Goal: Task Accomplishment & Management: Use online tool/utility

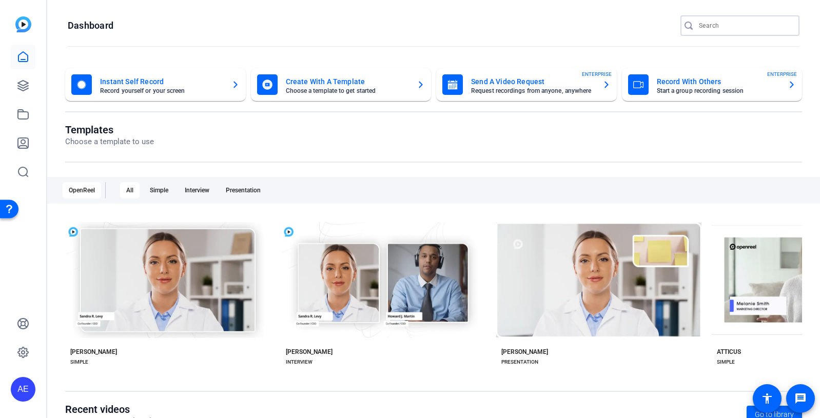
click at [703, 25] on input "Search" at bounding box center [745, 26] width 92 height 12
type input "alex"
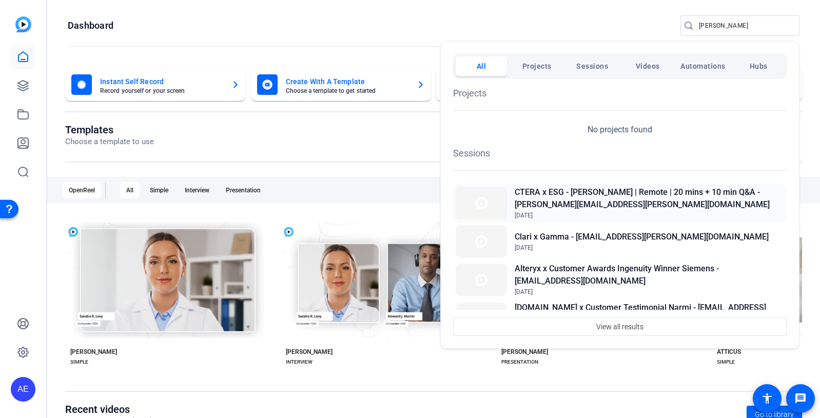
click at [643, 190] on h2 "CTERA x ESG - [PERSON_NAME] | Remote | 20 mins + 10 min Q&A - [PERSON_NAME][EMA…" at bounding box center [649, 198] width 269 height 25
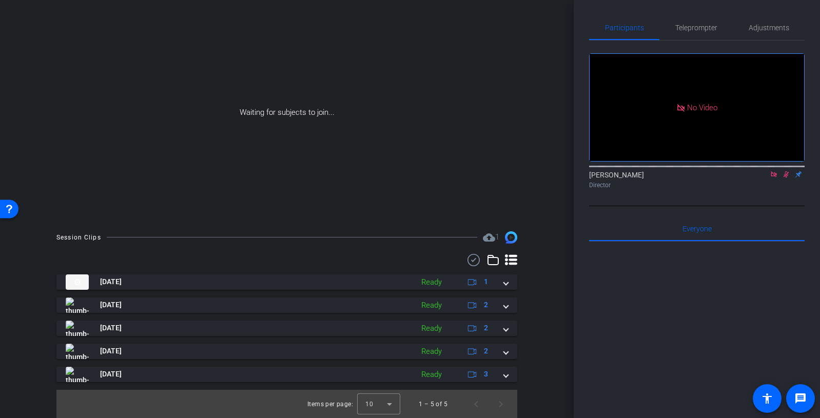
scroll to position [68, 0]
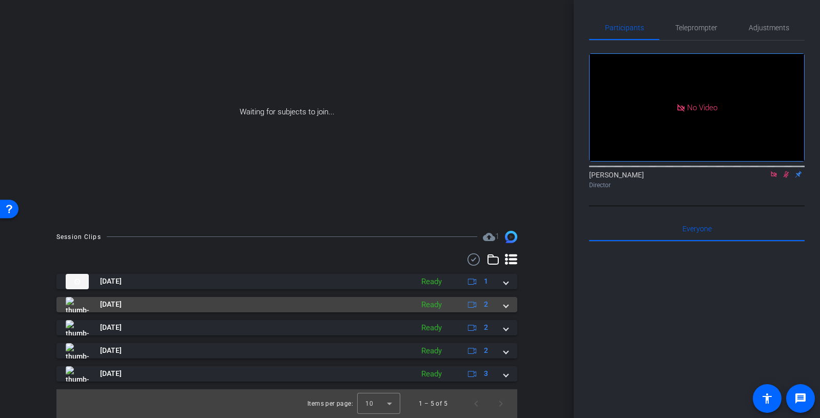
click at [511, 304] on mat-expansion-panel-header "Aug 7, 2025 Ready 2" at bounding box center [286, 304] width 461 height 15
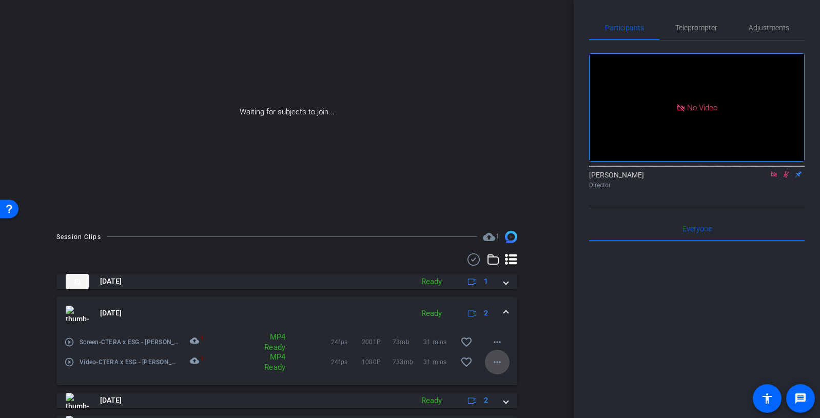
click at [493, 364] on mat-icon "more_horiz" at bounding box center [497, 362] width 12 height 12
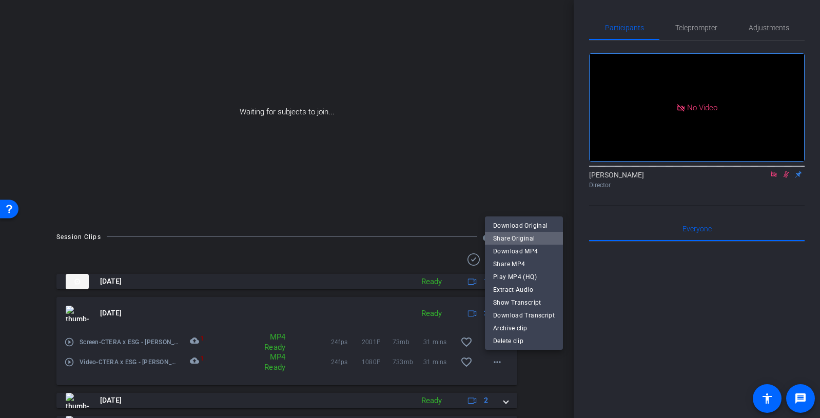
click at [534, 240] on span "Share Original" at bounding box center [524, 238] width 62 height 12
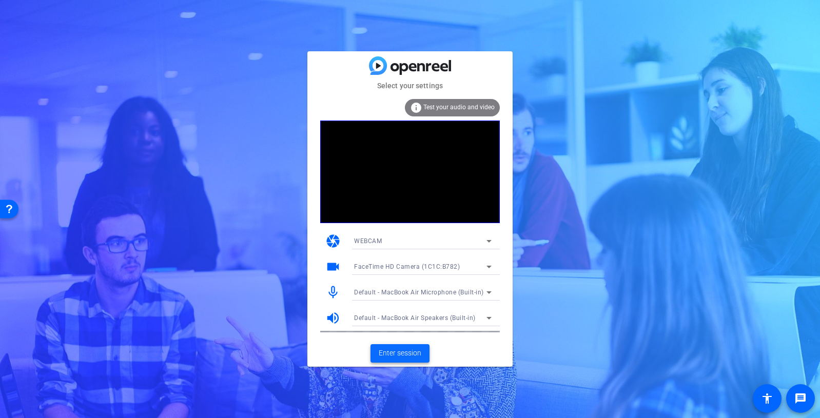
click at [394, 352] on span "Enter session" at bounding box center [400, 353] width 43 height 11
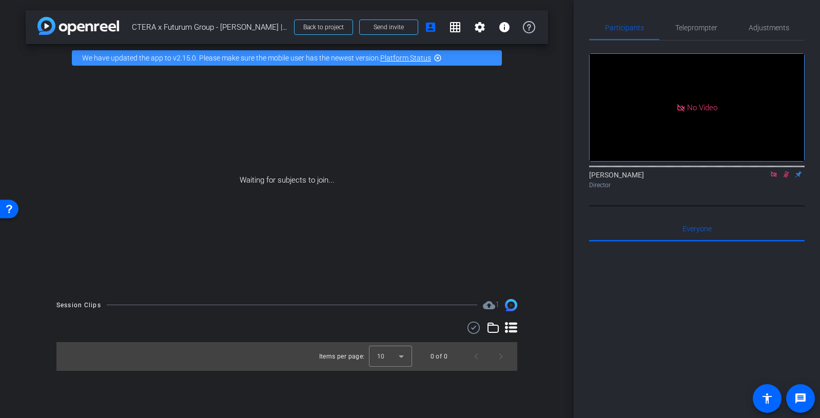
click at [777, 178] on icon at bounding box center [774, 174] width 8 height 7
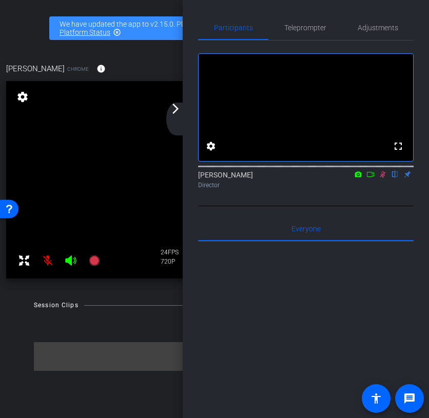
click at [383, 178] on icon at bounding box center [383, 174] width 8 height 7
click at [384, 178] on icon at bounding box center [383, 174] width 8 height 7
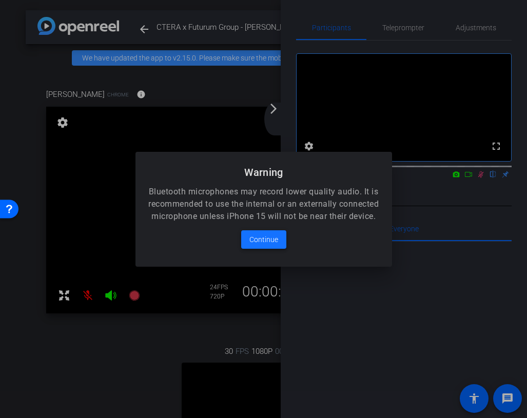
click at [252, 241] on span "Continue" at bounding box center [263, 240] width 29 height 12
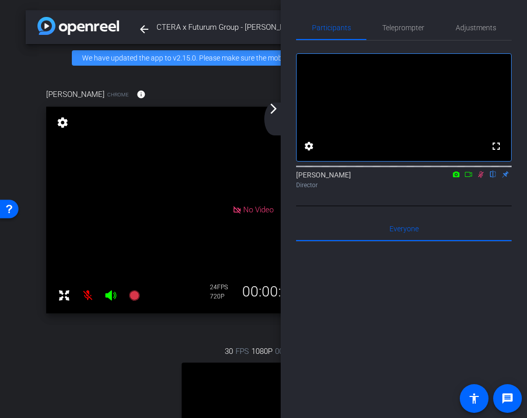
click at [480, 178] on icon at bounding box center [481, 174] width 6 height 7
click at [277, 121] on div "arrow_back_ios_new arrow_forward_ios" at bounding box center [275, 119] width 22 height 33
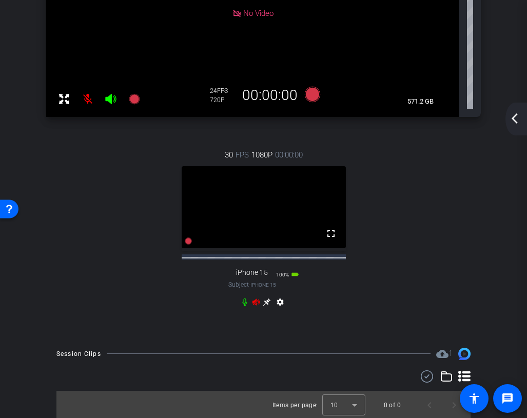
scroll to position [208, 0]
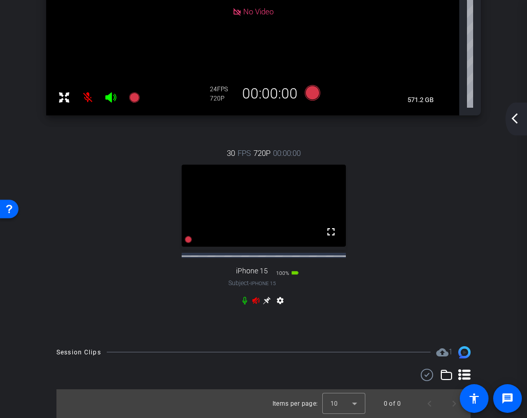
click at [266, 300] on icon at bounding box center [267, 301] width 8 height 8
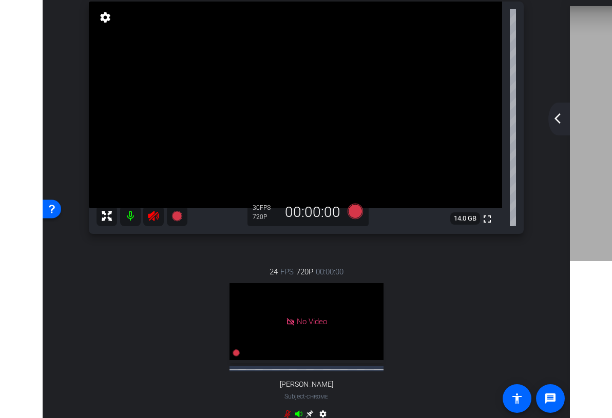
scroll to position [75, 0]
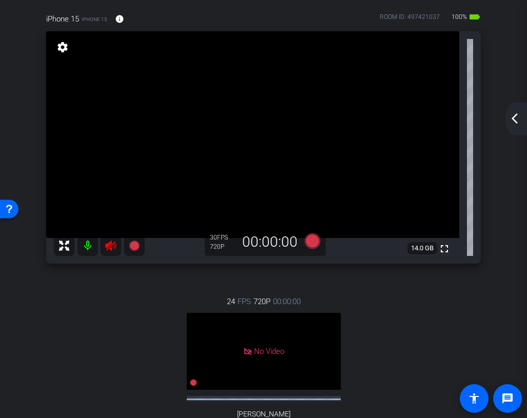
click at [113, 246] on icon at bounding box center [111, 246] width 12 height 12
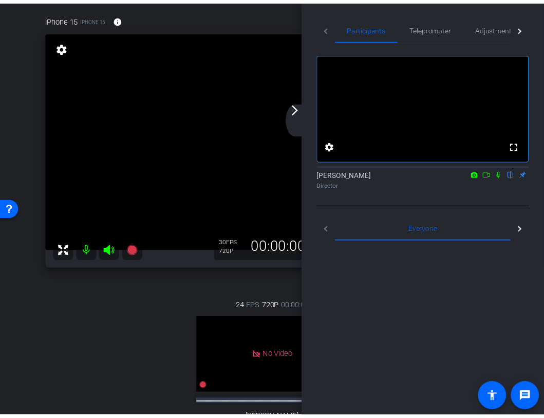
scroll to position [84, 0]
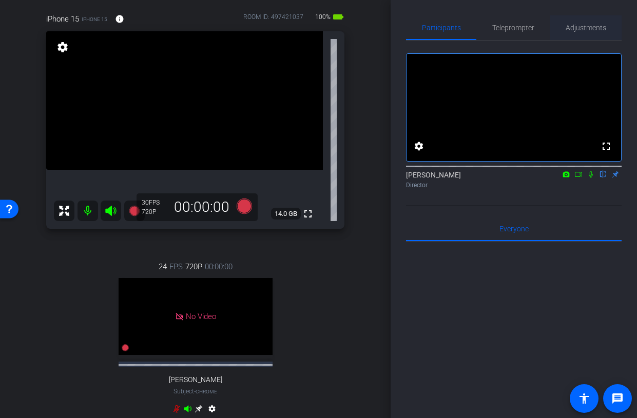
click at [594, 34] on span "Adjustments" at bounding box center [586, 27] width 41 height 25
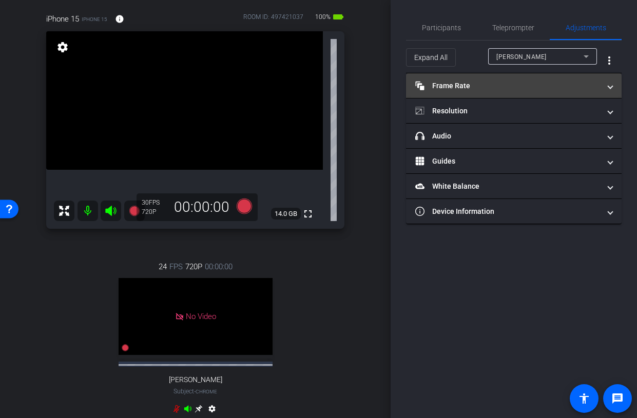
click at [507, 87] on mat-panel-title "Frame Rate Frame Rate" at bounding box center [507, 86] width 185 height 11
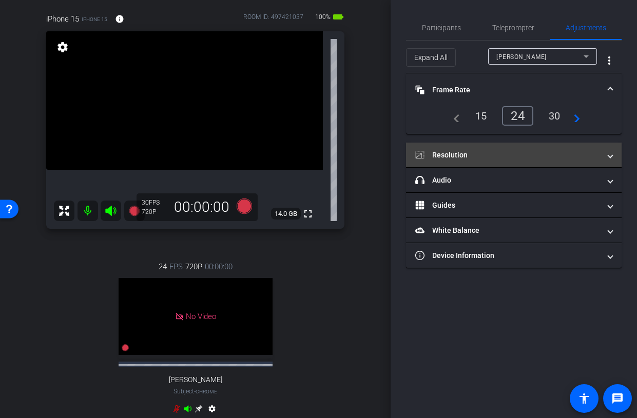
click at [499, 156] on mat-panel-title "Resolution" at bounding box center [507, 155] width 185 height 11
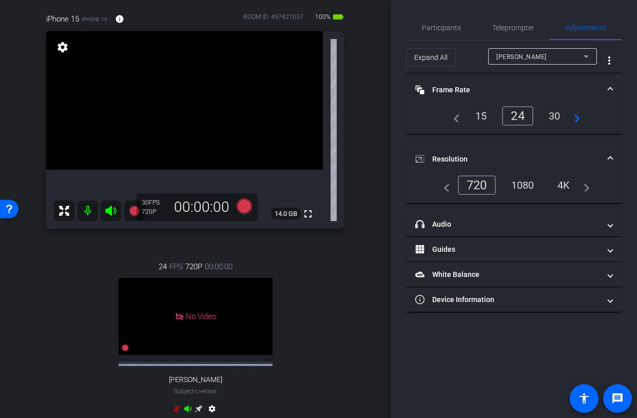
click at [532, 190] on div "1080" at bounding box center [522, 185] width 38 height 17
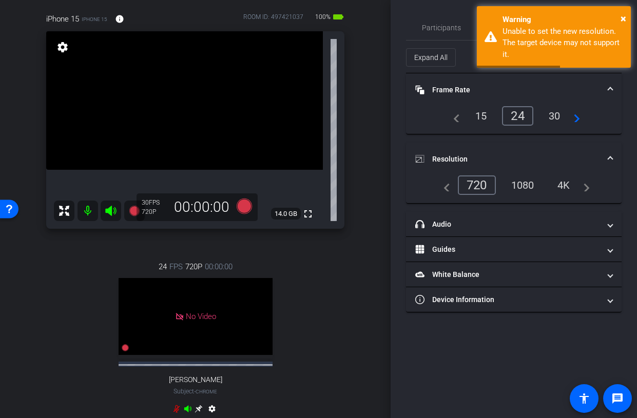
click at [628, 5] on div "Participants Teleprompter Adjustments settings Ariam Eqbe flip Director Everyon…" at bounding box center [514, 209] width 246 height 418
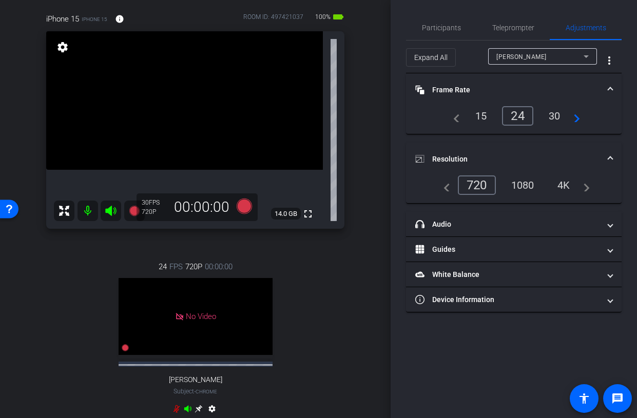
click at [622, 9] on div "Participants Teleprompter Adjustments settings Ariam Eqbe flip Director Everyon…" at bounding box center [514, 209] width 246 height 418
click at [553, 59] on div "[PERSON_NAME]" at bounding box center [539, 56] width 87 height 13
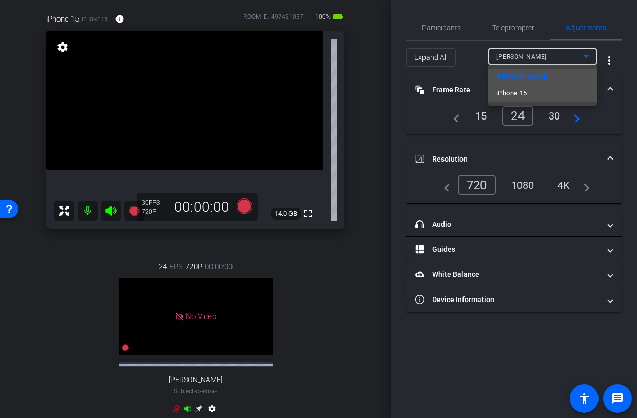
click at [542, 94] on mat-option "iPhone 15" at bounding box center [542, 93] width 109 height 16
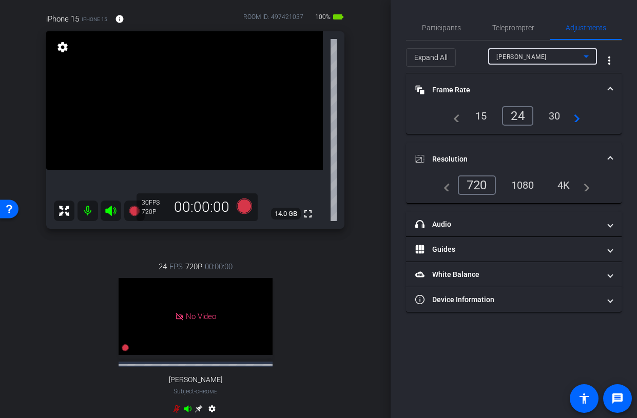
type input "1000"
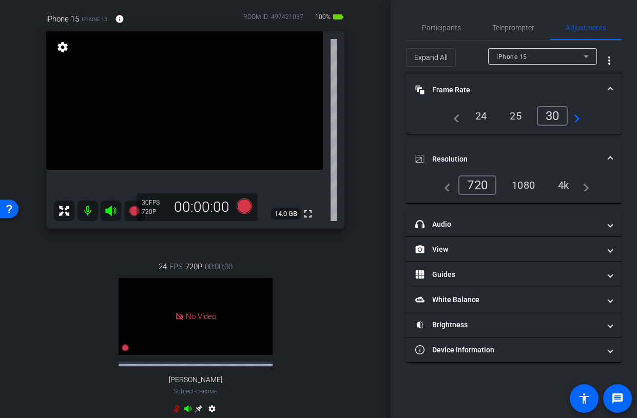
click at [525, 184] on div "1080" at bounding box center [523, 185] width 38 height 17
click at [480, 112] on div "24" at bounding box center [481, 115] width 27 height 17
click at [583, 89] on mat-panel-title "Frame Rate Frame Rate" at bounding box center [507, 90] width 185 height 11
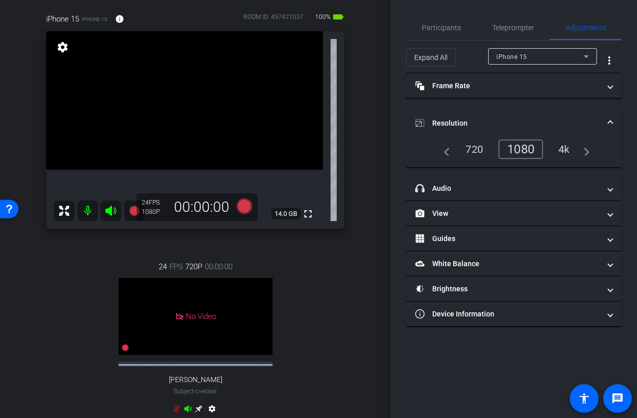
click at [552, 116] on mat-expansion-panel-header "Resolution" at bounding box center [514, 123] width 216 height 33
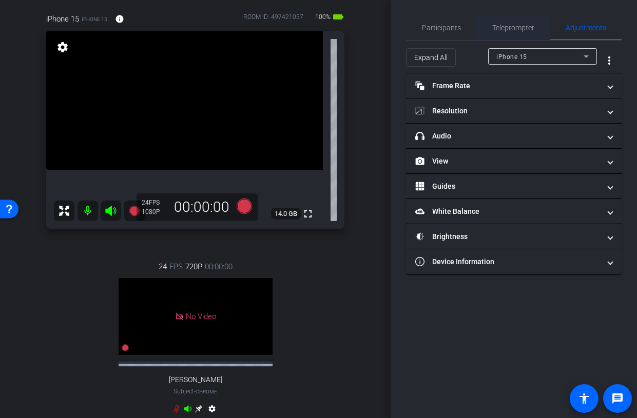
click at [511, 36] on span "Teleprompter" at bounding box center [513, 27] width 42 height 25
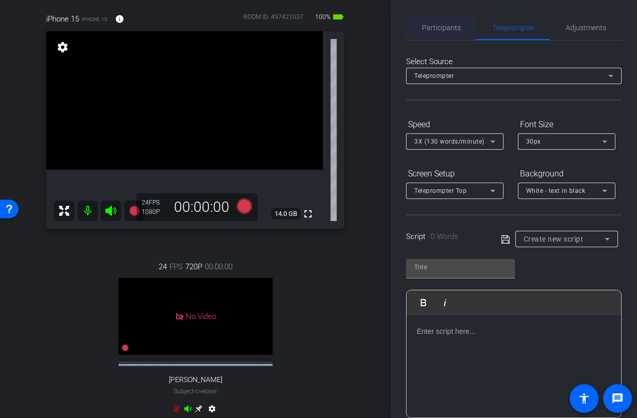
click at [441, 34] on span "Participants" at bounding box center [441, 27] width 39 height 25
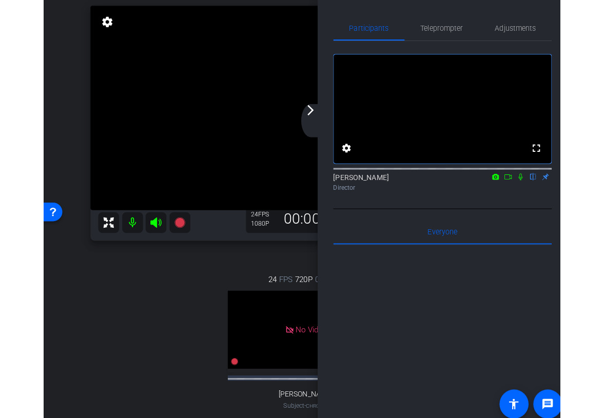
scroll to position [50, 0]
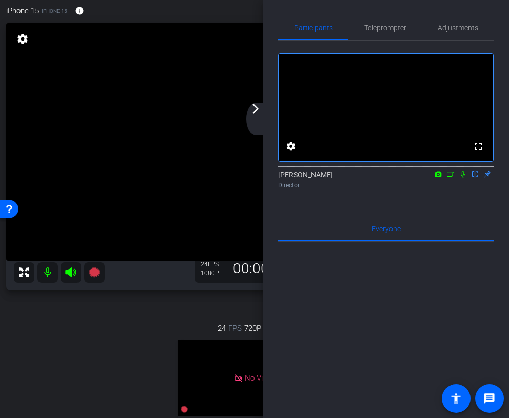
click at [256, 111] on mat-icon "arrow_forward_ios" at bounding box center [255, 109] width 12 height 12
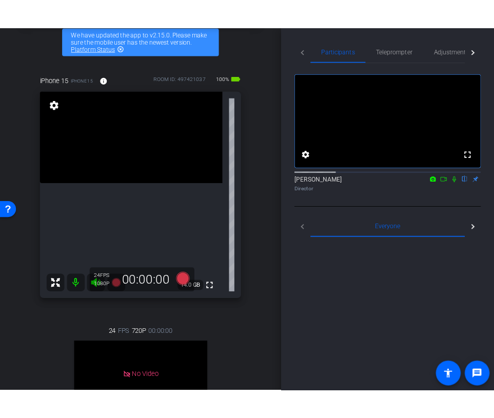
scroll to position [84, 0]
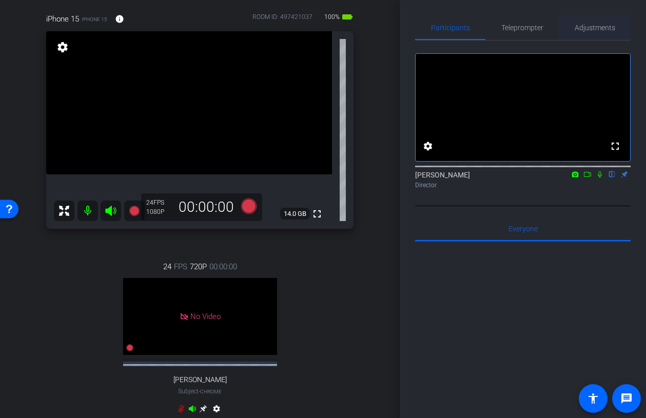
click at [612, 25] on span "Adjustments" at bounding box center [595, 27] width 41 height 7
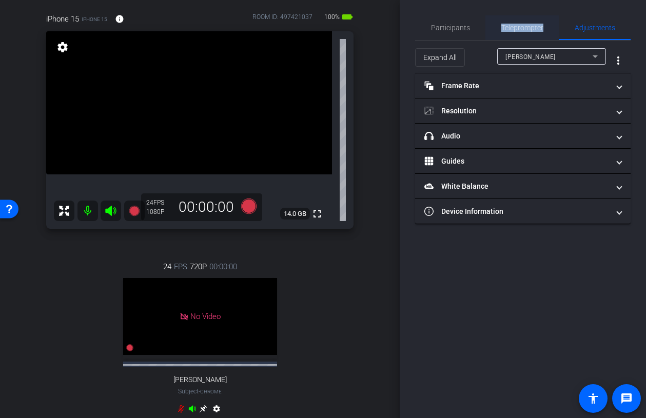
click at [500, 32] on div "Teleprompter" at bounding box center [522, 27] width 73 height 25
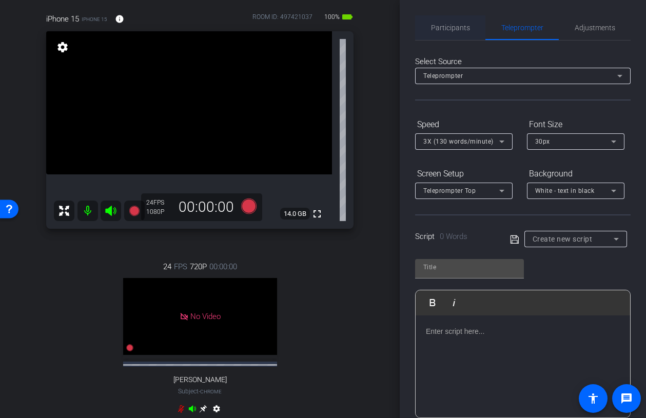
click at [454, 31] on span "Participants" at bounding box center [450, 27] width 39 height 7
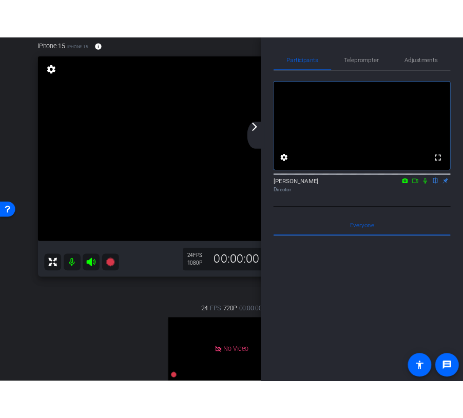
scroll to position [75, 0]
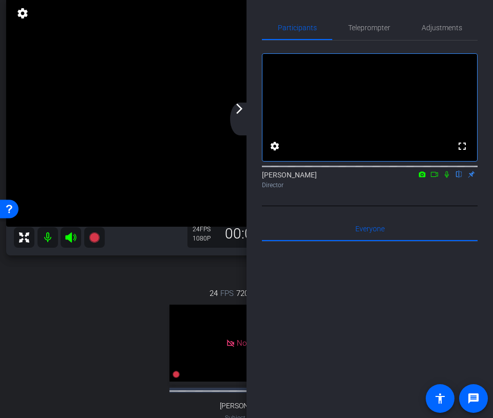
click at [242, 114] on mat-icon "arrow_forward_ios" at bounding box center [239, 109] width 12 height 12
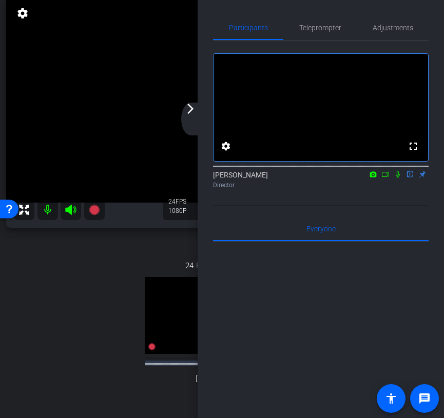
scroll to position [0, 0]
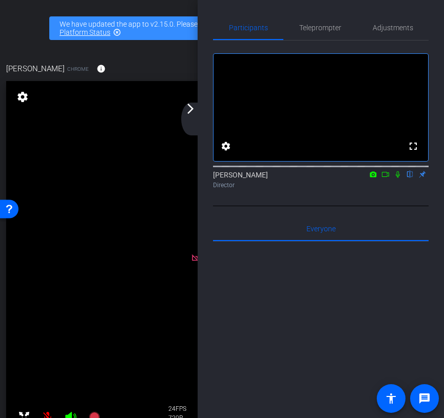
click at [192, 114] on mat-icon "arrow_forward_ios" at bounding box center [190, 109] width 12 height 12
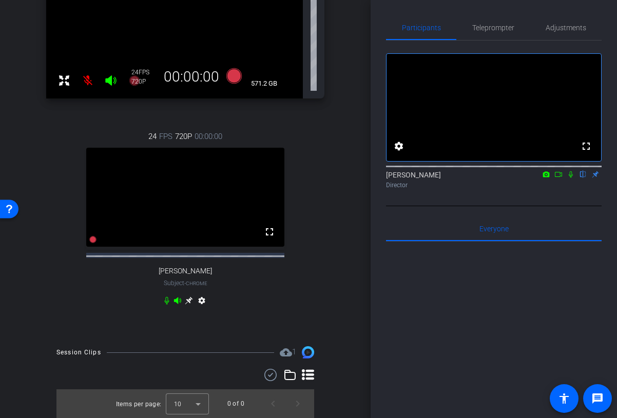
scroll to position [232, 0]
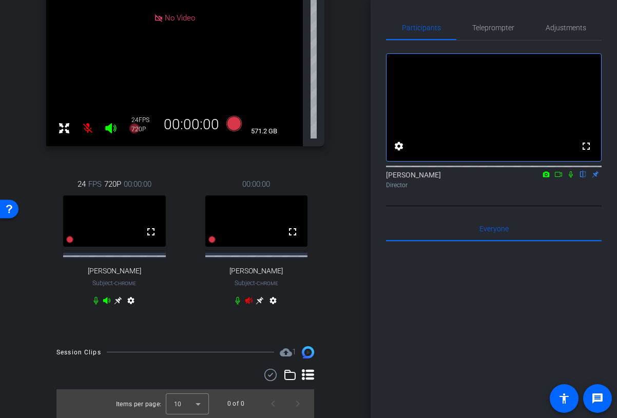
click at [250, 300] on icon at bounding box center [249, 301] width 8 height 8
click at [122, 301] on icon at bounding box center [118, 301] width 8 height 8
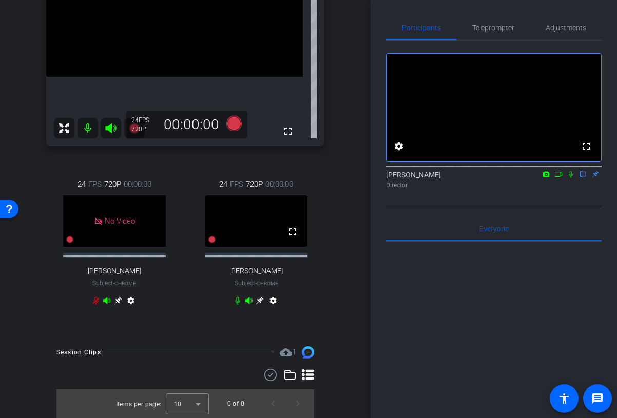
scroll to position [0, 0]
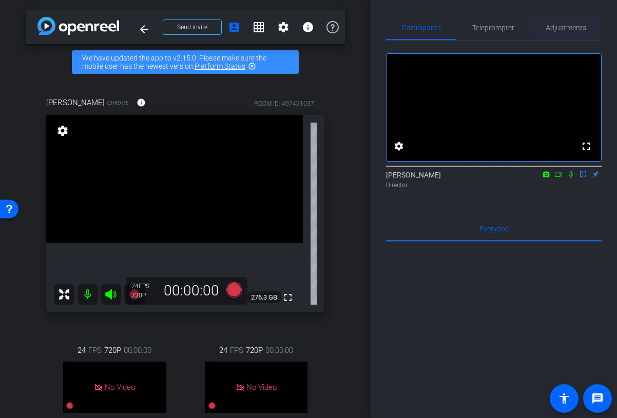
click at [563, 32] on span "Adjustments" at bounding box center [566, 27] width 41 height 25
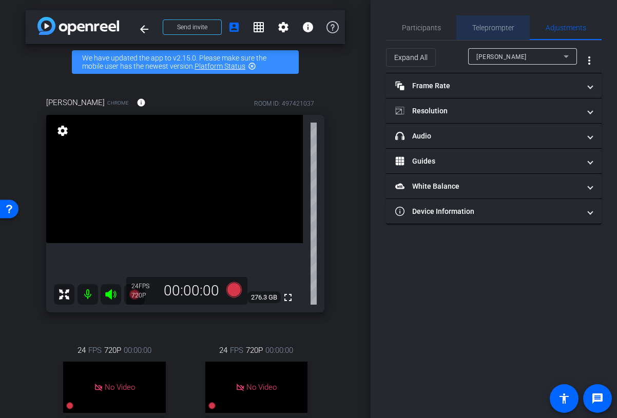
click at [505, 30] on span "Teleprompter" at bounding box center [493, 27] width 42 height 7
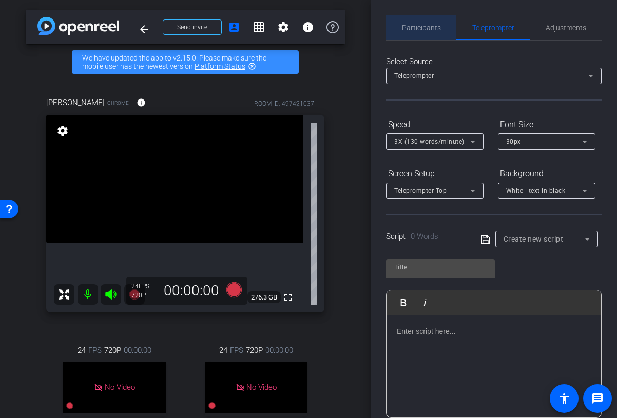
click at [443, 31] on div "Participants" at bounding box center [421, 27] width 70 height 25
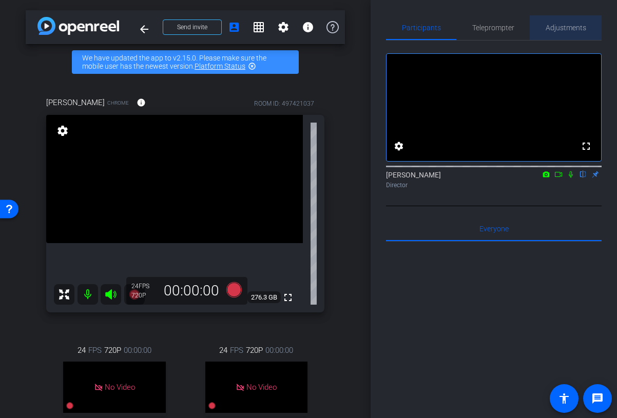
click at [577, 31] on span "Adjustments" at bounding box center [566, 27] width 41 height 7
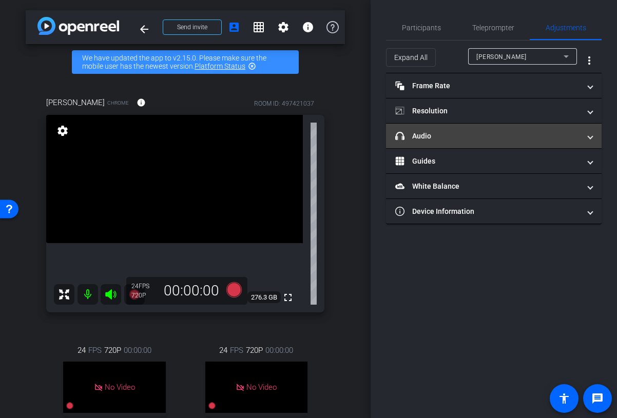
click at [497, 140] on mat-panel-title "headphone icon Audio" at bounding box center [487, 136] width 185 height 11
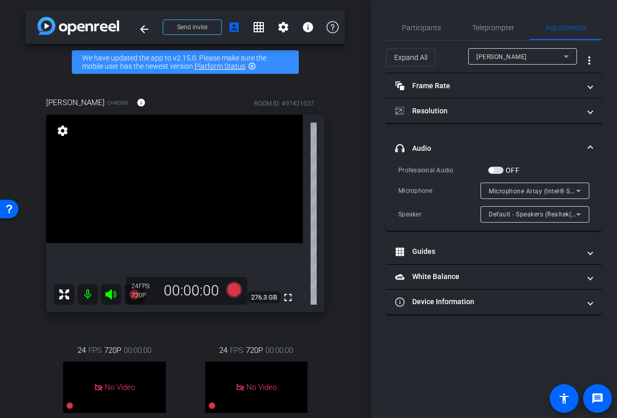
click at [520, 55] on span "[PERSON_NAME]" at bounding box center [501, 56] width 50 height 7
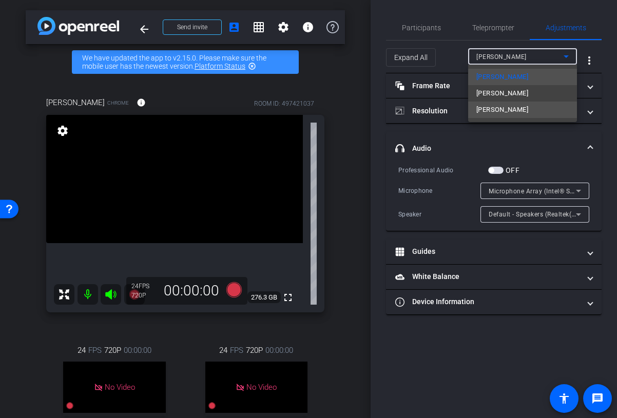
click at [509, 107] on span "Brad Shimmin" at bounding box center [502, 110] width 52 height 12
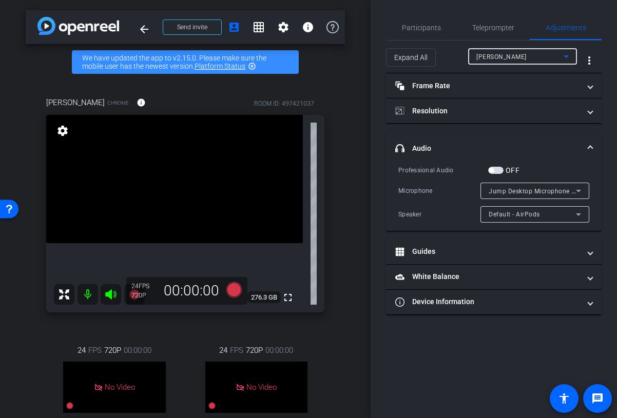
click at [496, 170] on span "button" at bounding box center [495, 170] width 15 height 7
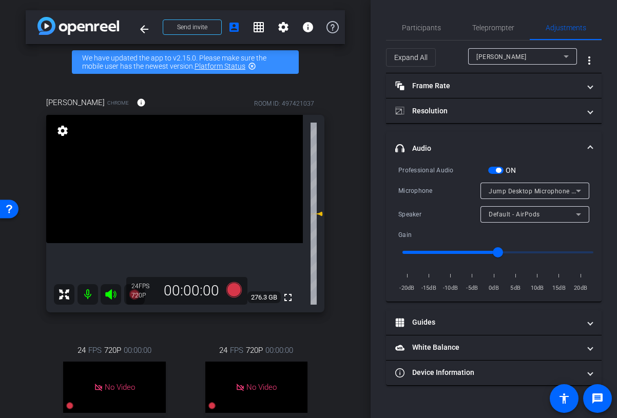
click at [496, 169] on span "button" at bounding box center [498, 170] width 5 height 5
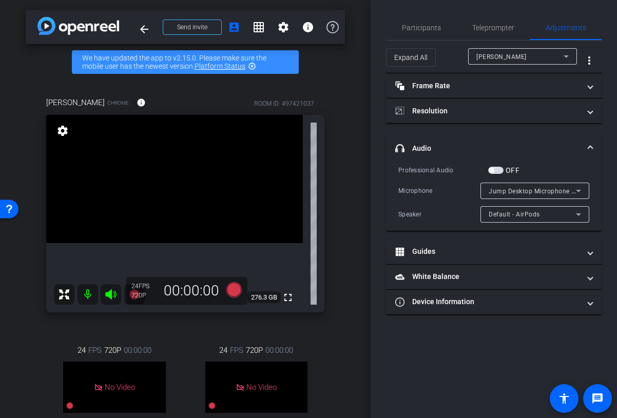
click at [482, 152] on mat-panel-title "headphone icon Audio" at bounding box center [487, 148] width 185 height 11
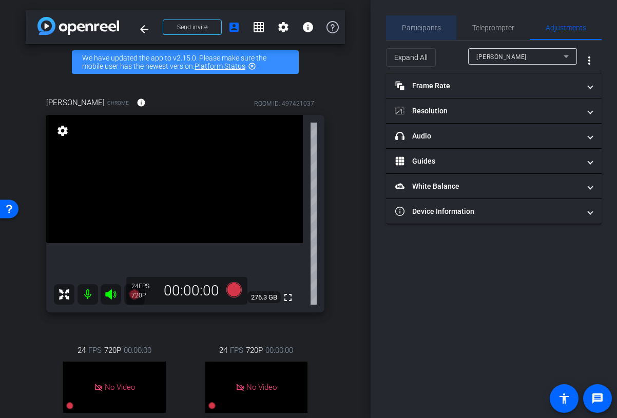
click at [430, 39] on span "Participants" at bounding box center [421, 27] width 39 height 25
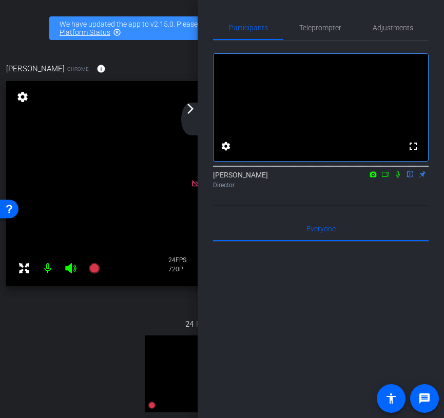
click at [193, 114] on mat-icon "arrow_forward_ios" at bounding box center [190, 109] width 12 height 12
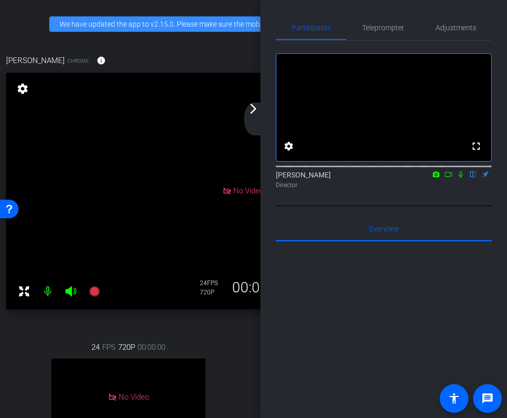
click at [250, 114] on mat-icon "arrow_forward_ios" at bounding box center [253, 109] width 12 height 12
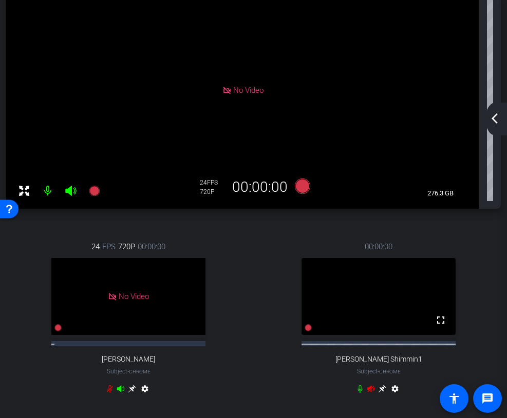
scroll to position [189, 0]
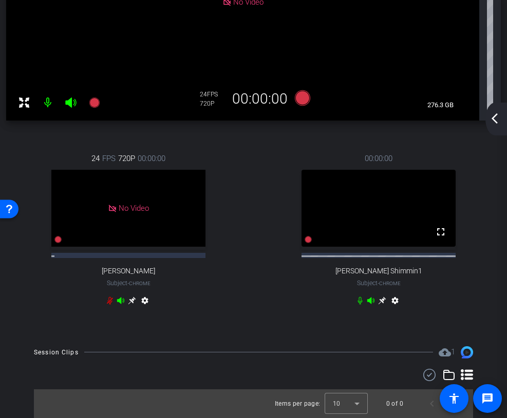
click at [381, 302] on icon at bounding box center [382, 301] width 8 height 8
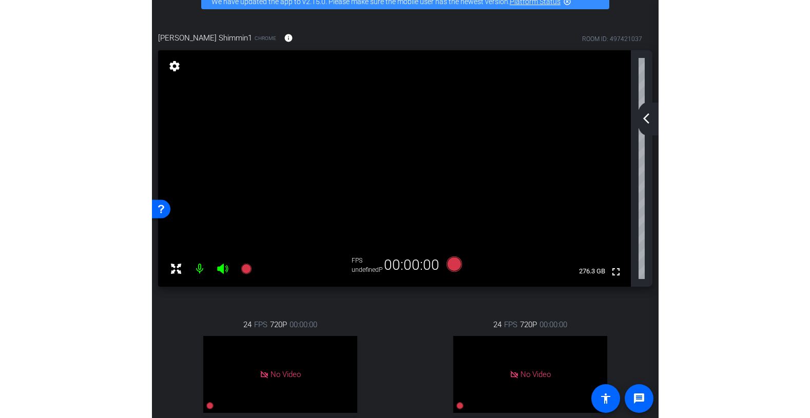
scroll to position [0, 0]
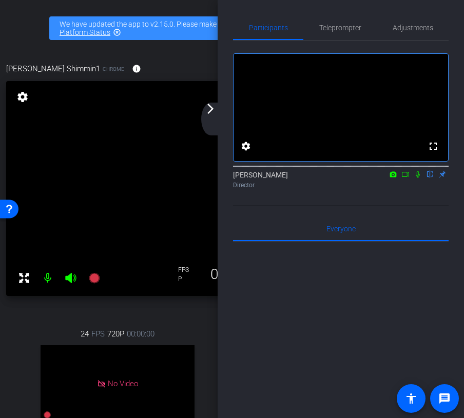
click at [214, 121] on div "arrow_back_ios_new arrow_forward_ios" at bounding box center [212, 119] width 22 height 33
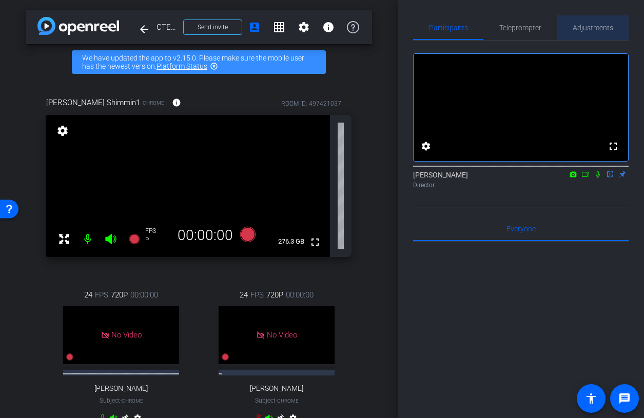
click at [590, 27] on span "Adjustments" at bounding box center [593, 27] width 41 height 7
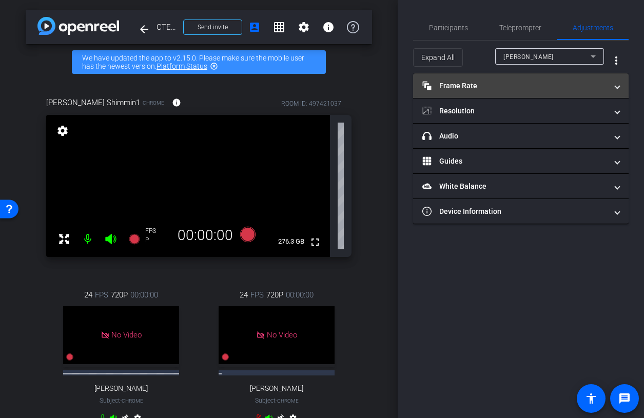
click at [541, 88] on mat-panel-title "Frame Rate Frame Rate" at bounding box center [514, 86] width 185 height 11
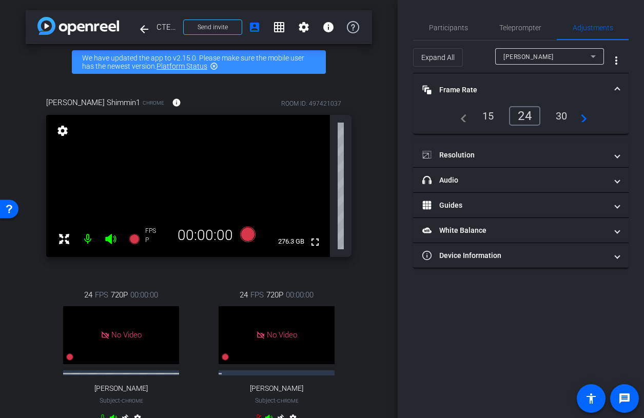
click at [543, 68] on div at bounding box center [549, 70] width 109 height 11
click at [544, 58] on div "[PERSON_NAME]" at bounding box center [546, 56] width 87 height 13
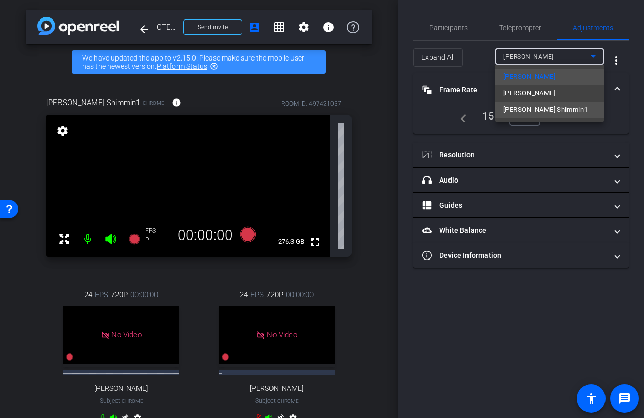
click at [535, 104] on span "[PERSON_NAME] Shimmin1" at bounding box center [545, 110] width 84 height 12
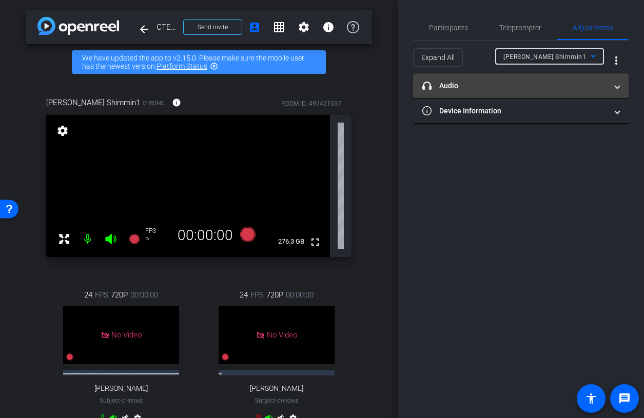
click at [539, 90] on mat-panel-title "headphone icon Audio" at bounding box center [514, 86] width 185 height 11
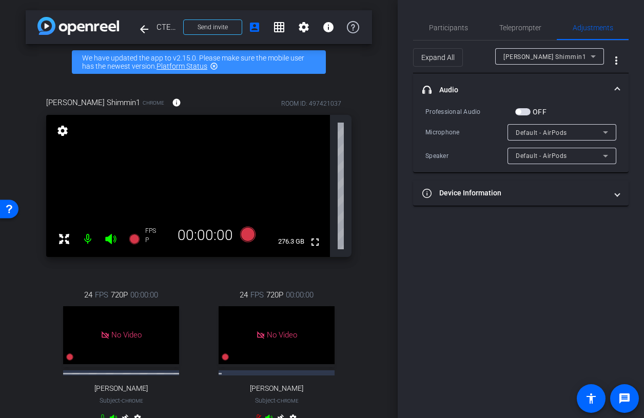
click at [540, 89] on mat-panel-title "headphone icon Audio" at bounding box center [514, 90] width 185 height 11
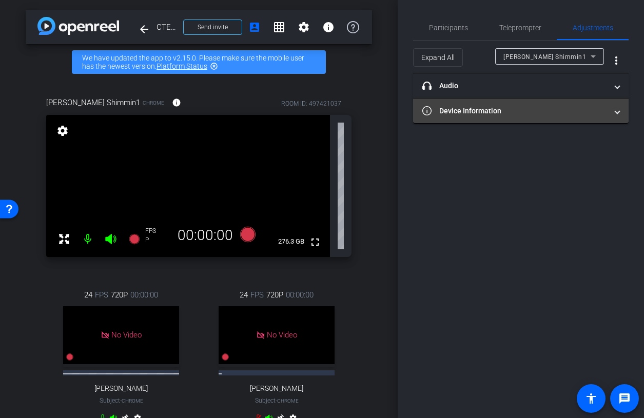
click at [535, 112] on mat-panel-title "Device Information" at bounding box center [514, 111] width 185 height 11
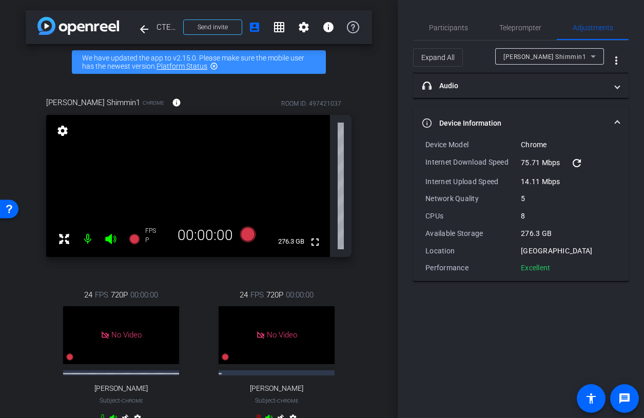
click at [578, 165] on mat-icon "refresh" at bounding box center [577, 163] width 12 height 12
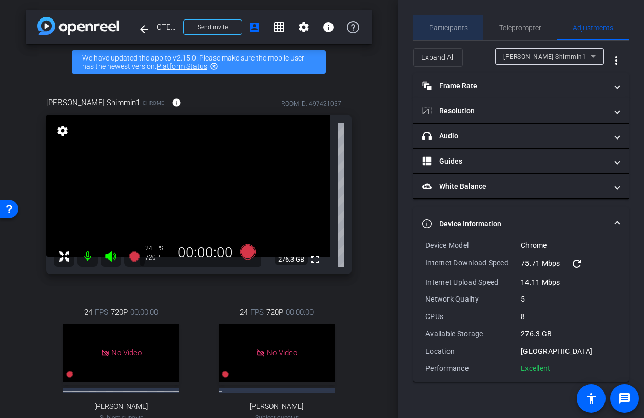
click at [444, 33] on span "Participants" at bounding box center [448, 27] width 39 height 25
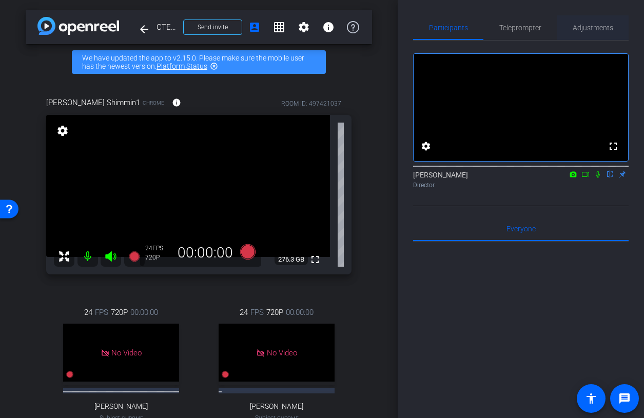
click at [587, 30] on span "Adjustments" at bounding box center [593, 27] width 41 height 7
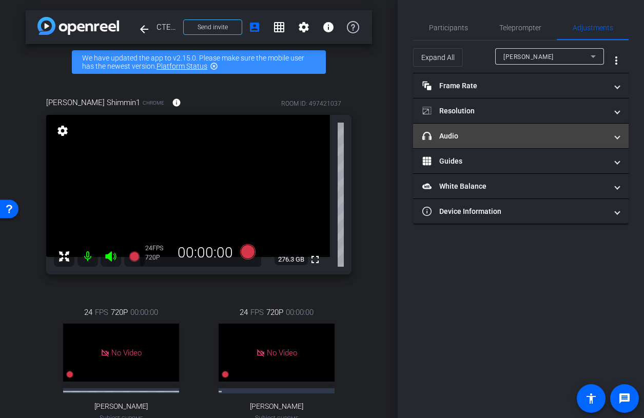
click at [542, 137] on mat-panel-title "headphone icon Audio" at bounding box center [514, 136] width 185 height 11
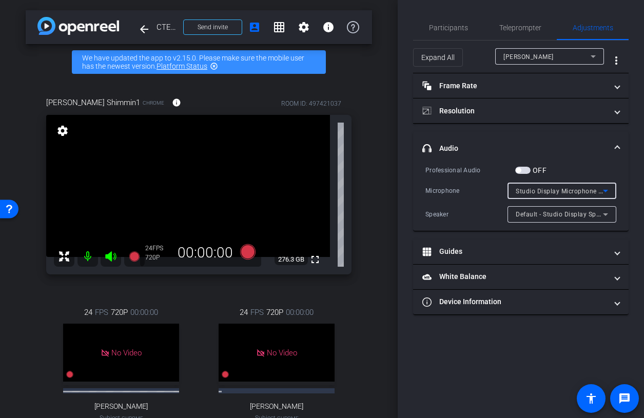
click at [560, 189] on span "Studio Display Microphone (05ac:1114)" at bounding box center [576, 191] width 120 height 8
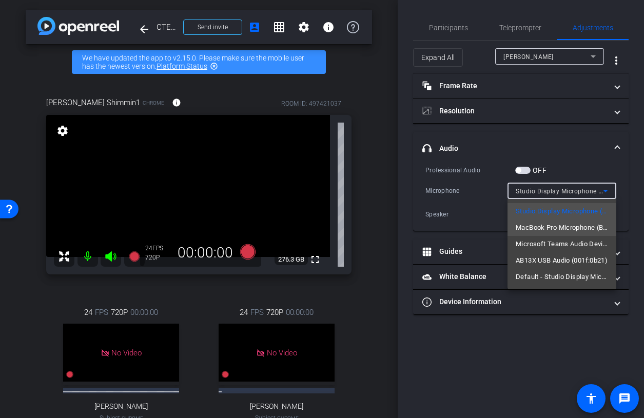
click at [561, 222] on span "MacBook Pro Microphone (Built-in)" at bounding box center [562, 228] width 92 height 12
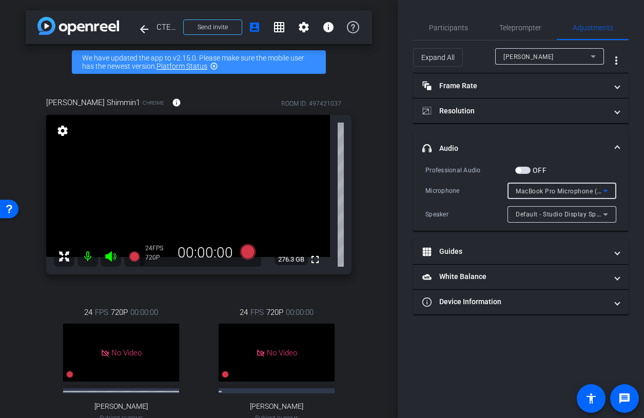
click at [562, 192] on span "MacBook Pro Microphone (Built-in)" at bounding box center [568, 191] width 105 height 8
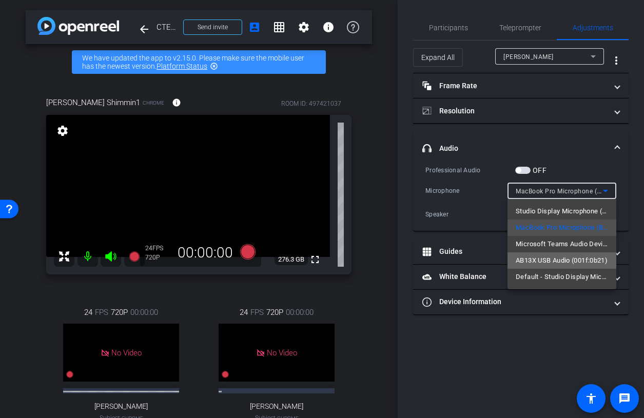
click at [559, 260] on span "AB13X USB Audio (001f:0b21)" at bounding box center [562, 261] width 92 height 12
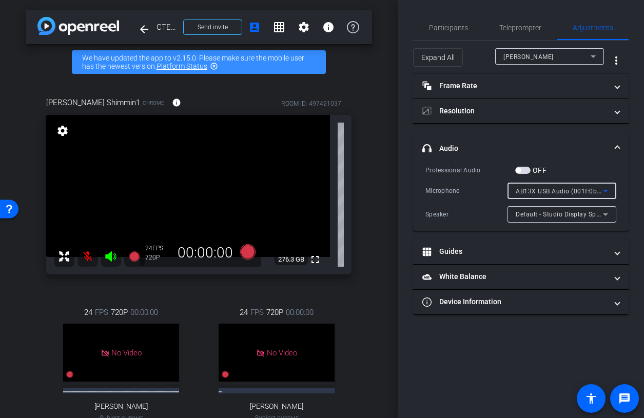
click at [561, 191] on span "AB13X USB Audio (001f:0b21)" at bounding box center [561, 191] width 91 height 8
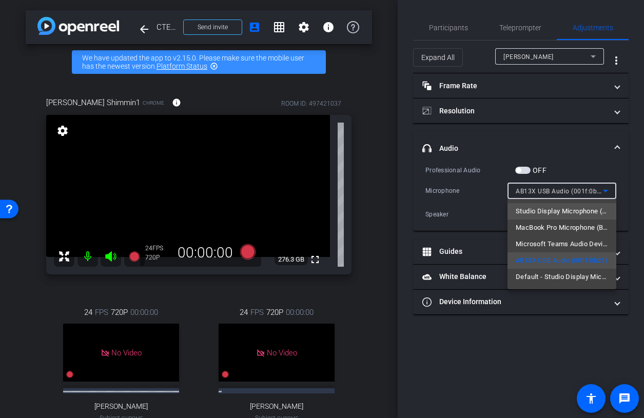
click at [553, 212] on span "Studio Display Microphone (05ac:1114)" at bounding box center [562, 211] width 92 height 12
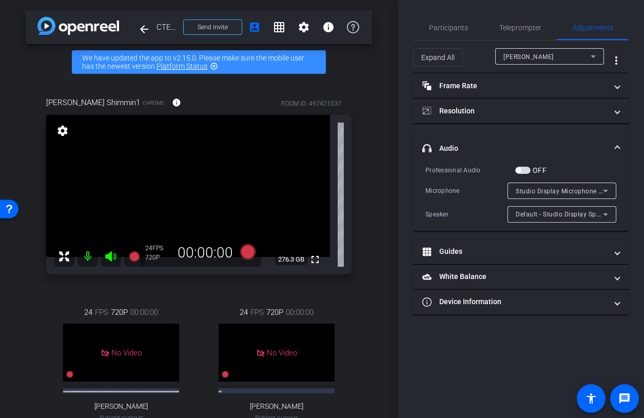
click at [88, 260] on mat-icon at bounding box center [87, 256] width 21 height 21
click at [556, 209] on div "Default - Studio Display Speakers (05ac:1114)" at bounding box center [559, 214] width 87 height 13
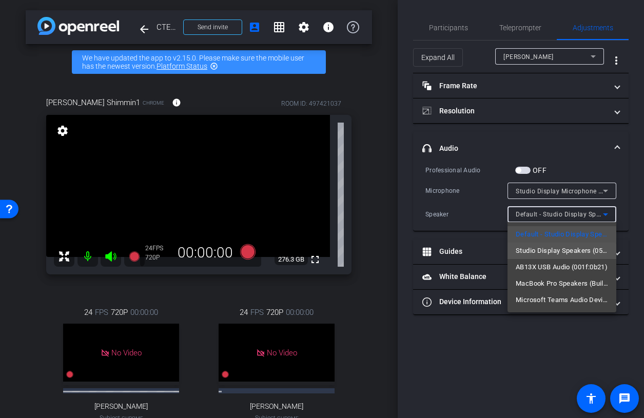
click at [532, 254] on span "Studio Display Speakers (05ac:1114)" at bounding box center [562, 251] width 92 height 12
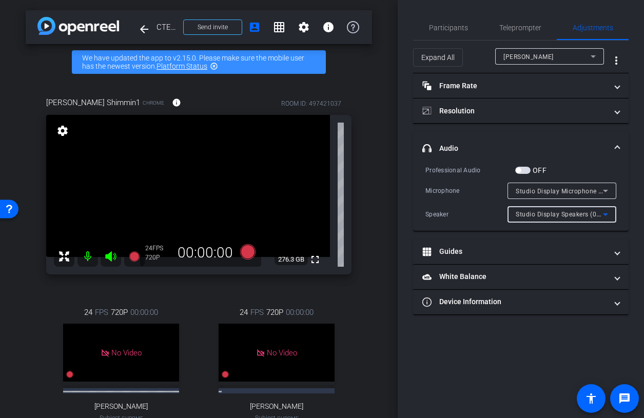
click at [535, 219] on div "Studio Display Speakers (05ac:1114)" at bounding box center [559, 214] width 87 height 13
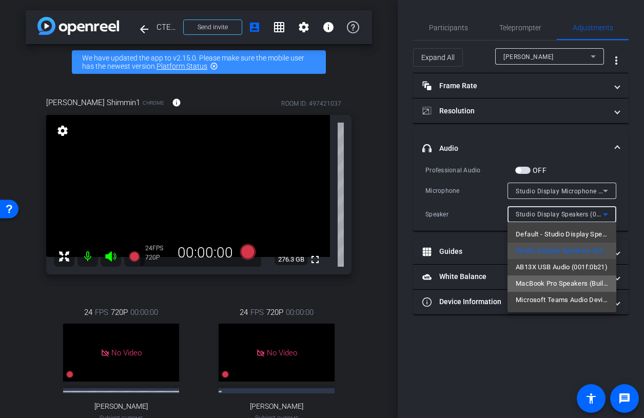
click at [534, 286] on span "MacBook Pro Speakers (Built-in)" at bounding box center [562, 284] width 92 height 12
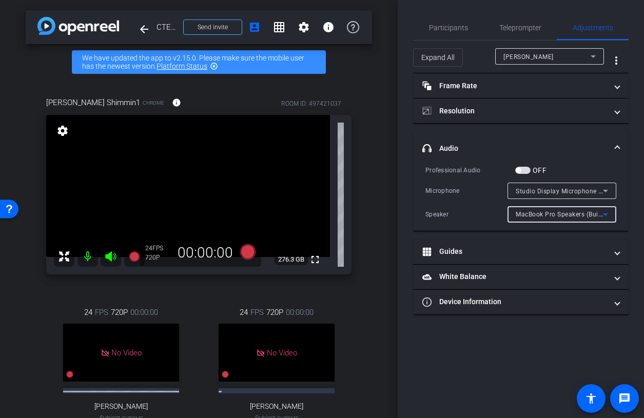
click at [542, 216] on span "MacBook Pro Speakers (Built-in)" at bounding box center [564, 214] width 96 height 8
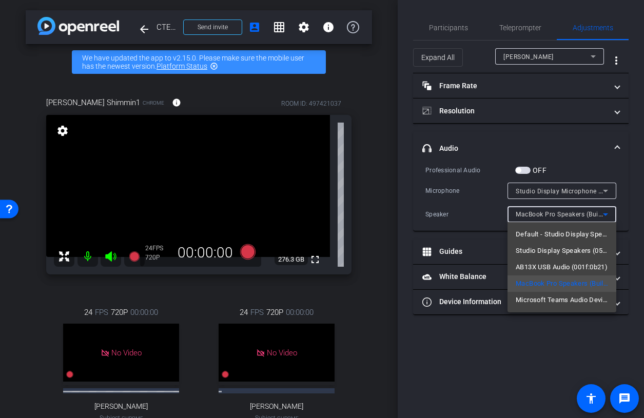
click at [577, 189] on div at bounding box center [322, 209] width 644 height 418
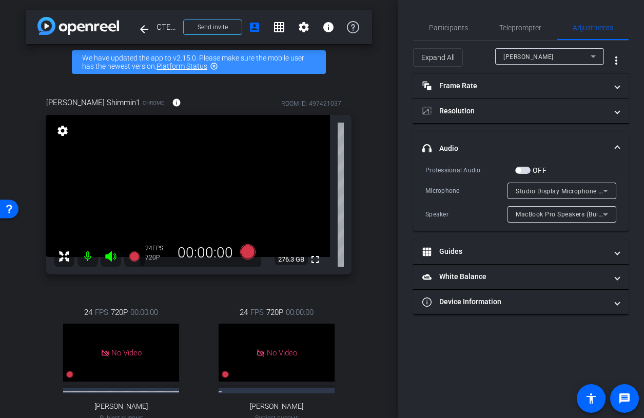
click at [574, 195] on span "Studio Display Microphone (05ac:1114)" at bounding box center [576, 191] width 120 height 8
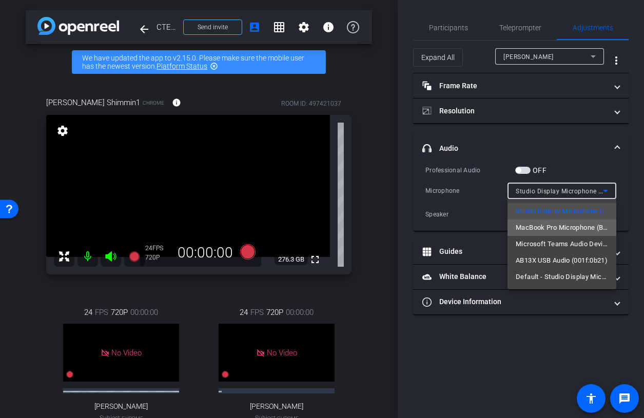
click at [575, 234] on span "MacBook Pro Microphone (Built-in)" at bounding box center [562, 228] width 92 height 12
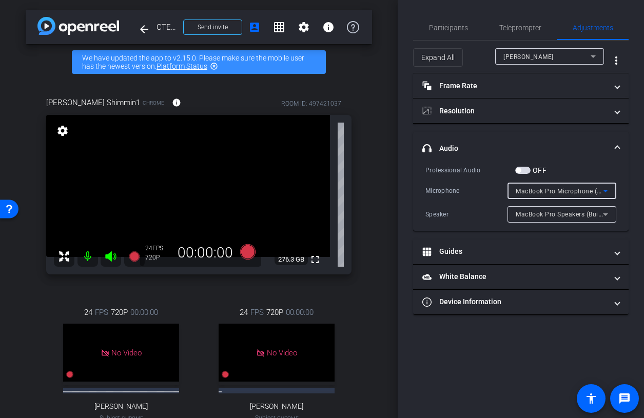
click at [522, 170] on span "button" at bounding box center [522, 170] width 15 height 7
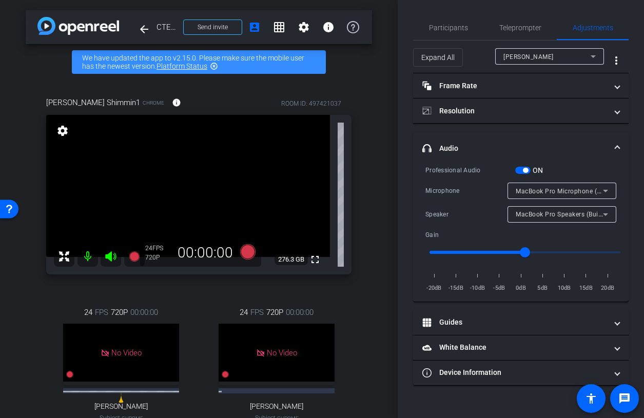
click at [522, 170] on span "button" at bounding box center [522, 170] width 15 height 7
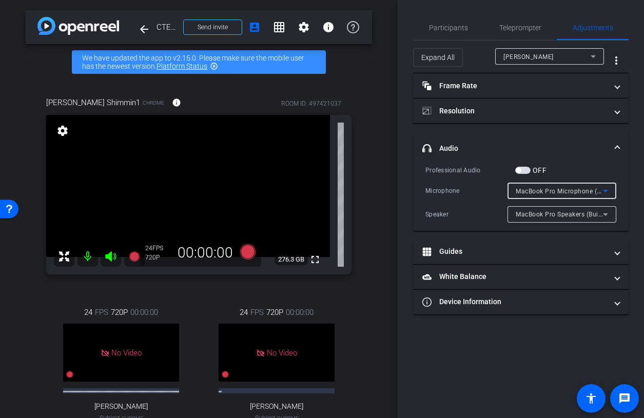
click at [548, 189] on span "MacBook Pro Microphone (Built-in)" at bounding box center [568, 191] width 105 height 8
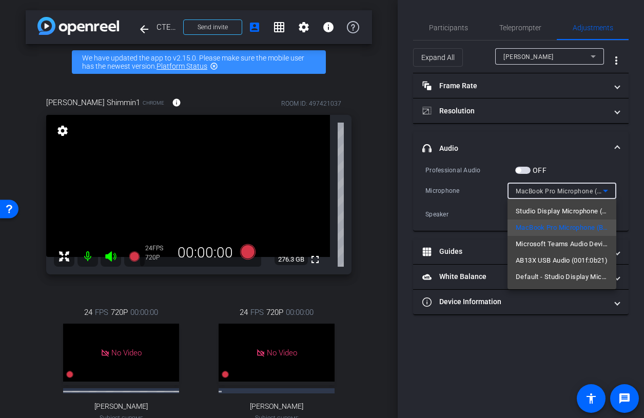
click at [571, 54] on div at bounding box center [322, 209] width 644 height 418
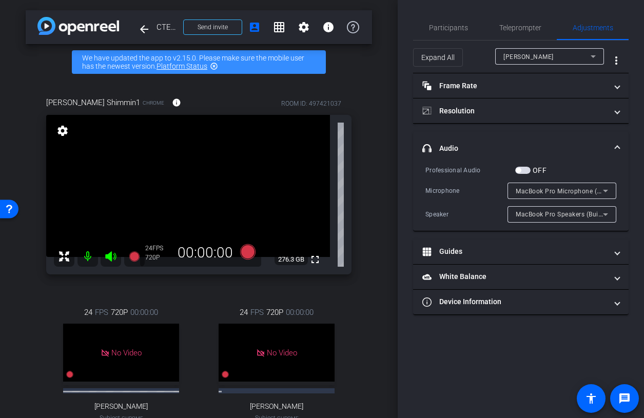
click at [571, 57] on div "[PERSON_NAME]" at bounding box center [546, 56] width 87 height 13
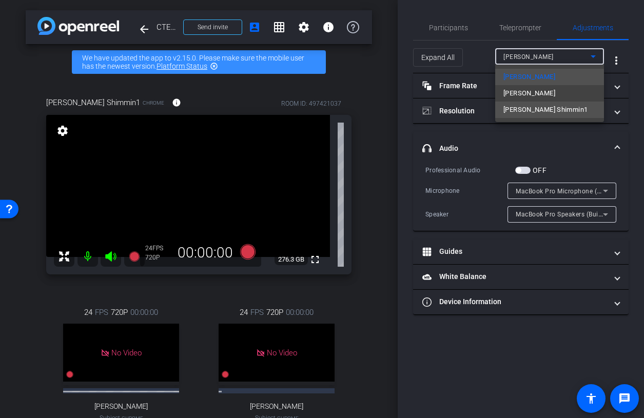
click at [552, 111] on mat-option "[PERSON_NAME] Shimmin1" at bounding box center [549, 110] width 109 height 16
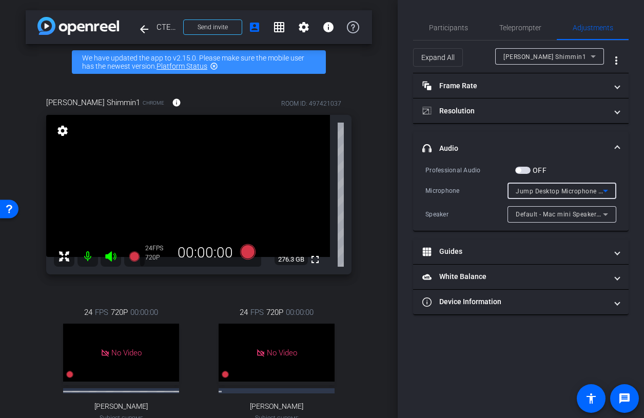
click at [541, 192] on span "Jump Desktop Microphone (Virtual)" at bounding box center [570, 191] width 108 height 8
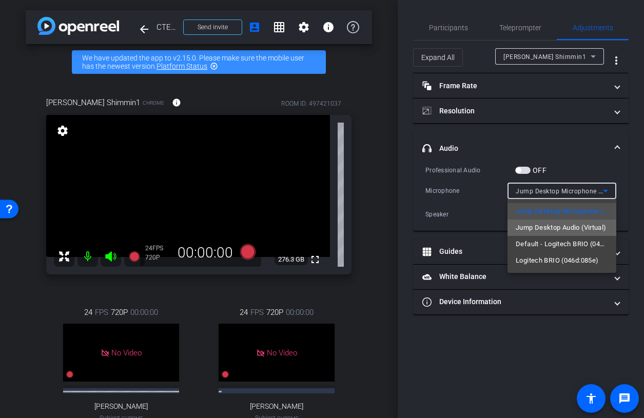
click at [546, 230] on span "Jump Desktop Audio (Virtual)" at bounding box center [561, 228] width 91 height 12
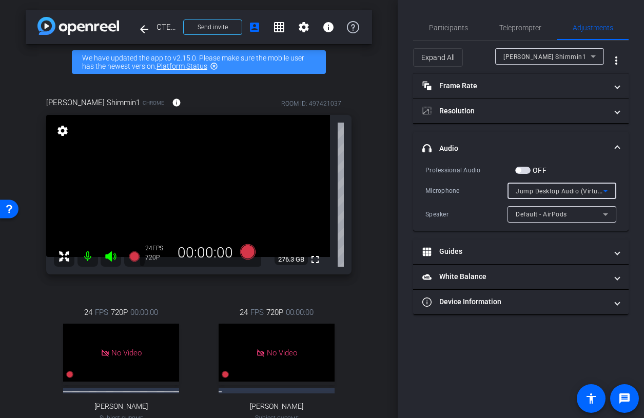
click at [546, 193] on span "Jump Desktop Audio (Virtual)" at bounding box center [561, 191] width 90 height 8
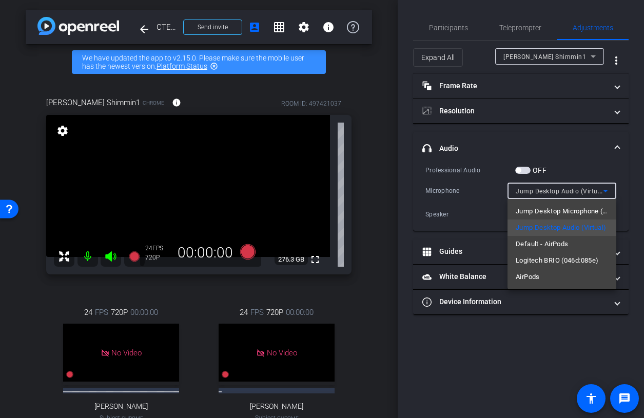
click at [469, 220] on div at bounding box center [322, 209] width 644 height 418
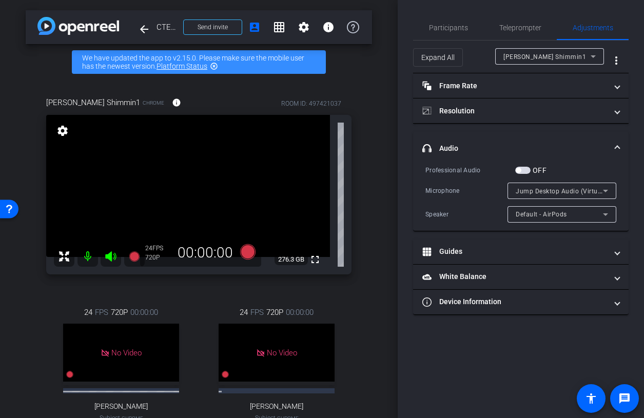
click at [534, 218] on span "Default - AirPods" at bounding box center [541, 214] width 51 height 7
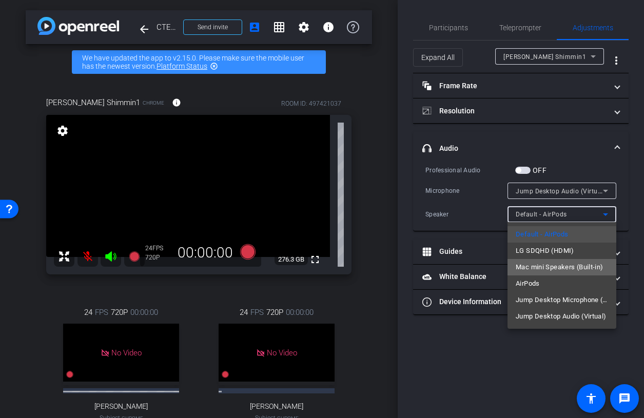
click at [546, 263] on span "Mac mini Speakers (Built-in)" at bounding box center [560, 267] width 88 height 12
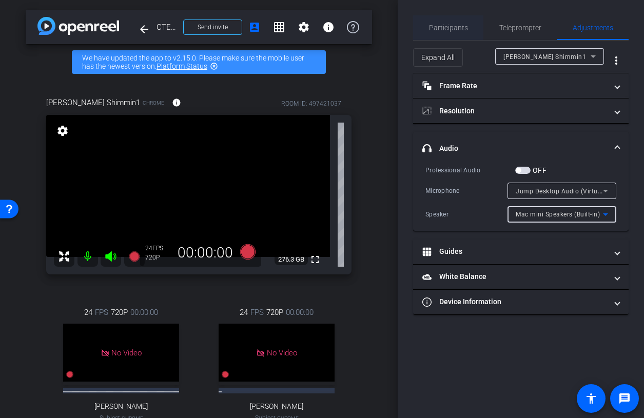
click at [441, 33] on span "Participants" at bounding box center [448, 27] width 39 height 25
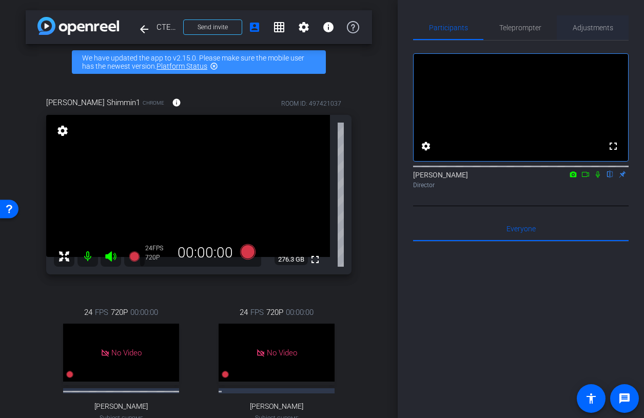
click at [585, 27] on span "Adjustments" at bounding box center [593, 27] width 41 height 7
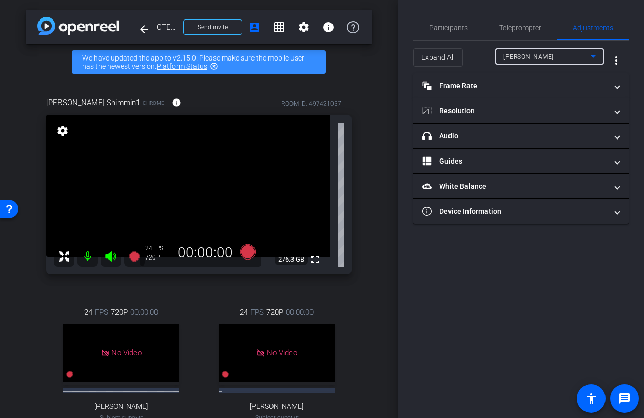
click at [552, 51] on div "[PERSON_NAME]" at bounding box center [546, 56] width 87 height 13
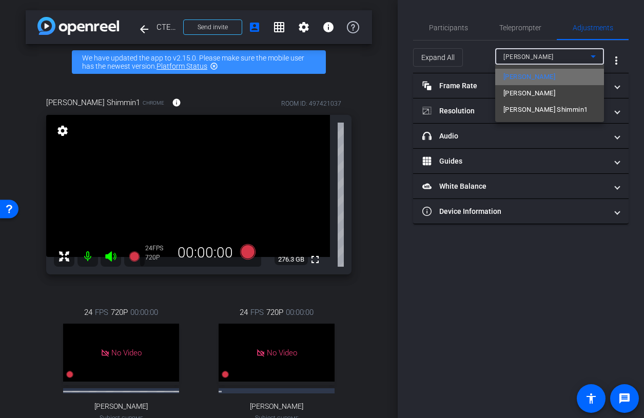
click at [513, 71] on span "[PERSON_NAME]" at bounding box center [529, 77] width 52 height 12
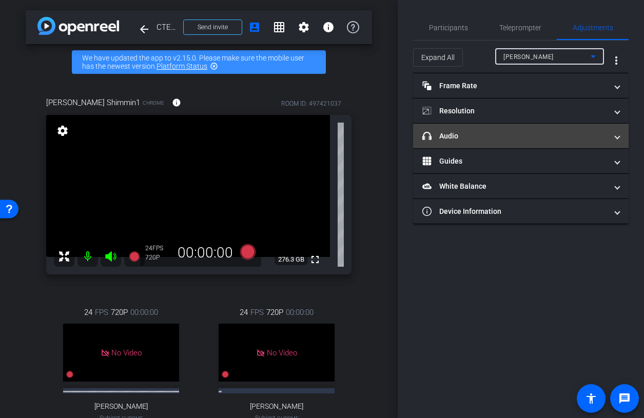
click at [502, 132] on mat-panel-title "headphone icon Audio" at bounding box center [514, 136] width 185 height 11
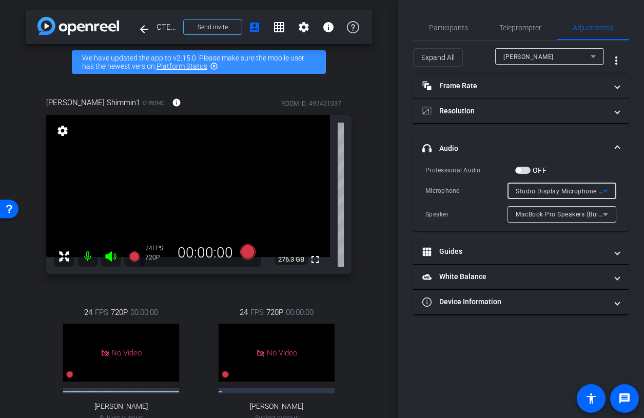
click at [533, 192] on span "Studio Display Microphone (05ac:1114)" at bounding box center [576, 191] width 120 height 8
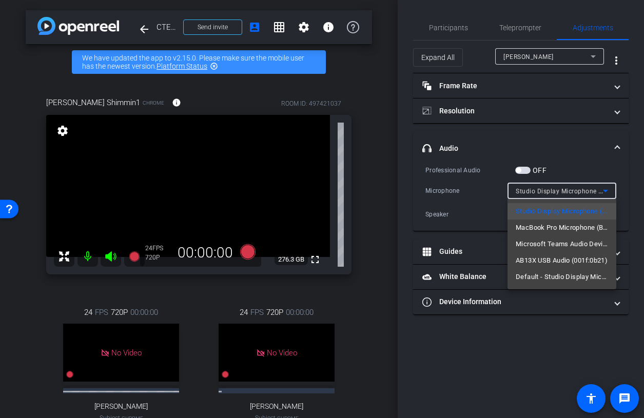
click at [484, 200] on div at bounding box center [322, 209] width 644 height 418
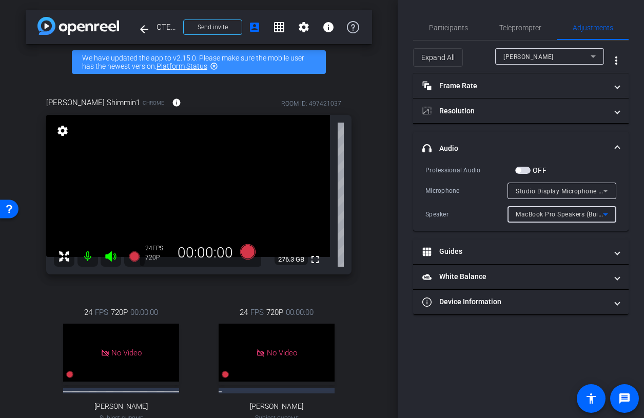
click at [522, 210] on span "MacBook Pro Speakers (Built-in)" at bounding box center [564, 214] width 96 height 8
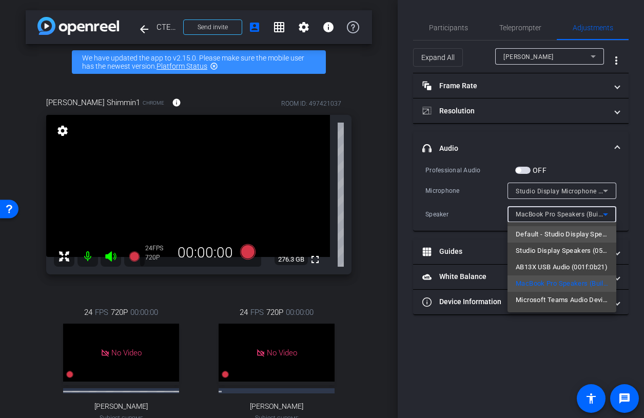
click at [531, 239] on span "Default - Studio Display Speakers (05ac:1114)" at bounding box center [562, 234] width 92 height 12
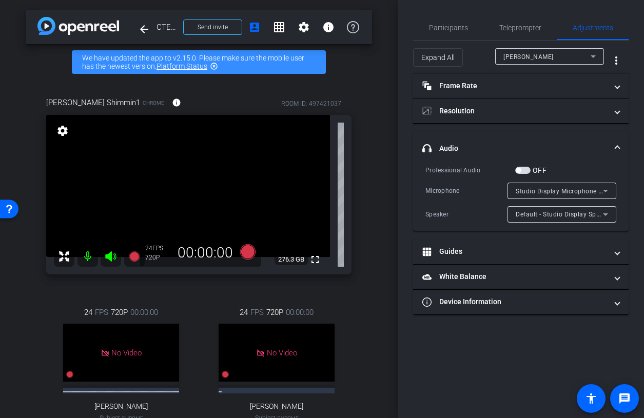
click at [500, 140] on mat-expansion-panel-header "headphone icon Audio" at bounding box center [521, 148] width 216 height 33
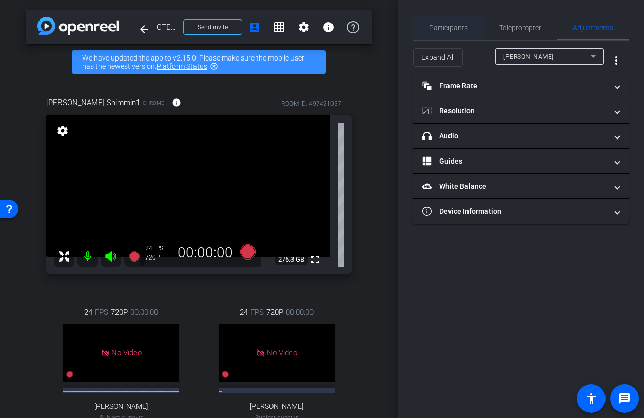
click at [462, 36] on span "Participants" at bounding box center [448, 27] width 39 height 25
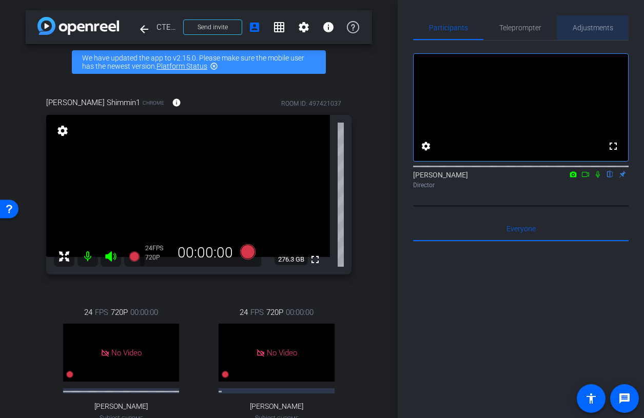
click at [610, 31] on span "Adjustments" at bounding box center [593, 27] width 41 height 7
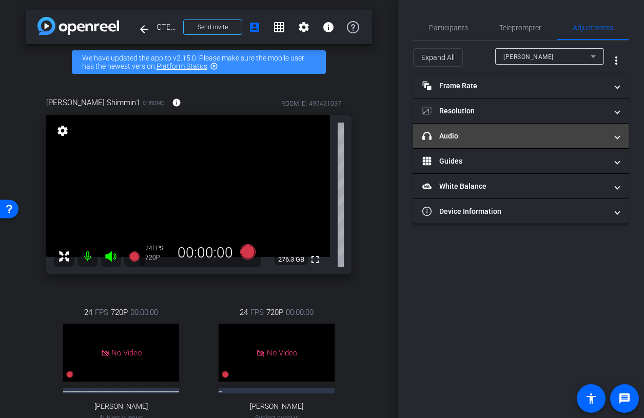
click at [495, 139] on mat-panel-title "headphone icon Audio" at bounding box center [514, 136] width 185 height 11
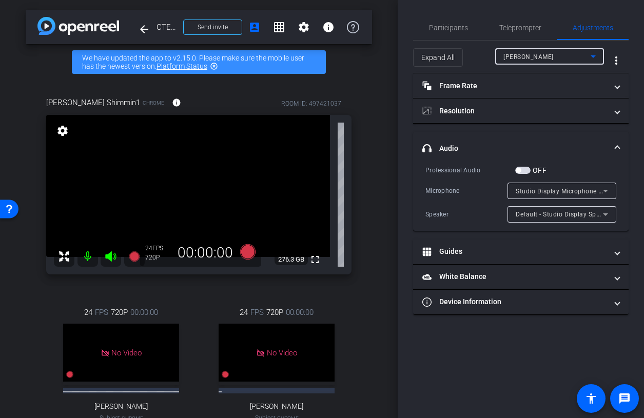
click at [525, 57] on span "[PERSON_NAME]" at bounding box center [528, 56] width 50 height 7
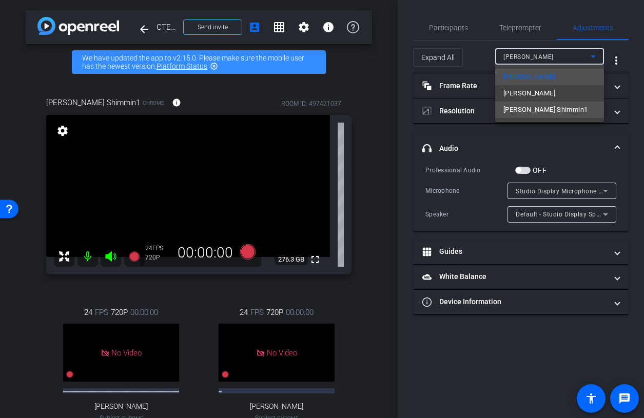
click at [531, 106] on span "Brad Shimmin1" at bounding box center [545, 110] width 84 height 12
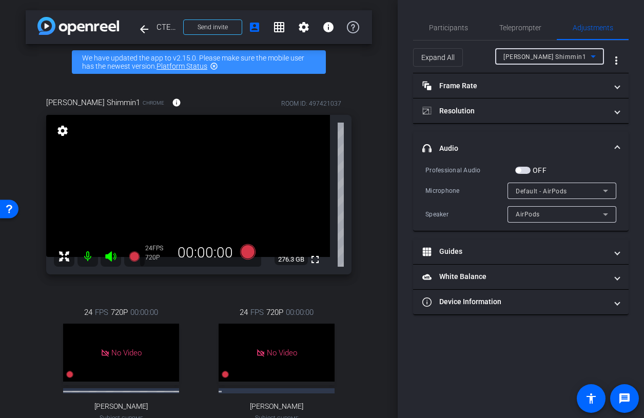
click at [542, 215] on div "AirPods" at bounding box center [559, 214] width 87 height 13
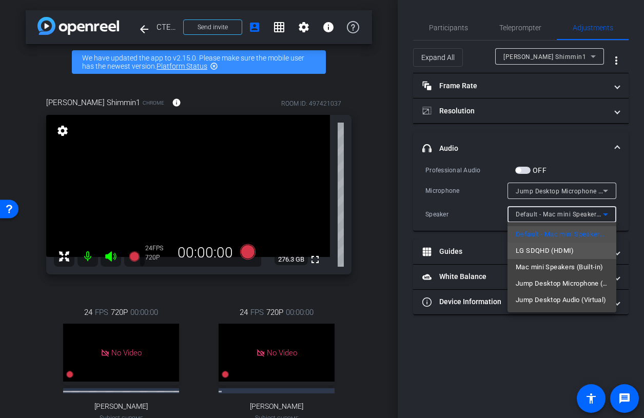
click at [570, 248] on span "LG SDQHD (HDMI)" at bounding box center [545, 251] width 59 height 12
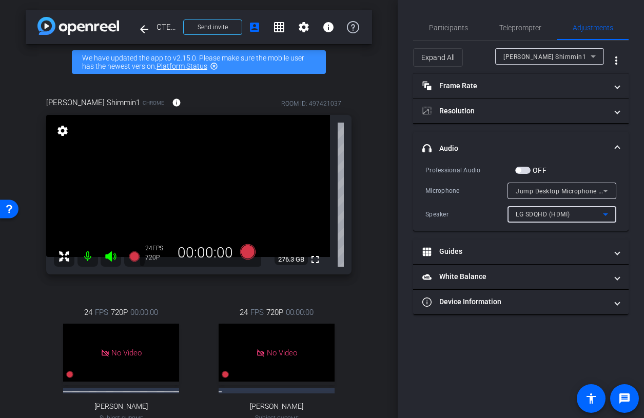
click at [571, 213] on div "LG SDQHD (HDMI)" at bounding box center [559, 214] width 87 height 13
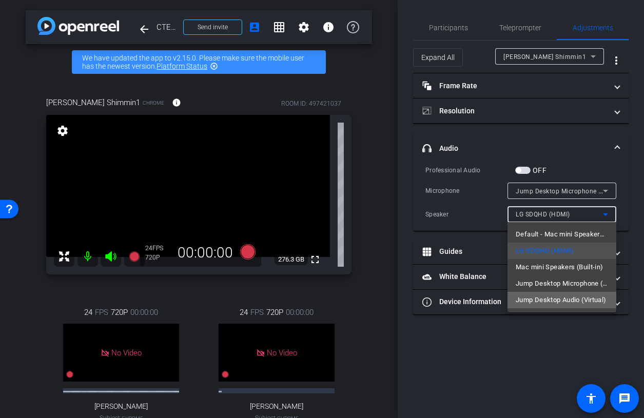
click at [552, 299] on span "Jump Desktop Audio (Virtual)" at bounding box center [561, 300] width 91 height 12
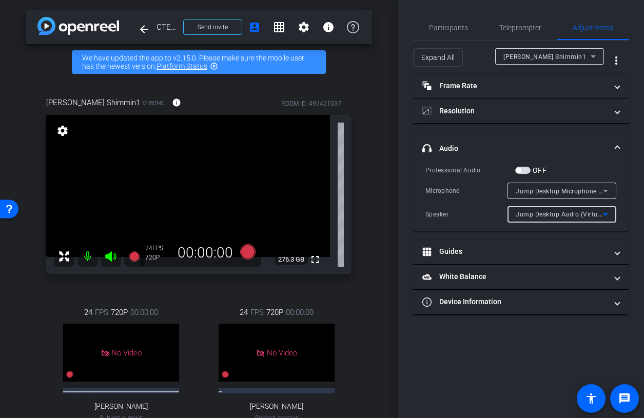
click at [562, 215] on span "Jump Desktop Audio (Virtual)" at bounding box center [561, 214] width 90 height 8
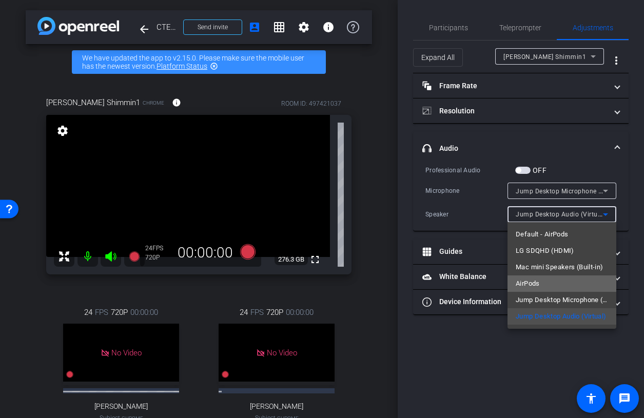
click at [545, 286] on mat-option "AirPods" at bounding box center [562, 284] width 109 height 16
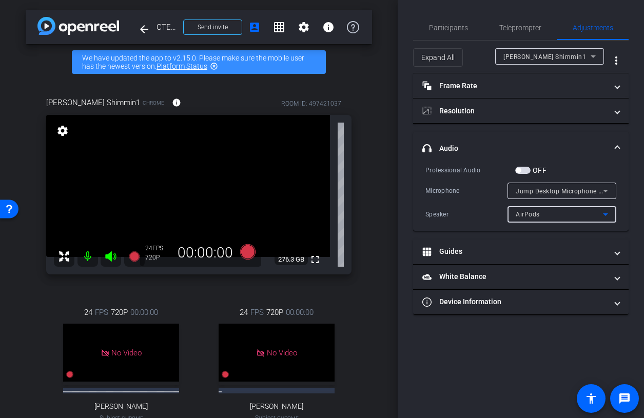
click at [573, 212] on div "AirPods" at bounding box center [559, 214] width 87 height 13
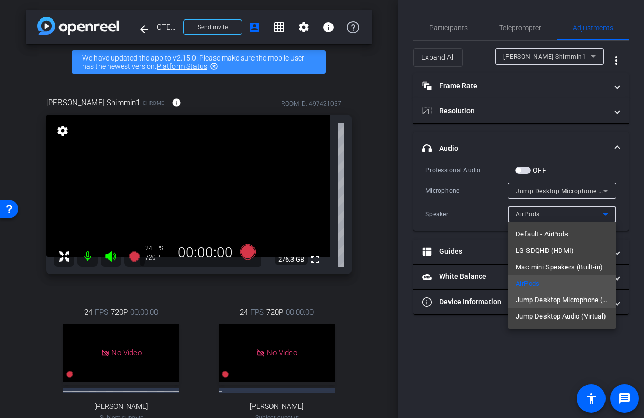
click at [556, 300] on span "Jump Desktop Microphone (Virtual)" at bounding box center [562, 300] width 92 height 12
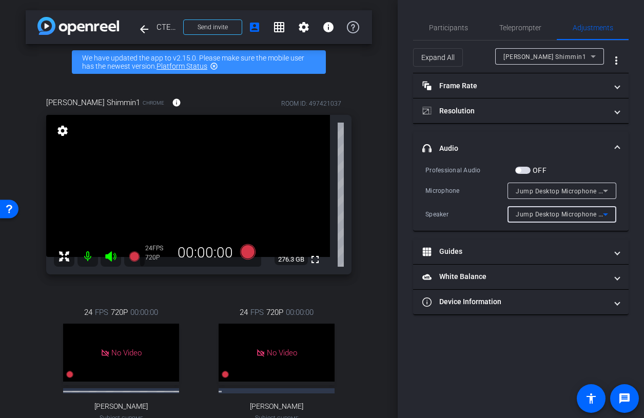
click at [577, 213] on span "Jump Desktop Microphone (Virtual)" at bounding box center [570, 214] width 108 height 8
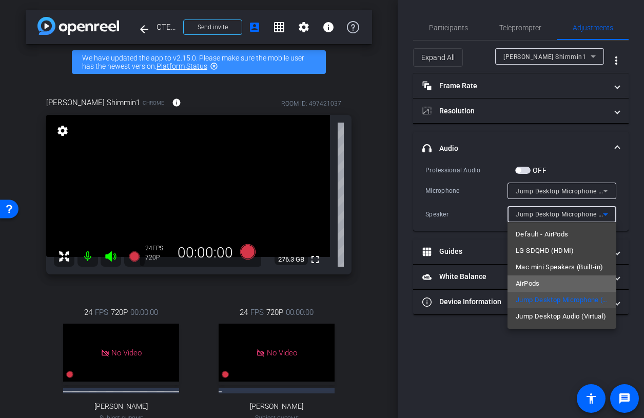
click at [557, 285] on mat-option "AirPods" at bounding box center [562, 284] width 109 height 16
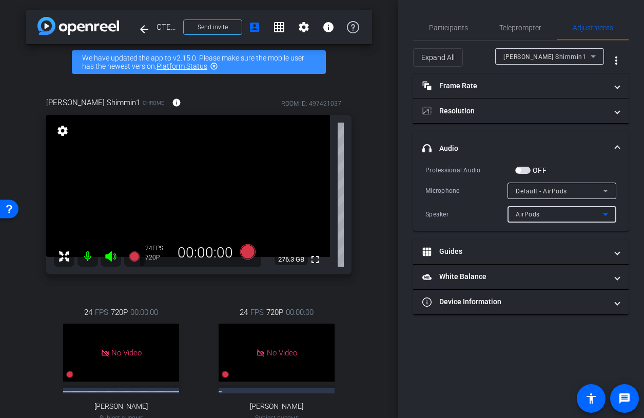
click at [86, 257] on mat-icon at bounding box center [87, 256] width 21 height 21
click at [86, 258] on mat-icon at bounding box center [87, 256] width 21 height 21
click at [560, 216] on div "AirPods" at bounding box center [559, 214] width 87 height 13
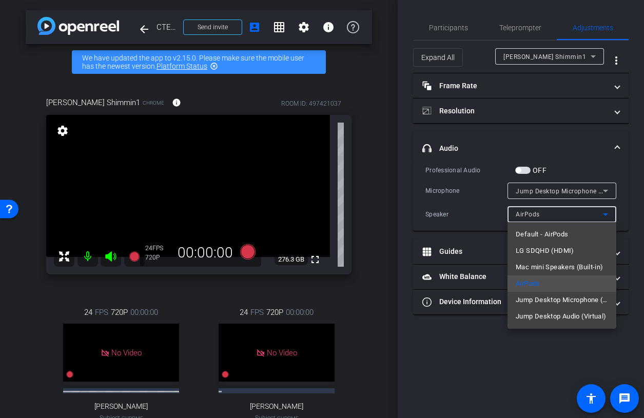
click at [575, 193] on div at bounding box center [322, 209] width 644 height 418
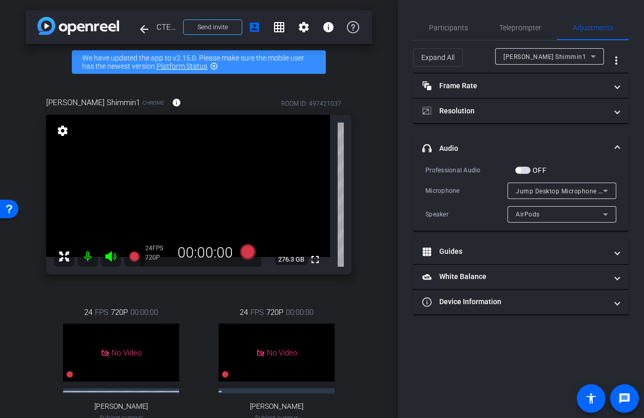
click at [574, 188] on span "Jump Desktop Microphone (Virtual)" at bounding box center [570, 191] width 108 height 8
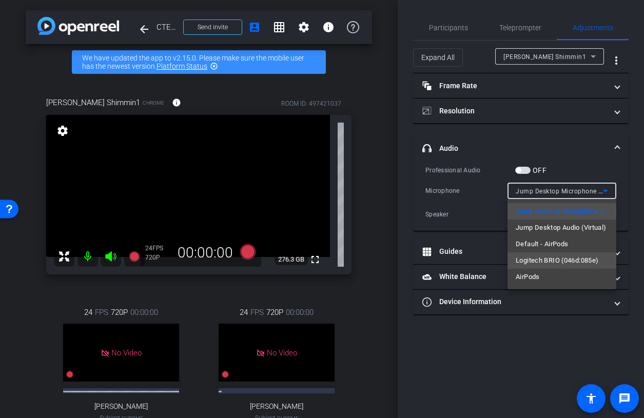
click at [559, 258] on span "Logitech BRIO (046d:085e)" at bounding box center [557, 261] width 83 height 12
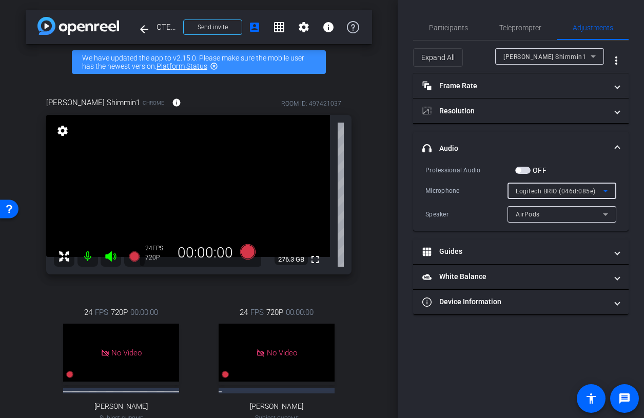
click at [555, 217] on div "AirPods" at bounding box center [559, 214] width 87 height 13
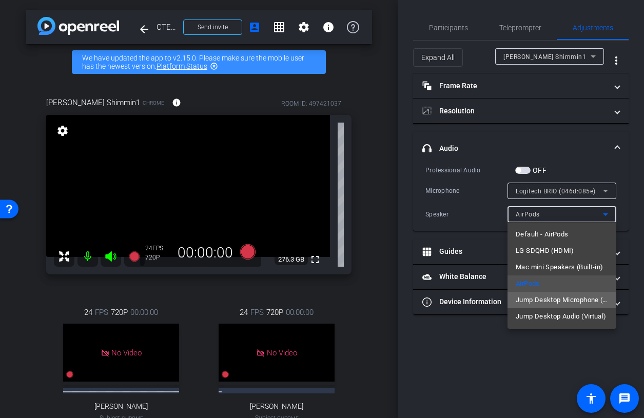
click at [577, 300] on span "Jump Desktop Microphone (Virtual)" at bounding box center [562, 300] width 92 height 12
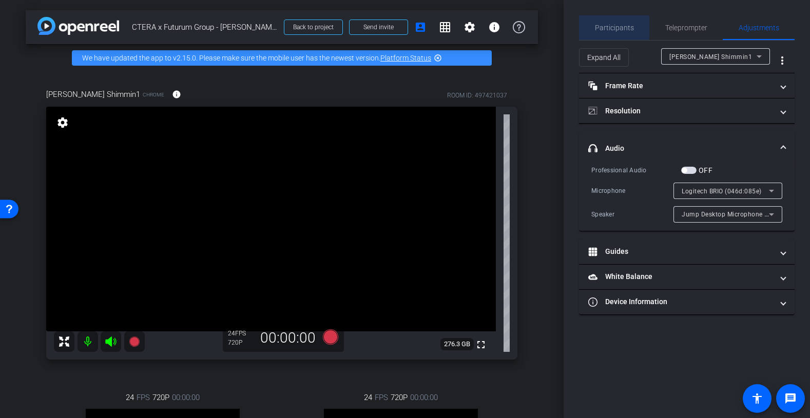
click at [614, 24] on span "Participants" at bounding box center [614, 27] width 39 height 7
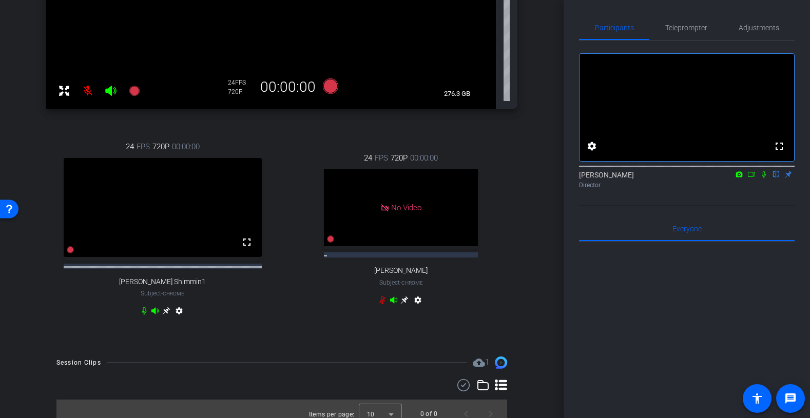
scroll to position [242, 0]
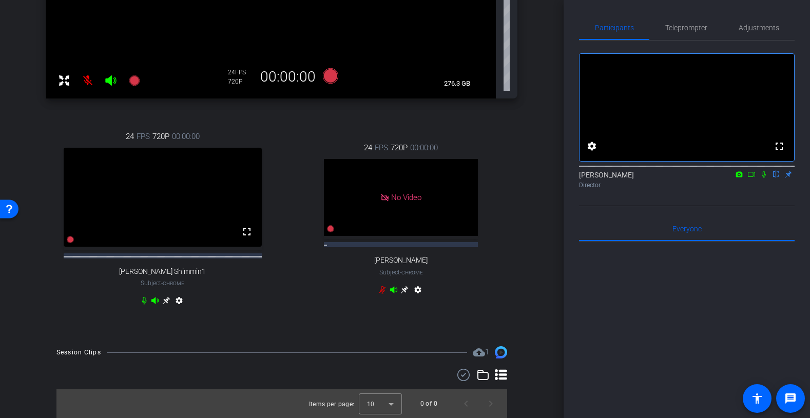
click at [165, 300] on icon at bounding box center [166, 301] width 8 height 8
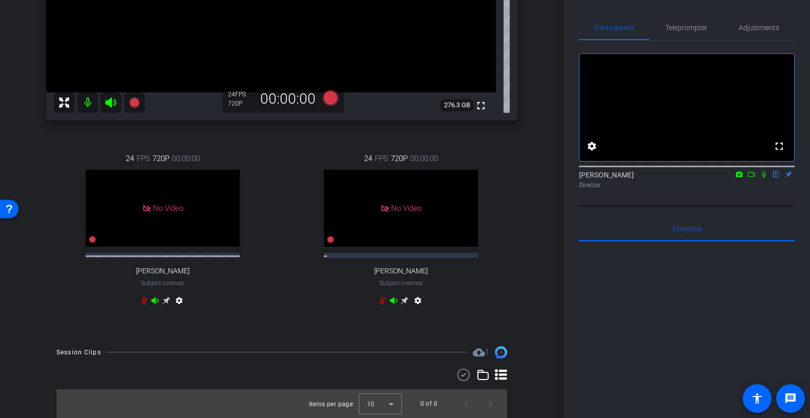
scroll to position [0, 0]
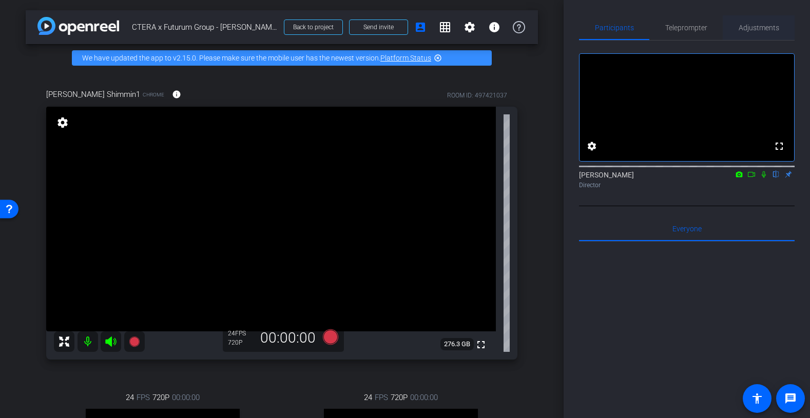
click at [760, 25] on span "Adjustments" at bounding box center [759, 27] width 41 height 7
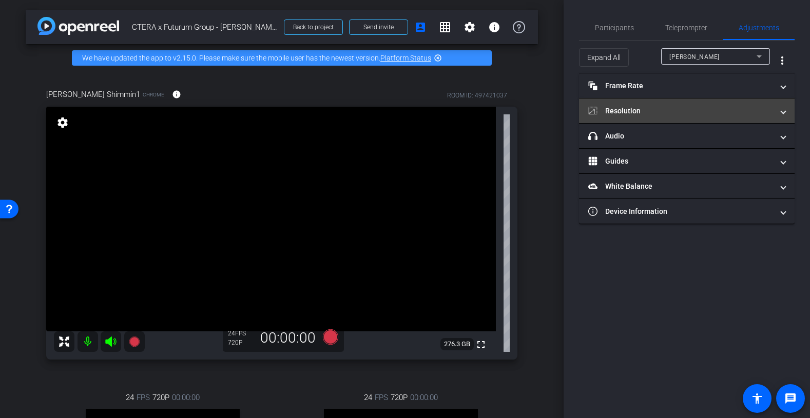
click at [678, 110] on mat-panel-title "Resolution" at bounding box center [680, 111] width 185 height 11
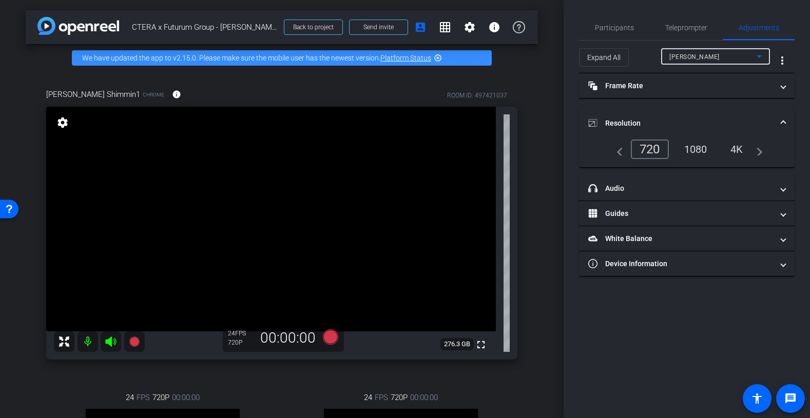
click at [703, 50] on mat-select "[PERSON_NAME]" at bounding box center [715, 56] width 92 height 13
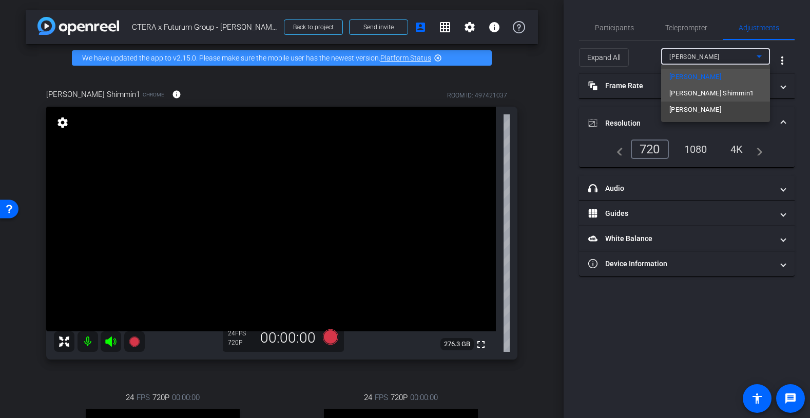
click at [703, 90] on span "[PERSON_NAME] Shimmin1" at bounding box center [711, 93] width 84 height 12
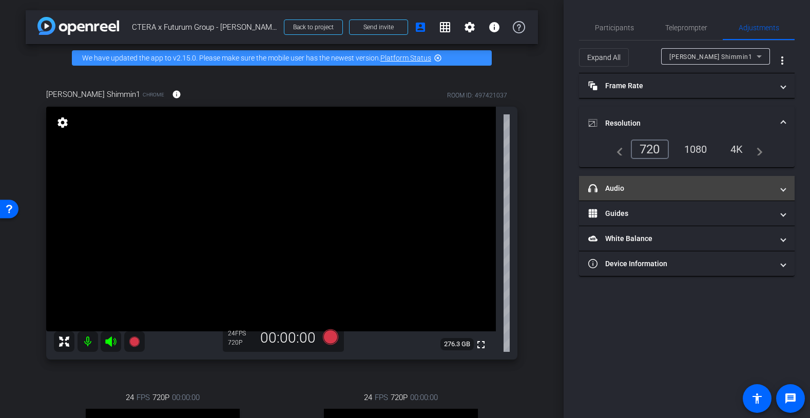
click at [656, 190] on mat-panel-title "headphone icon Audio" at bounding box center [680, 188] width 185 height 11
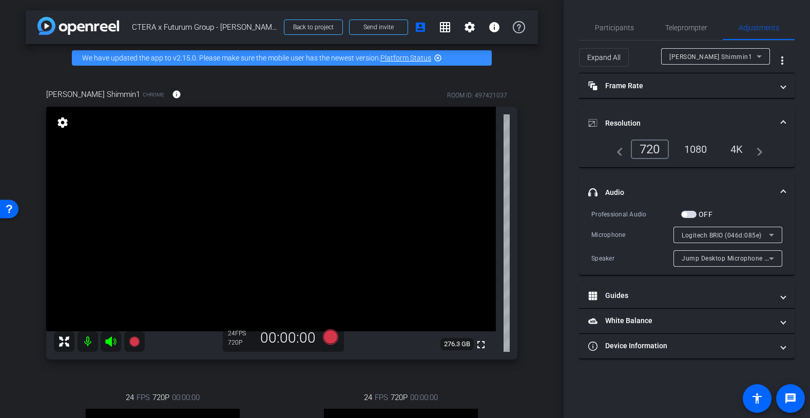
click at [728, 55] on div "[PERSON_NAME] Shimmin1" at bounding box center [712, 56] width 87 height 13
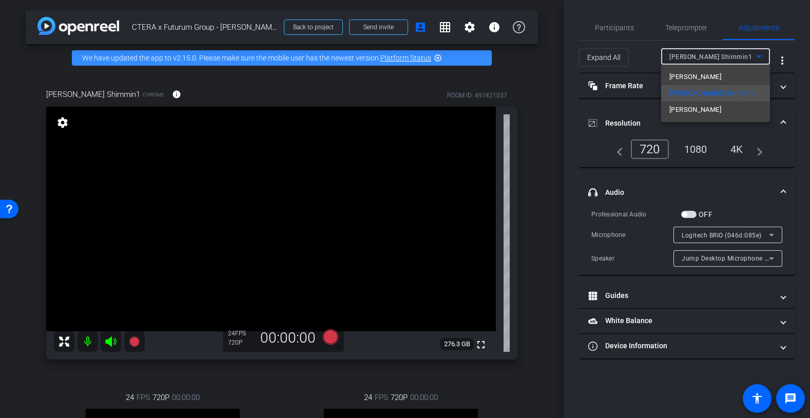
click at [607, 254] on div at bounding box center [405, 209] width 810 height 418
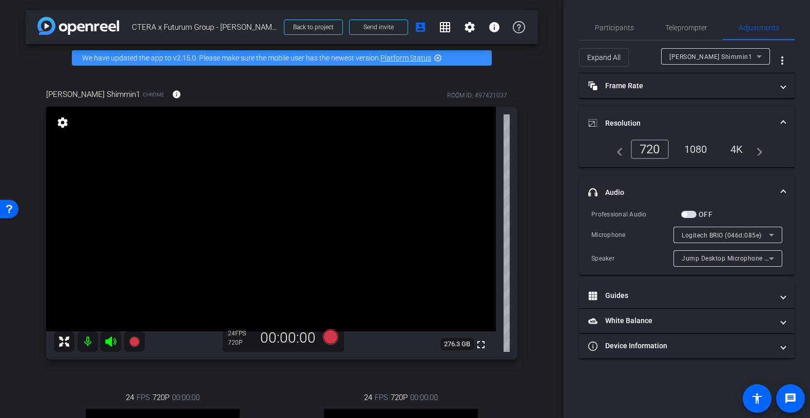
click at [688, 215] on span "button" at bounding box center [688, 214] width 15 height 7
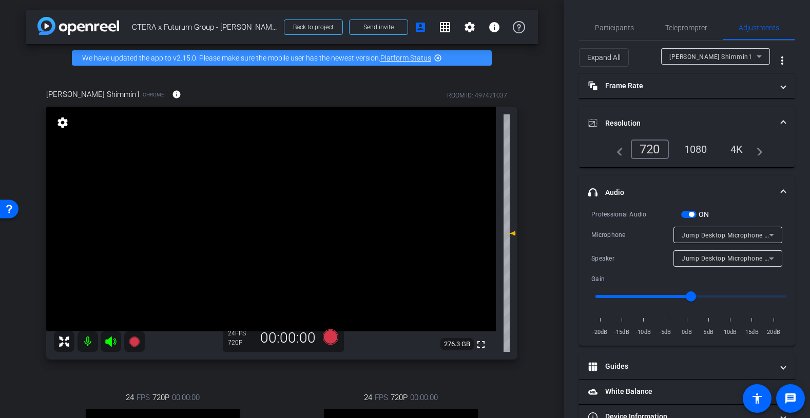
click at [705, 232] on span "Jump Desktop Microphone (Virtual)" at bounding box center [736, 235] width 108 height 8
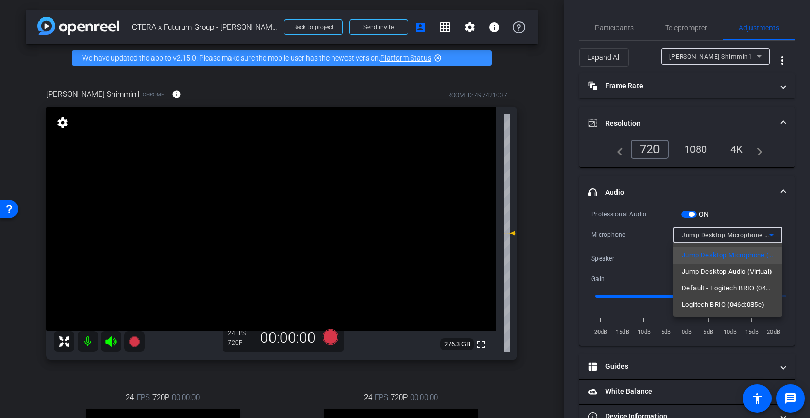
click at [704, 210] on div at bounding box center [405, 209] width 810 height 418
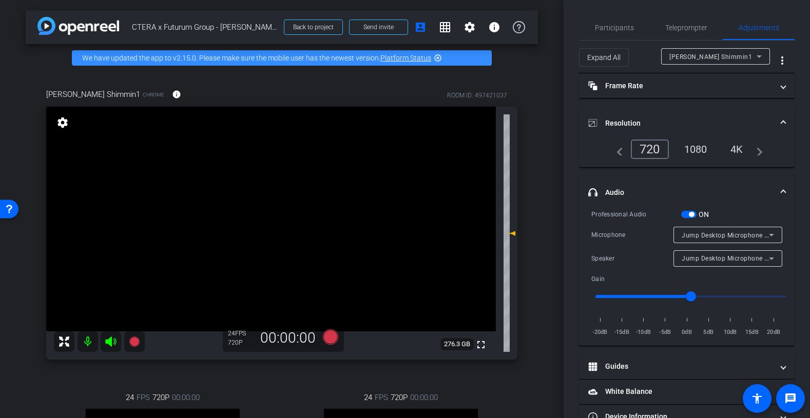
click at [693, 214] on span "button" at bounding box center [691, 214] width 5 height 5
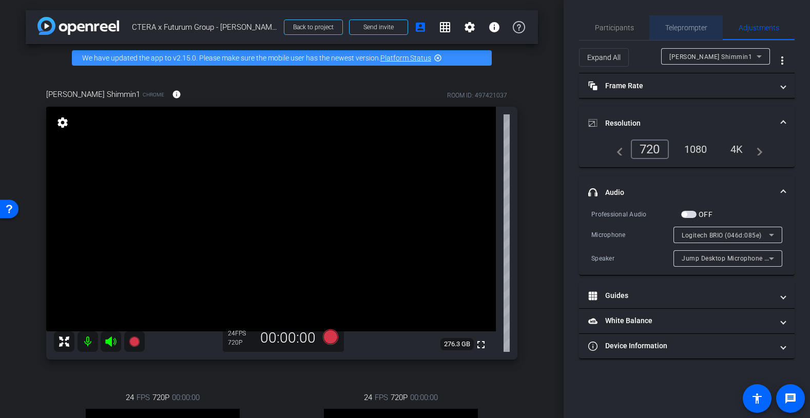
click at [680, 34] on span "Teleprompter" at bounding box center [686, 27] width 42 height 25
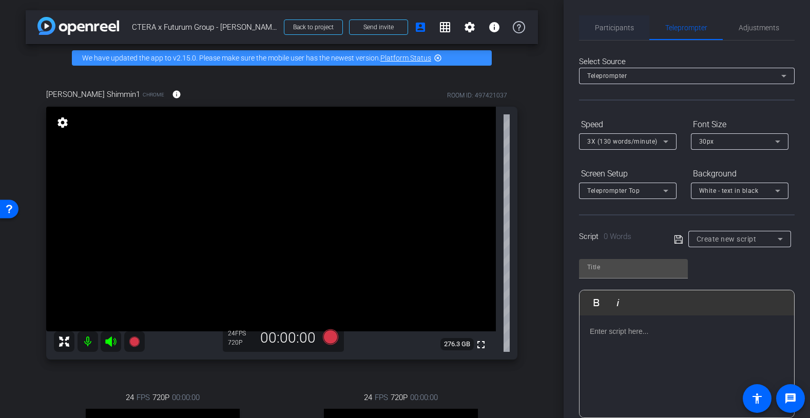
click at [623, 31] on span "Participants" at bounding box center [614, 27] width 39 height 7
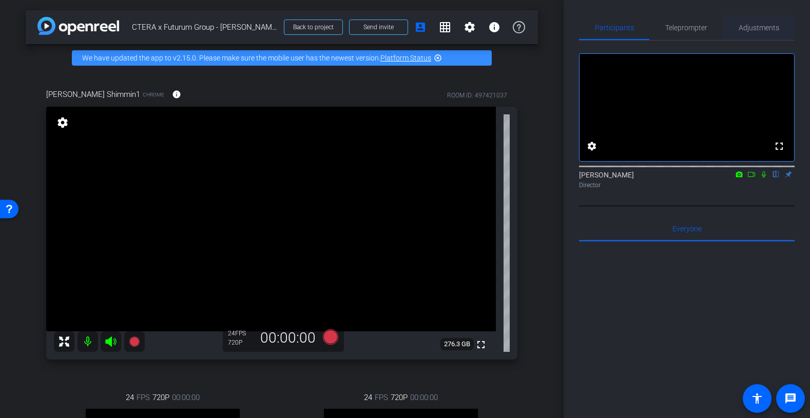
click at [736, 29] on div "Adjustments" at bounding box center [759, 27] width 72 height 25
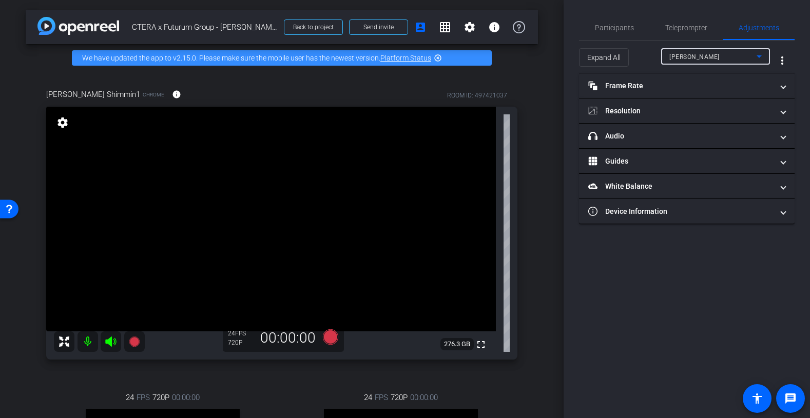
click at [721, 57] on div "[PERSON_NAME]" at bounding box center [712, 56] width 87 height 13
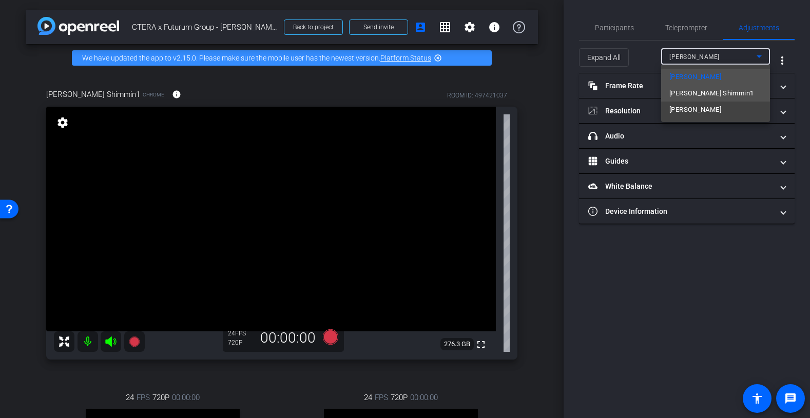
click at [700, 98] on span "[PERSON_NAME] Shimmin1" at bounding box center [711, 93] width 84 height 12
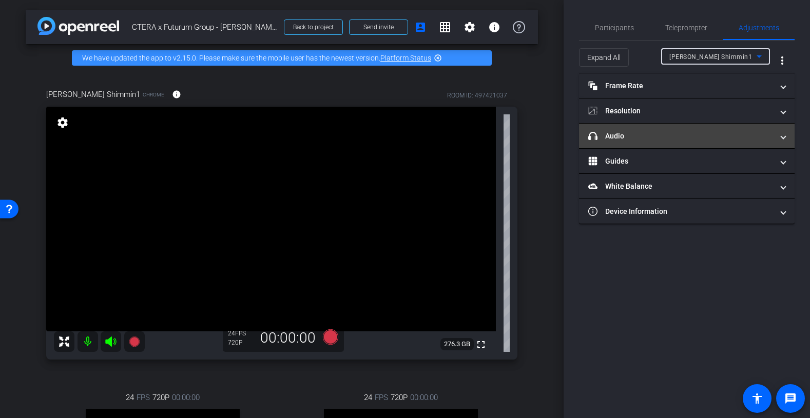
click at [677, 142] on mat-expansion-panel-header "headphone icon Audio" at bounding box center [687, 136] width 216 height 25
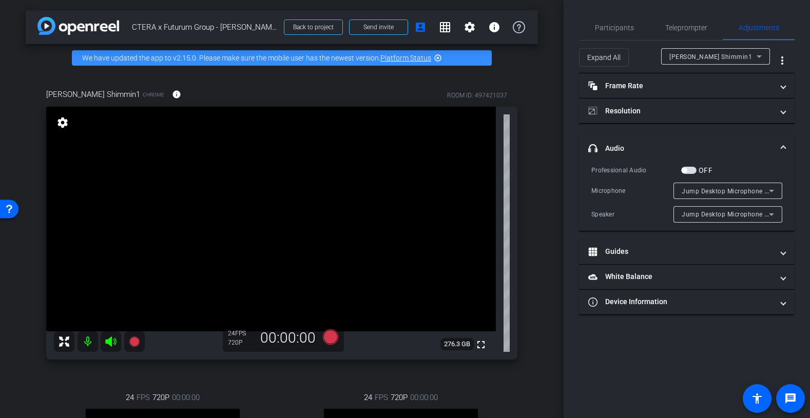
click at [694, 190] on span "Jump Desktop Microphone (Virtual)" at bounding box center [736, 191] width 108 height 8
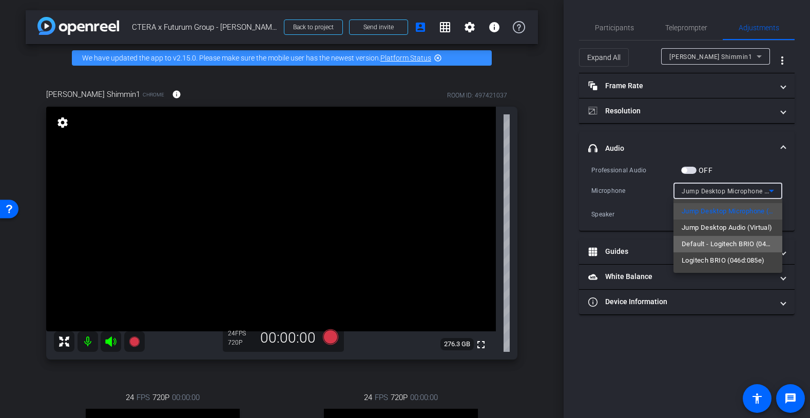
click at [711, 247] on span "Default - Logitech BRIO (046d:085e)" at bounding box center [728, 244] width 92 height 12
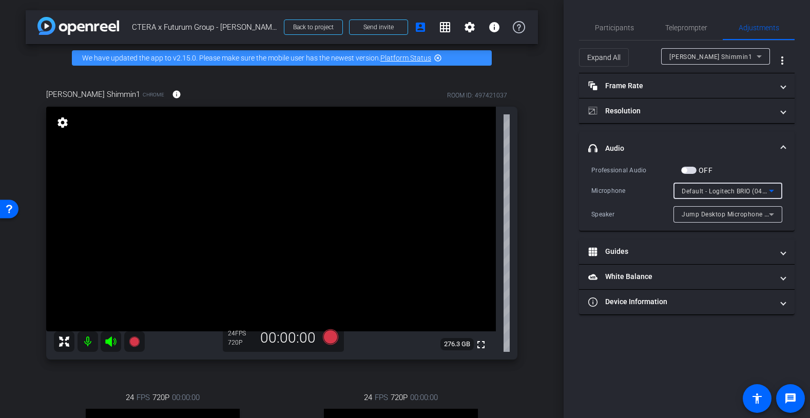
click at [702, 217] on span "Jump Desktop Microphone (Virtual)" at bounding box center [736, 214] width 108 height 8
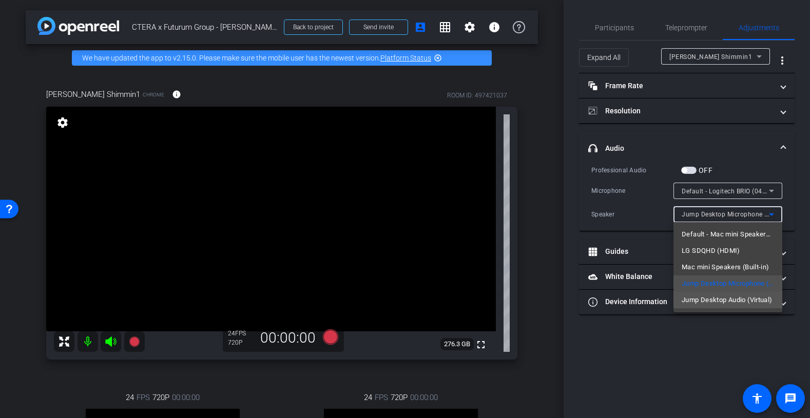
click at [706, 305] on span "Jump Desktop Audio (Virtual)" at bounding box center [727, 300] width 91 height 12
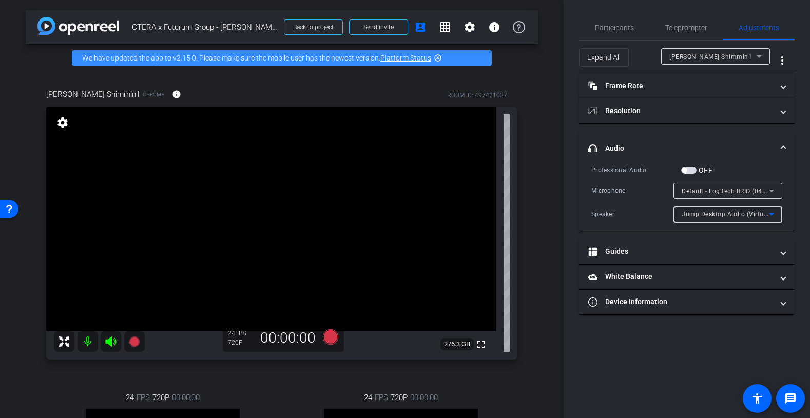
click at [705, 220] on div "Jump Desktop Audio (Virtual)" at bounding box center [725, 214] width 87 height 13
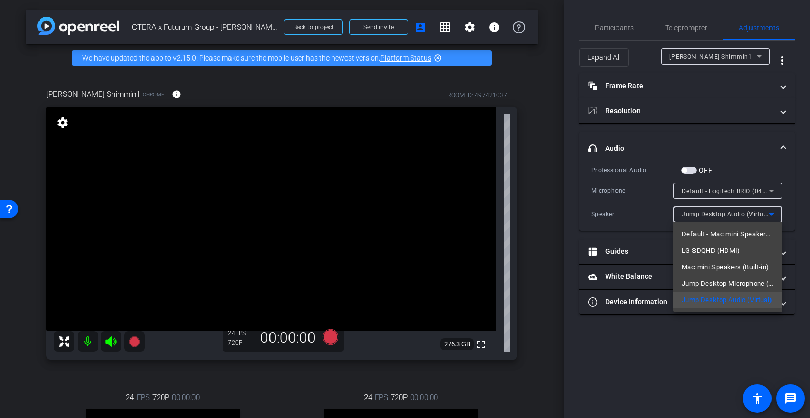
click at [584, 30] on div at bounding box center [405, 209] width 810 height 418
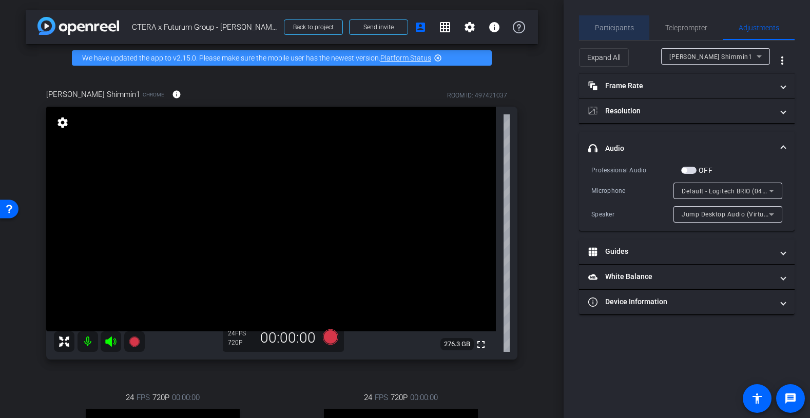
click at [591, 31] on div "Participants" at bounding box center [614, 27] width 70 height 25
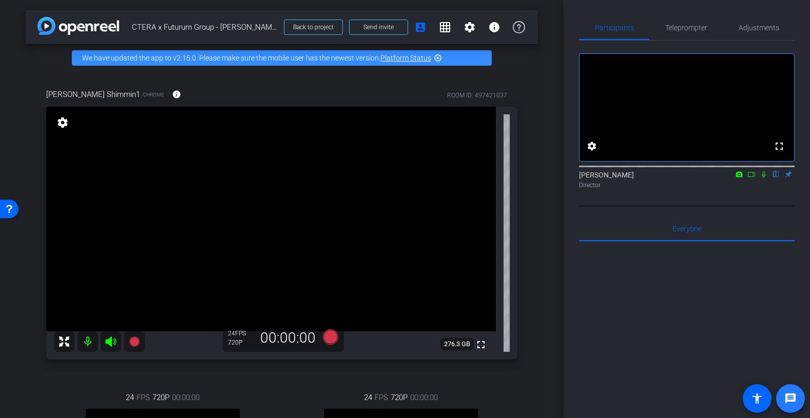
click at [778, 398] on span at bounding box center [790, 398] width 25 height 25
click at [756, 27] on span "Adjustments" at bounding box center [759, 27] width 41 height 7
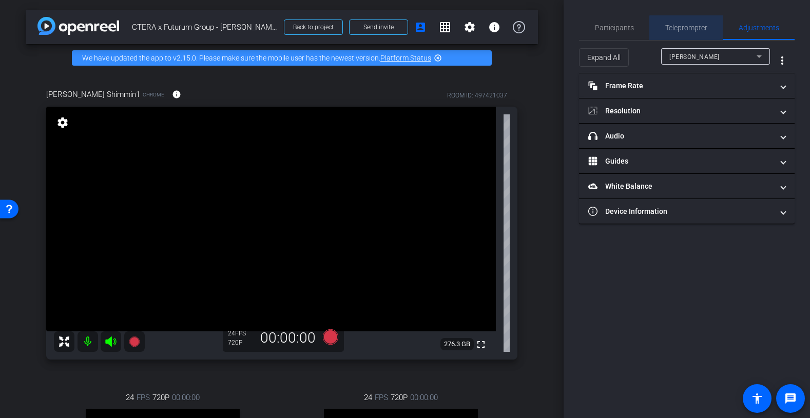
click at [707, 30] on div "Teleprompter" at bounding box center [685, 27] width 73 height 25
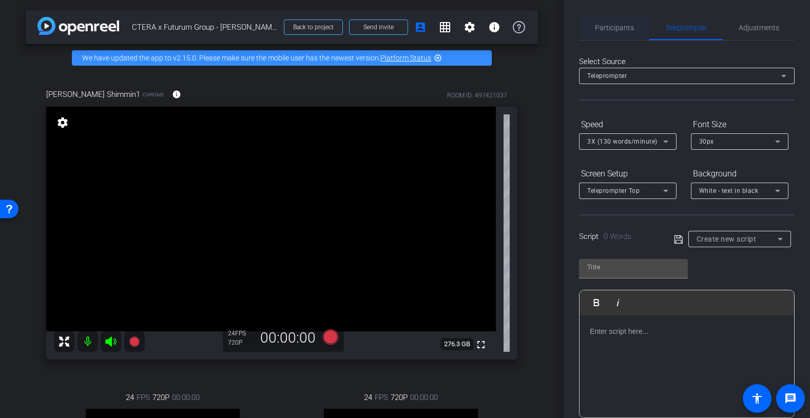
click at [622, 33] on span "Participants" at bounding box center [614, 27] width 39 height 25
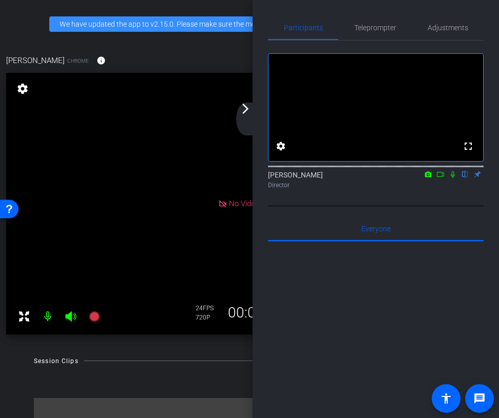
click at [244, 119] on div "arrow_back_ios_new arrow_forward_ios" at bounding box center [247, 119] width 22 height 33
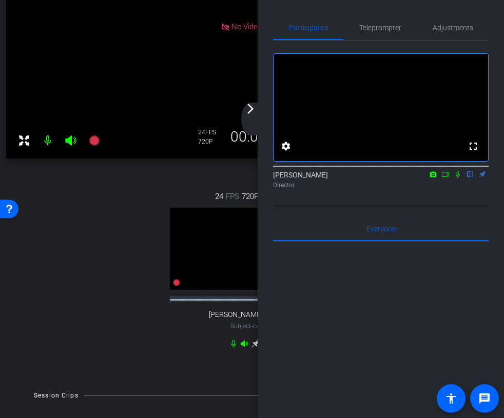
scroll to position [232, 0]
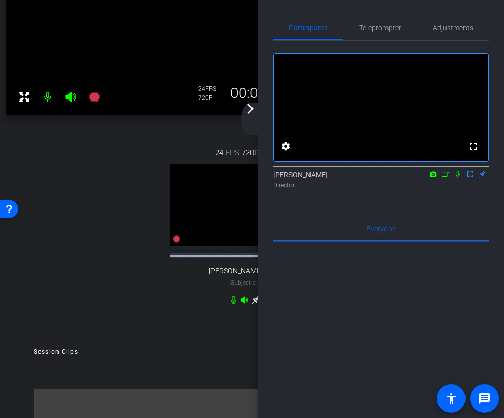
click at [249, 117] on div "arrow_back_ios_new arrow_forward_ios" at bounding box center [252, 119] width 22 height 33
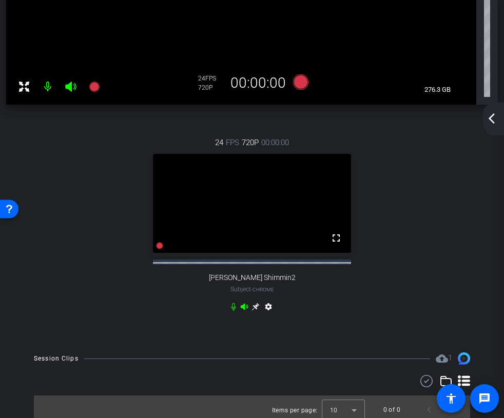
click at [256, 311] on icon at bounding box center [255, 307] width 8 height 8
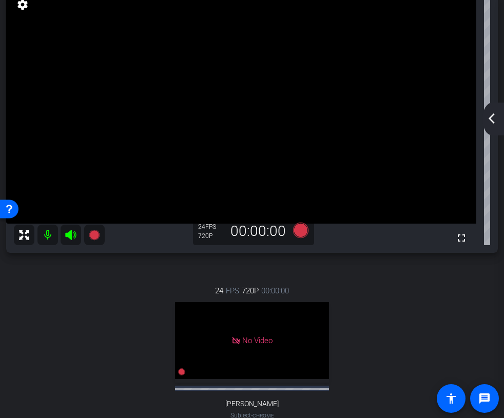
scroll to position [0, 0]
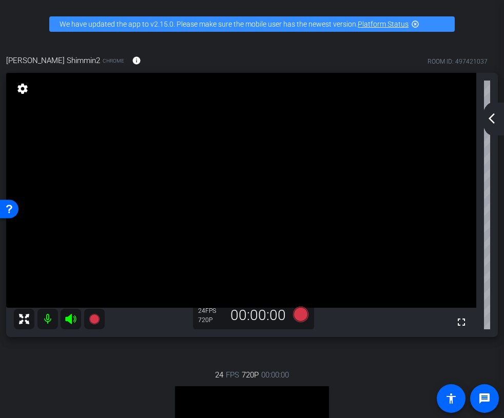
click at [496, 122] on mat-icon "arrow_back_ios_new" at bounding box center [492, 118] width 12 height 12
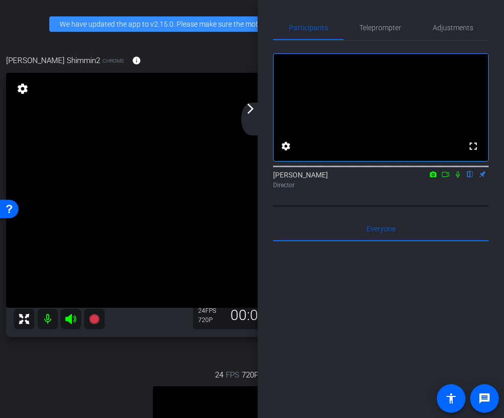
click at [247, 108] on mat-icon "arrow_forward_ios" at bounding box center [250, 109] width 12 height 12
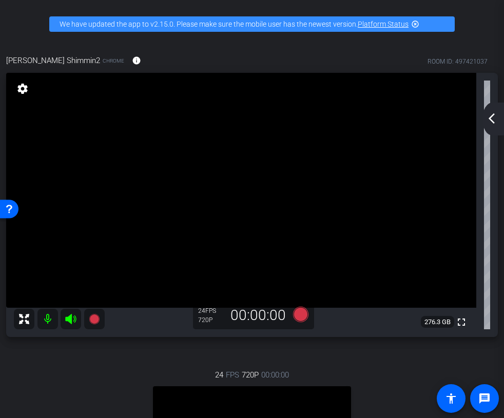
click at [494, 117] on mat-icon "arrow_back_ios_new" at bounding box center [492, 118] width 12 height 12
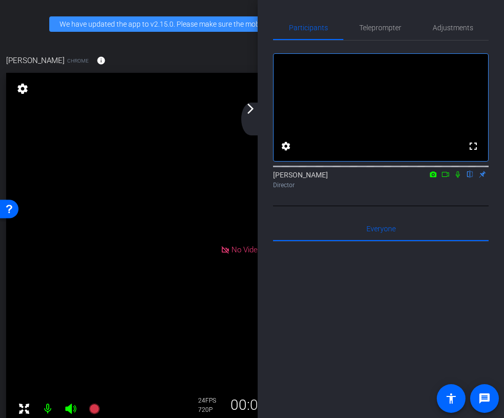
click at [250, 110] on mat-icon "arrow_forward_ios" at bounding box center [250, 109] width 12 height 12
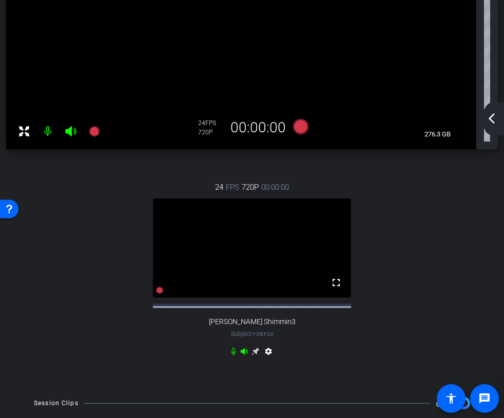
scroll to position [338, 0]
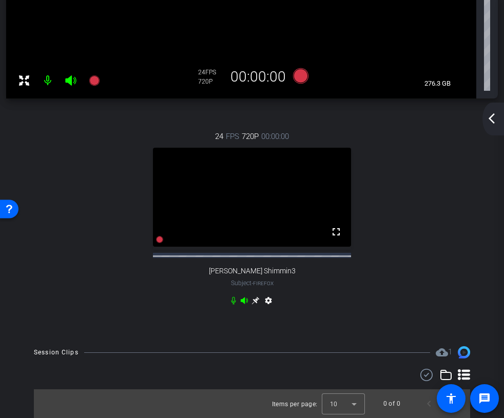
click at [258, 302] on icon at bounding box center [255, 301] width 8 height 8
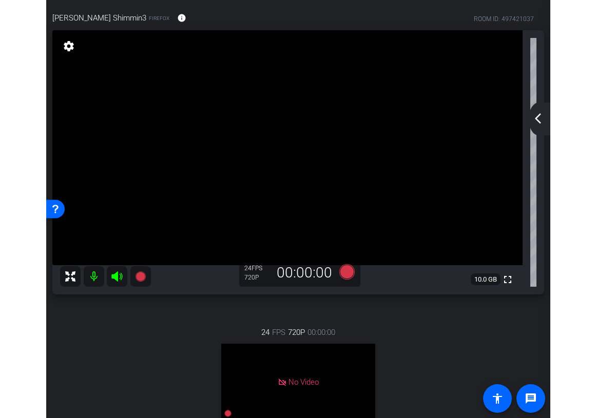
scroll to position [0, 0]
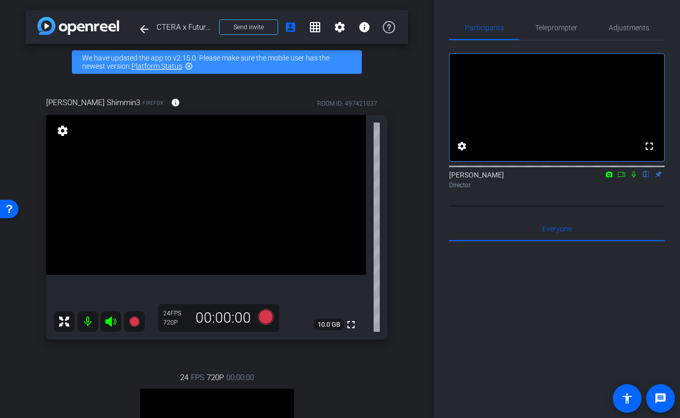
click at [414, 301] on div "arrow_back CTERA x Futurum Group - [PERSON_NAME] | Remote | 20 mins + 10 mins Q…" at bounding box center [217, 209] width 434 height 418
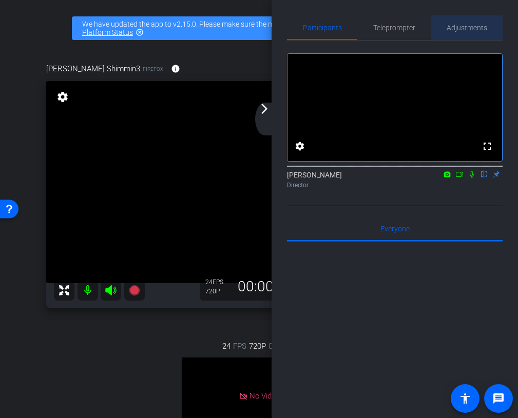
click at [479, 31] on span "Adjustments" at bounding box center [467, 27] width 41 height 7
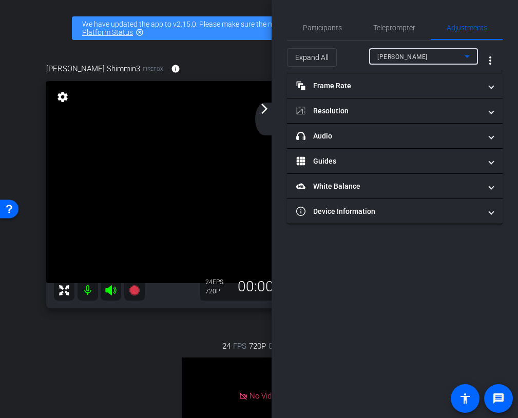
click at [426, 57] on div "[PERSON_NAME]" at bounding box center [420, 56] width 87 height 13
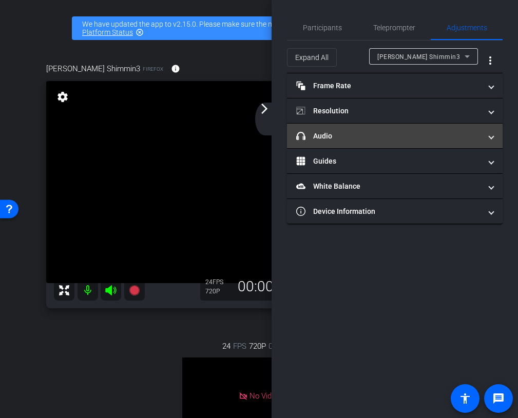
click at [405, 137] on mat-panel-title "headphone icon Audio" at bounding box center [388, 136] width 185 height 11
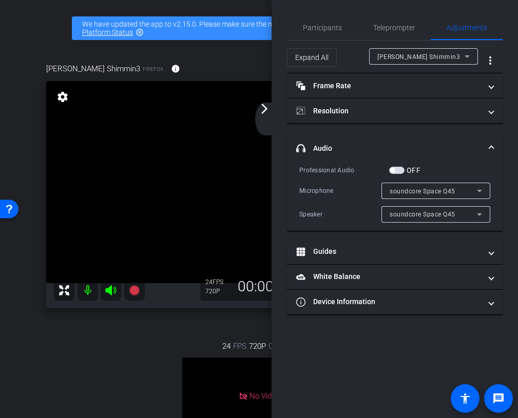
click at [416, 212] on span "soundcore Space Q45" at bounding box center [423, 214] width 66 height 7
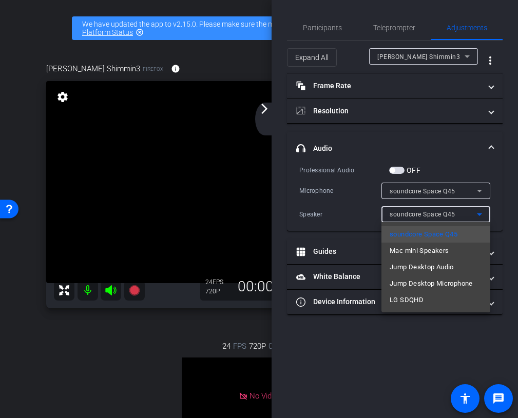
click at [414, 186] on div at bounding box center [259, 209] width 518 height 418
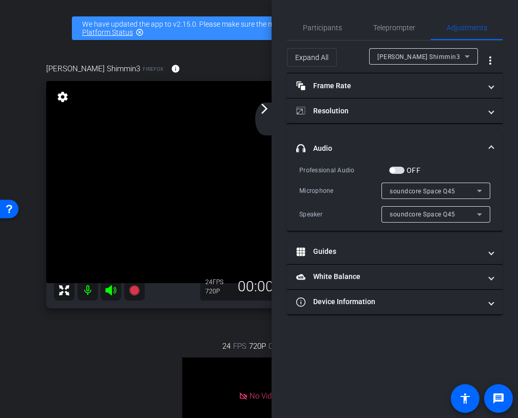
click at [414, 189] on span "soundcore Space Q45" at bounding box center [423, 191] width 66 height 7
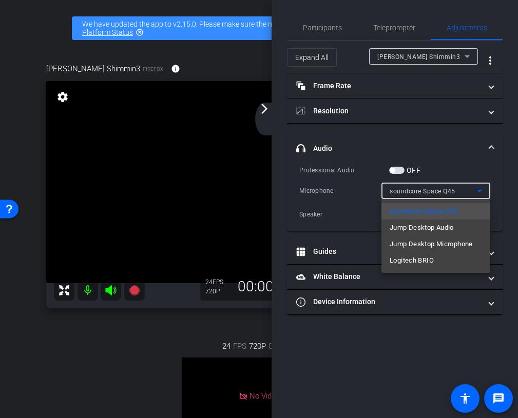
click at [352, 206] on div at bounding box center [259, 209] width 518 height 418
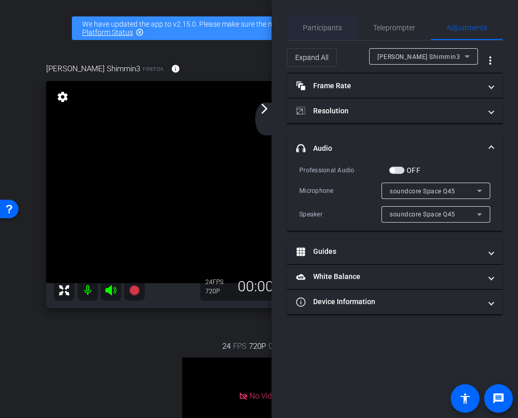
click at [315, 25] on span "Participants" at bounding box center [322, 27] width 39 height 7
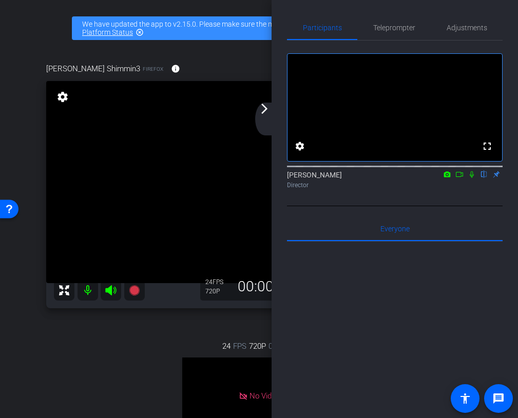
click at [269, 122] on div "arrow_back_ios_new arrow_forward_ios" at bounding box center [266, 119] width 22 height 33
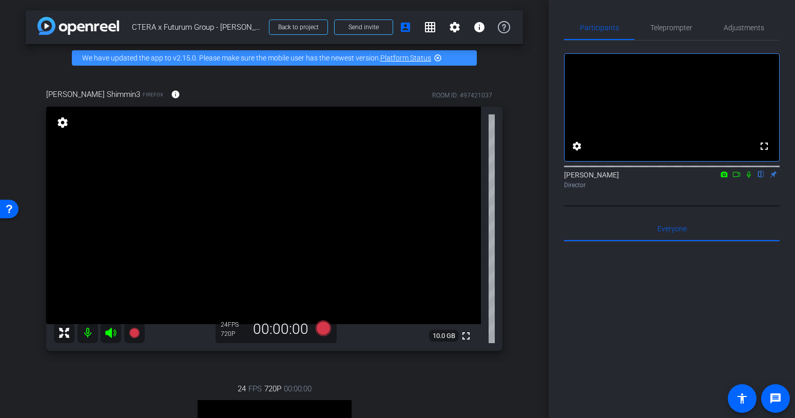
click at [749, 178] on icon at bounding box center [749, 174] width 8 height 7
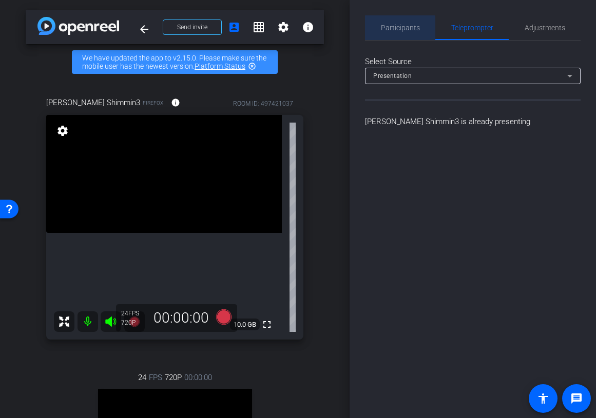
click at [399, 31] on span "Participants" at bounding box center [400, 27] width 39 height 7
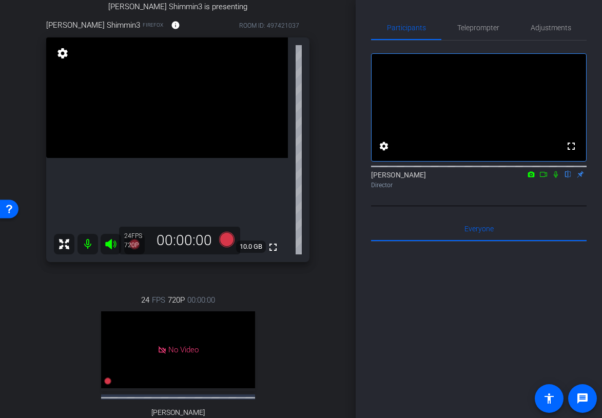
scroll to position [90, 0]
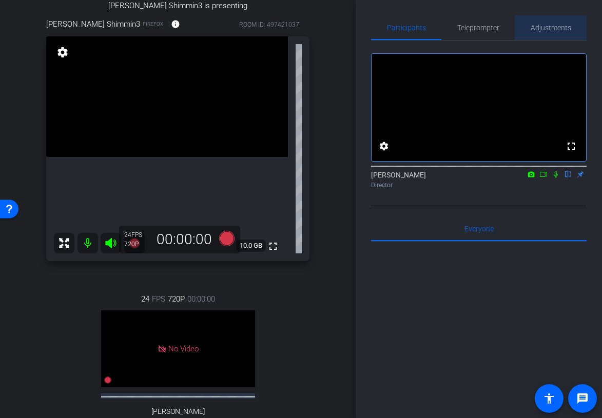
click at [551, 29] on span "Adjustments" at bounding box center [551, 27] width 41 height 7
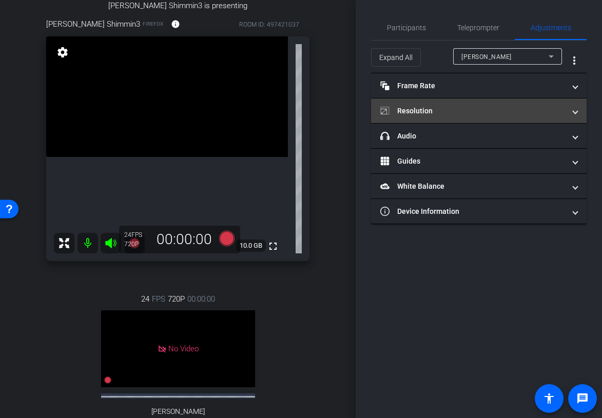
click at [531, 111] on mat-panel-title "Resolution" at bounding box center [472, 111] width 185 height 11
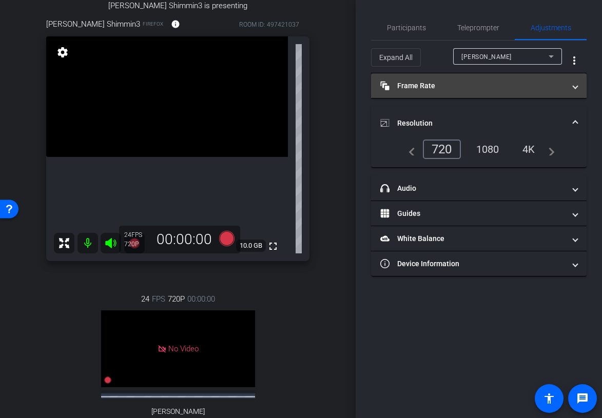
click at [504, 77] on mat-expansion-panel-header "Frame Rate Frame Rate" at bounding box center [479, 85] width 216 height 25
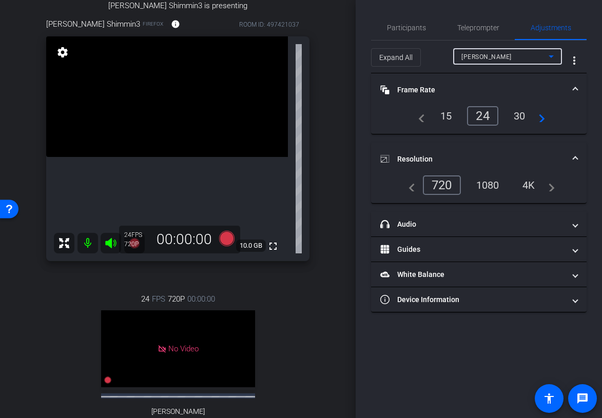
click at [531, 53] on div "[PERSON_NAME]" at bounding box center [504, 56] width 87 height 13
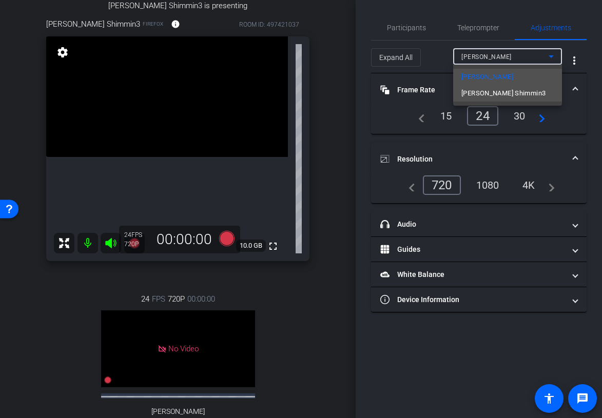
click at [507, 96] on span "[PERSON_NAME] Shimmin3" at bounding box center [503, 93] width 84 height 12
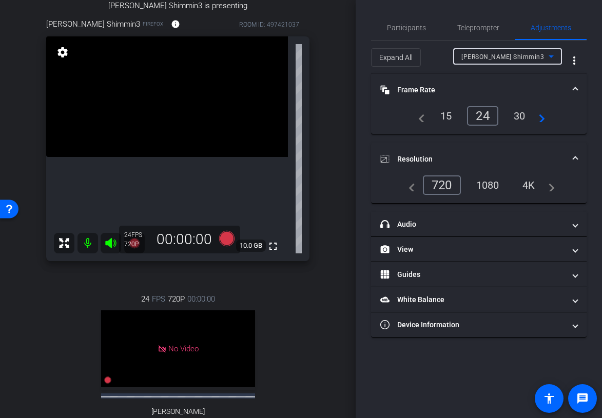
click at [486, 187] on div "1080" at bounding box center [488, 185] width 38 height 17
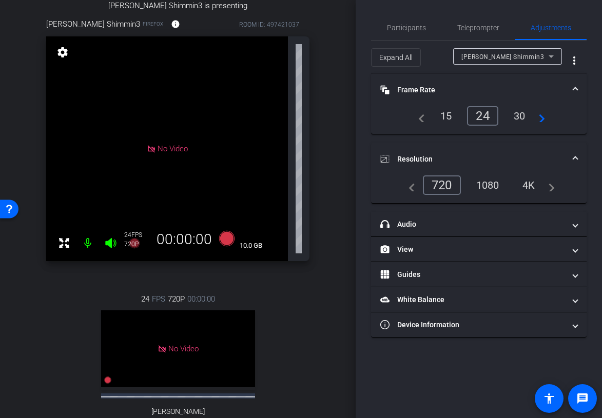
click at [497, 188] on div "1080" at bounding box center [488, 185] width 38 height 17
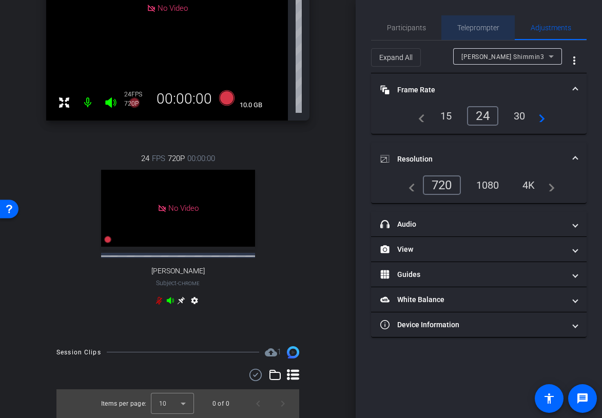
click at [491, 31] on span "Teleprompter" at bounding box center [478, 27] width 42 height 7
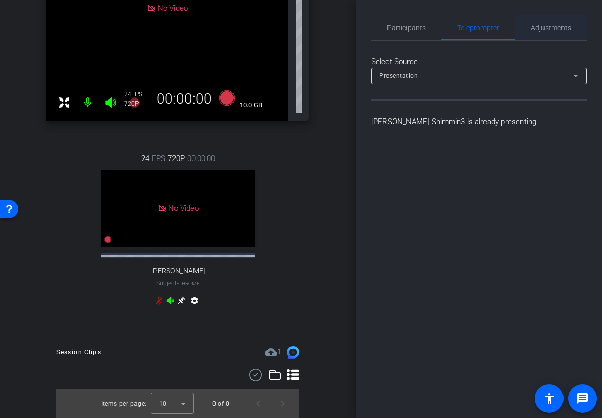
click at [547, 28] on span "Adjustments" at bounding box center [551, 27] width 41 height 7
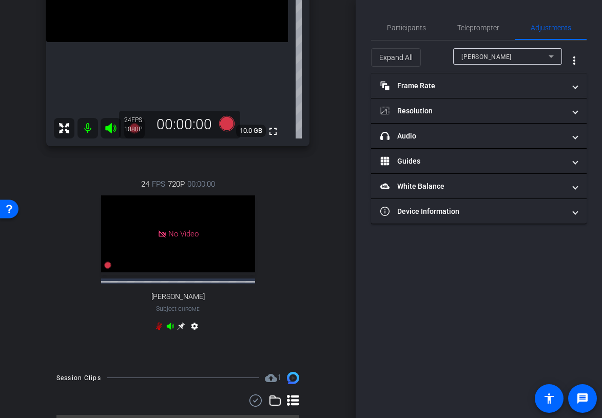
scroll to position [0, 0]
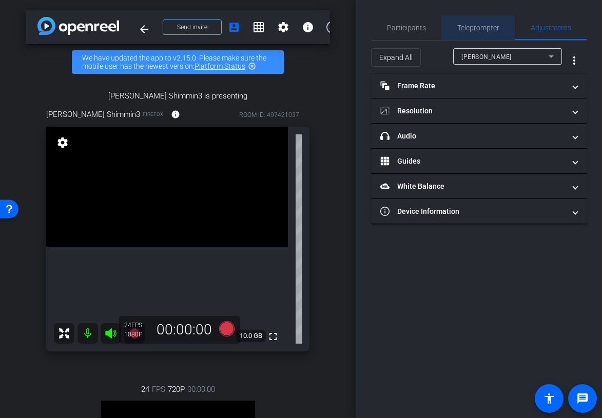
click at [485, 31] on span "Teleprompter" at bounding box center [478, 27] width 42 height 7
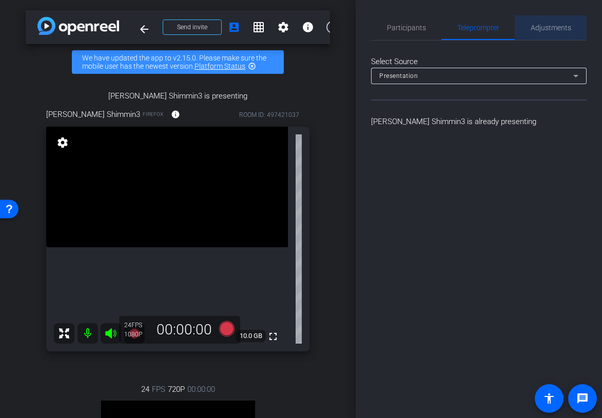
click at [542, 26] on span "Adjustments" at bounding box center [551, 27] width 41 height 7
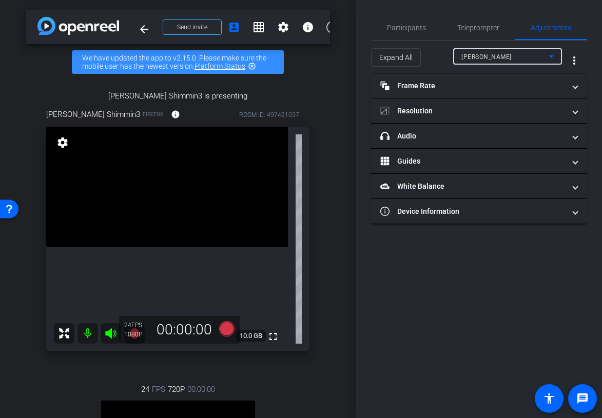
click at [517, 54] on div "[PERSON_NAME]" at bounding box center [504, 56] width 87 height 13
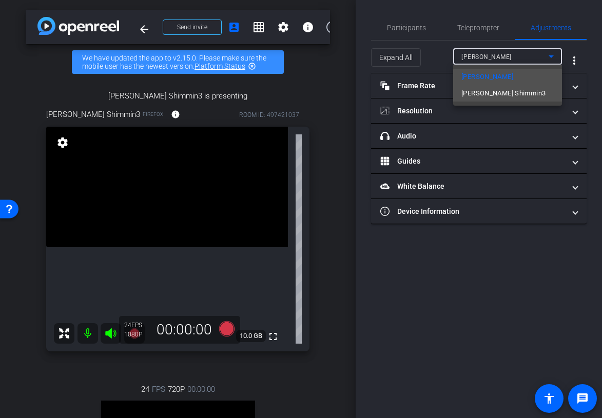
click at [505, 93] on span "[PERSON_NAME] Shimmin3" at bounding box center [503, 93] width 84 height 12
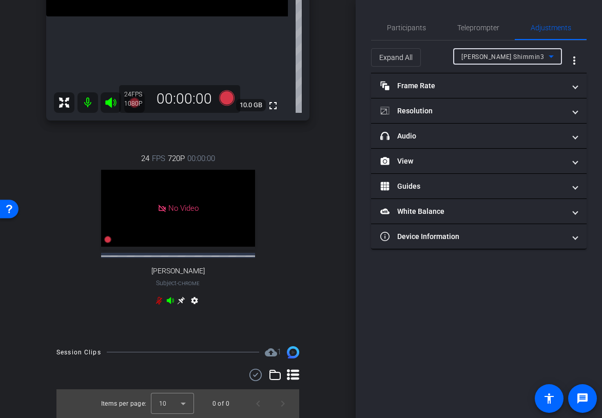
scroll to position [43, 0]
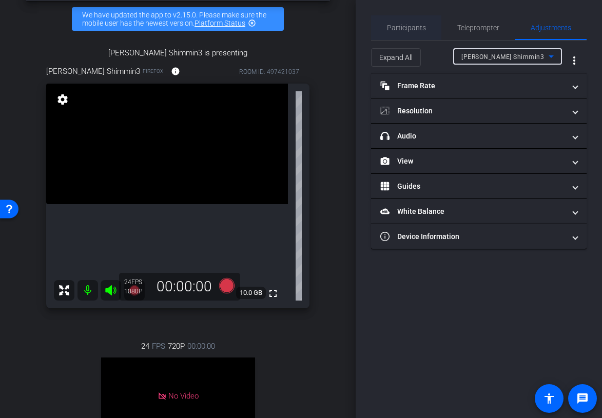
click at [408, 26] on span "Participants" at bounding box center [406, 27] width 39 height 7
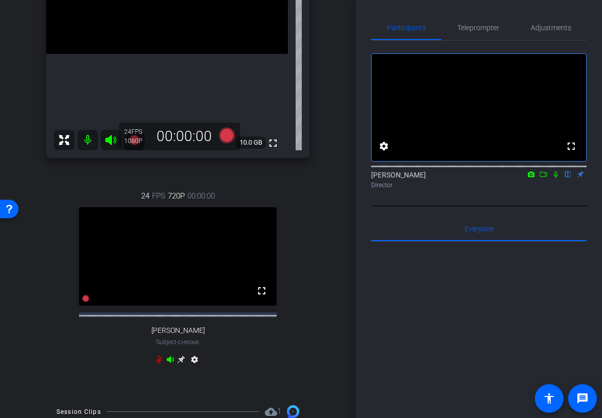
scroll to position [218, 0]
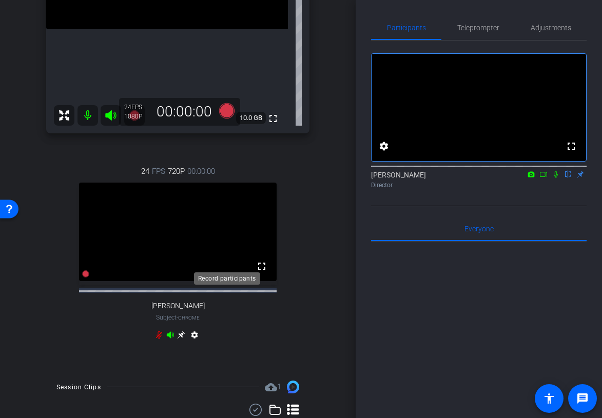
click at [234, 120] on icon at bounding box center [227, 111] width 25 height 18
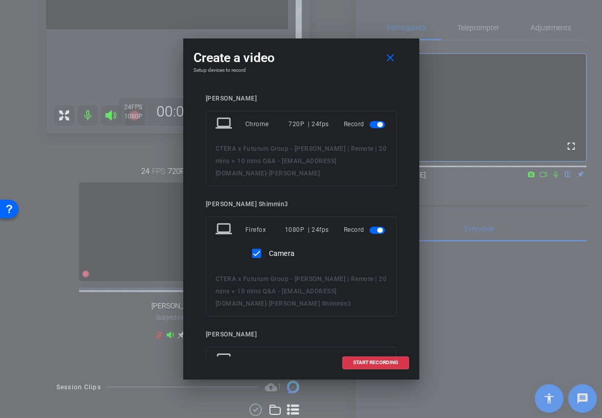
click at [379, 122] on span "button" at bounding box center [379, 124] width 5 height 5
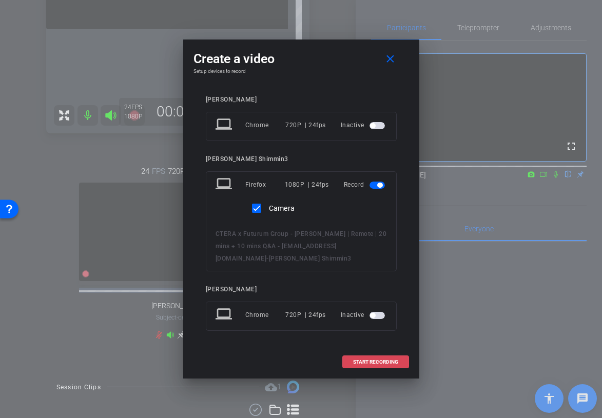
click at [369, 361] on span "START RECORDING" at bounding box center [375, 362] width 45 height 5
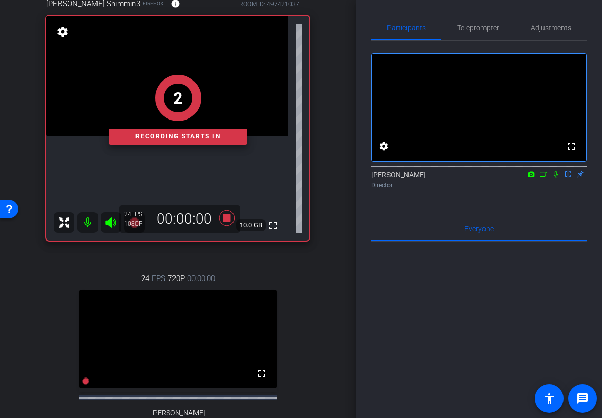
scroll to position [110, 0]
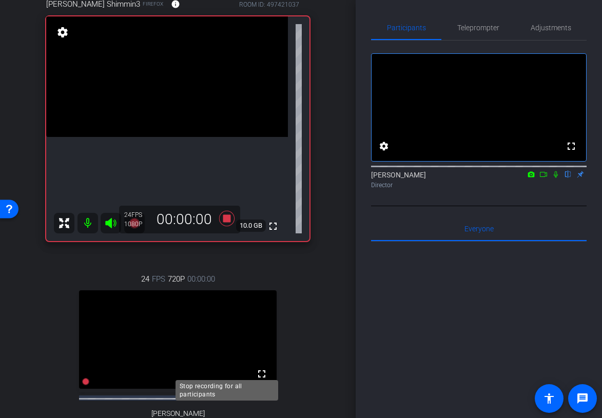
click at [228, 228] on icon at bounding box center [227, 218] width 25 height 18
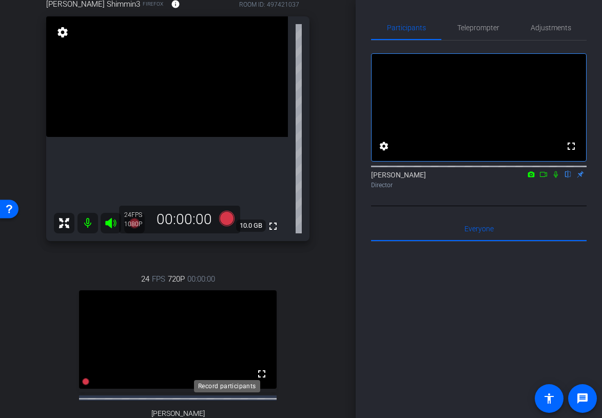
click at [228, 226] on icon at bounding box center [226, 217] width 15 height 15
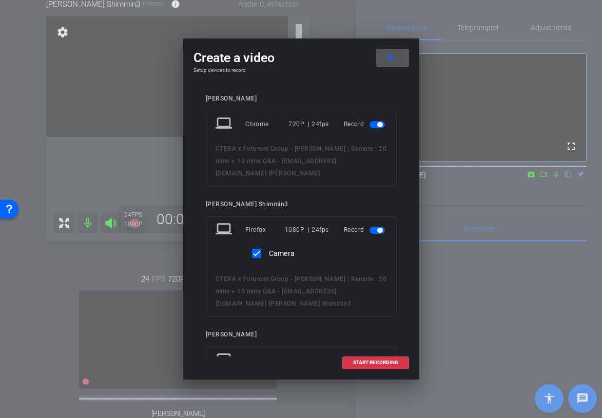
click at [377, 121] on span "button" at bounding box center [377, 124] width 15 height 7
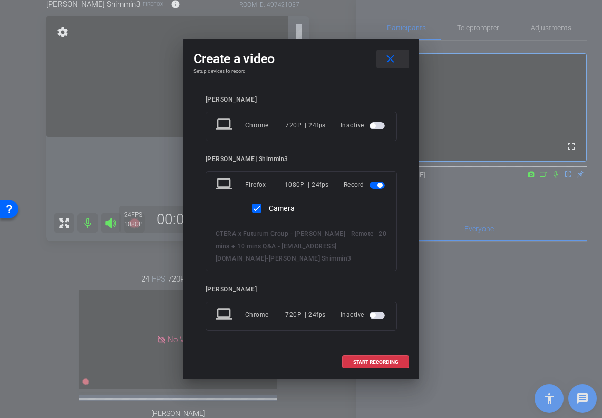
click at [396, 66] on span at bounding box center [392, 59] width 33 height 25
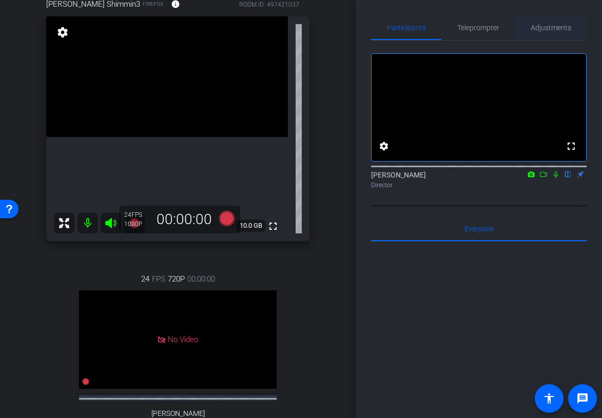
click at [568, 28] on span "Adjustments" at bounding box center [551, 27] width 41 height 7
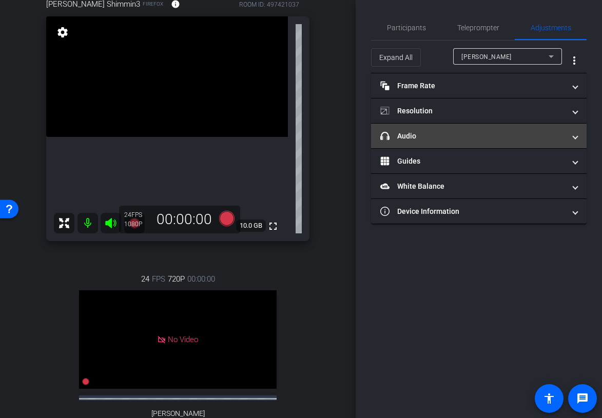
click at [534, 131] on mat-panel-title "headphone icon Audio" at bounding box center [472, 136] width 185 height 11
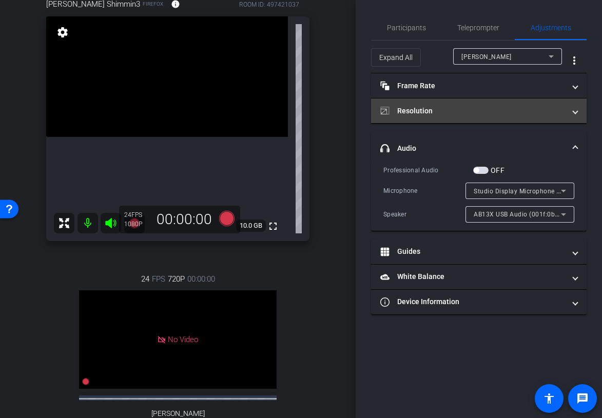
click at [520, 105] on mat-expansion-panel-header "Resolution" at bounding box center [479, 111] width 216 height 25
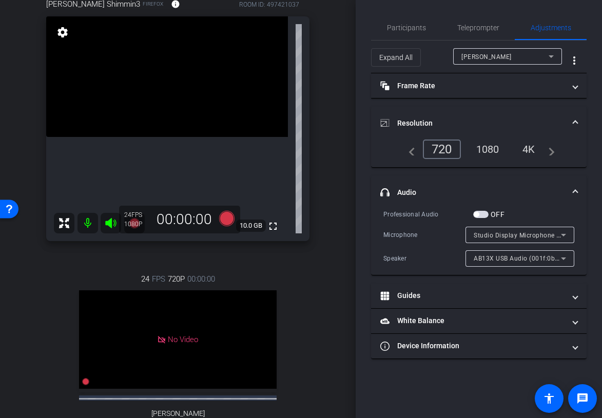
click at [521, 59] on div "[PERSON_NAME]" at bounding box center [504, 56] width 87 height 13
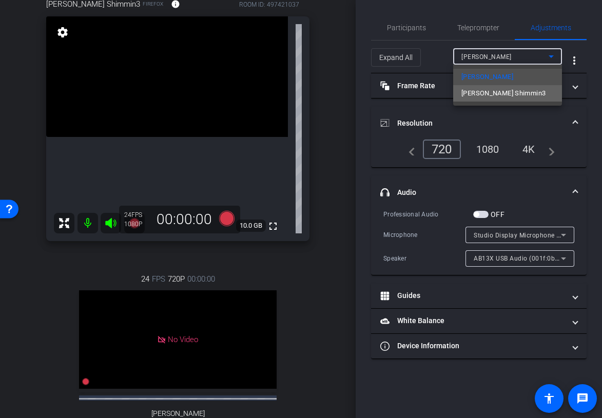
click at [510, 90] on mat-option "[PERSON_NAME] Shimmin3" at bounding box center [507, 93] width 109 height 16
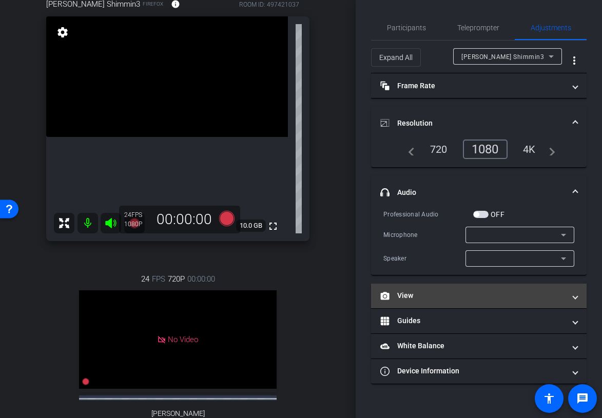
click at [500, 299] on mat-panel-title "View" at bounding box center [472, 295] width 185 height 11
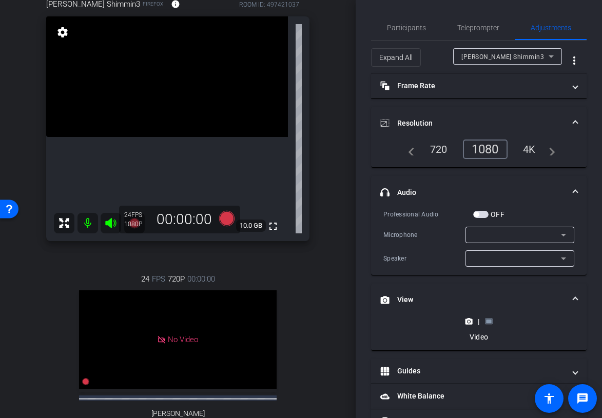
scroll to position [31, 0]
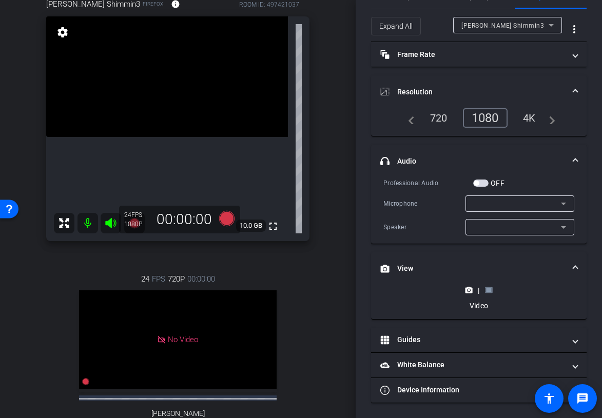
click at [490, 290] on rect at bounding box center [489, 290] width 6 height 4
click at [490, 292] on rect at bounding box center [489, 290] width 6 height 4
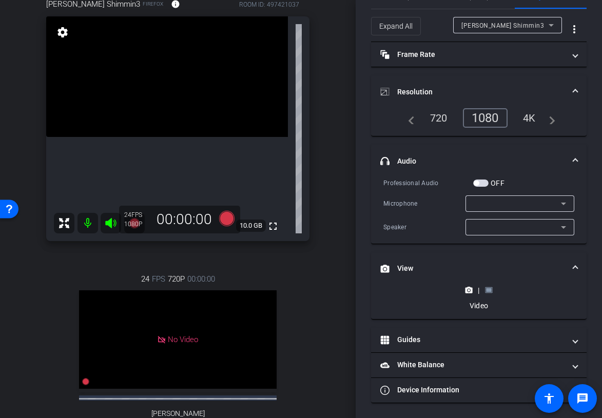
click at [490, 292] on rect at bounding box center [489, 290] width 6 height 4
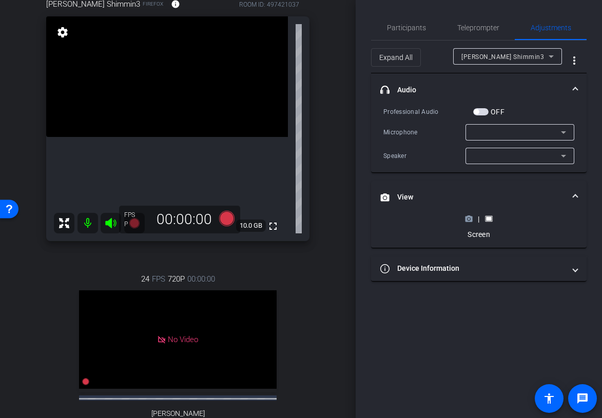
click at [476, 219] on div "|" at bounding box center [478, 219] width 37 height 10
click at [471, 219] on icon at bounding box center [468, 220] width 7 height 6
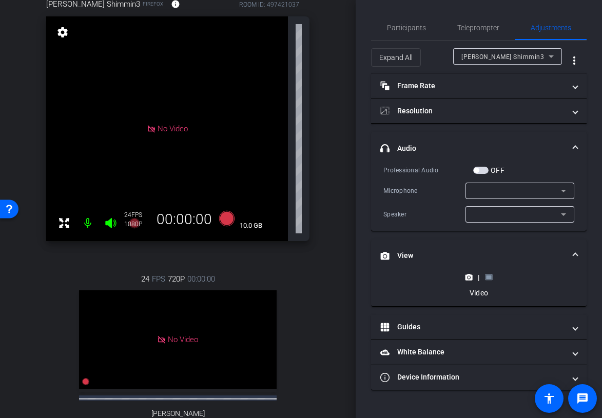
click at [490, 279] on icon at bounding box center [489, 278] width 8 height 8
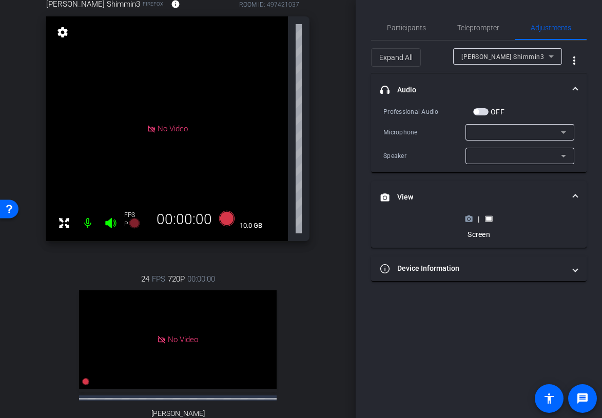
click at [470, 225] on div "| Screen" at bounding box center [478, 227] width 37 height 26
click at [470, 223] on div "|" at bounding box center [478, 219] width 37 height 10
click at [470, 221] on icon at bounding box center [468, 220] width 7 height 6
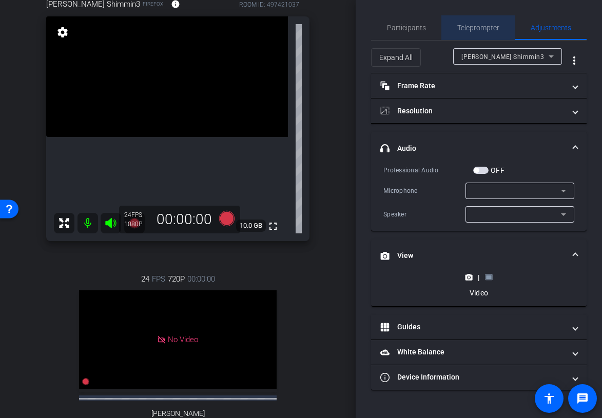
click at [473, 23] on span "Teleprompter" at bounding box center [478, 27] width 42 height 25
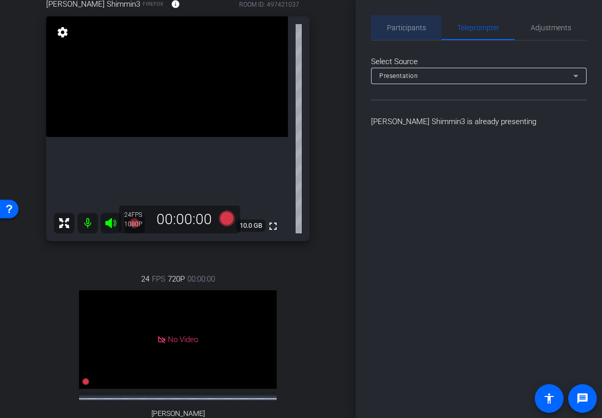
click at [401, 18] on span "Participants" at bounding box center [406, 27] width 39 height 25
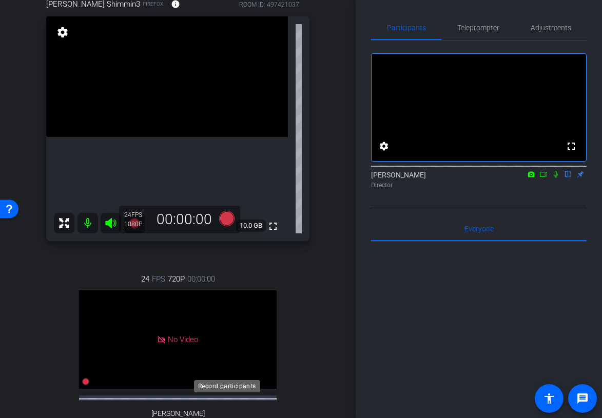
click at [234, 228] on icon at bounding box center [227, 218] width 25 height 18
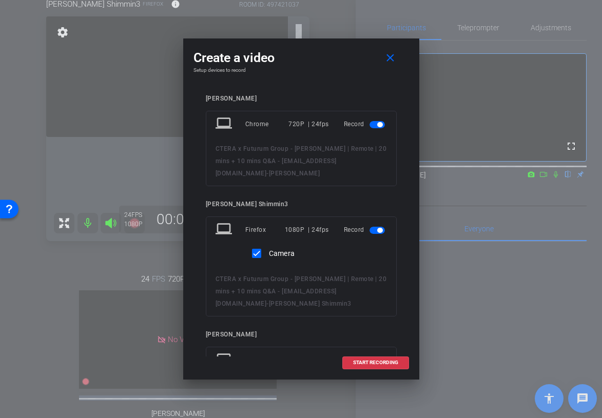
click at [374, 126] on span "button" at bounding box center [377, 124] width 15 height 7
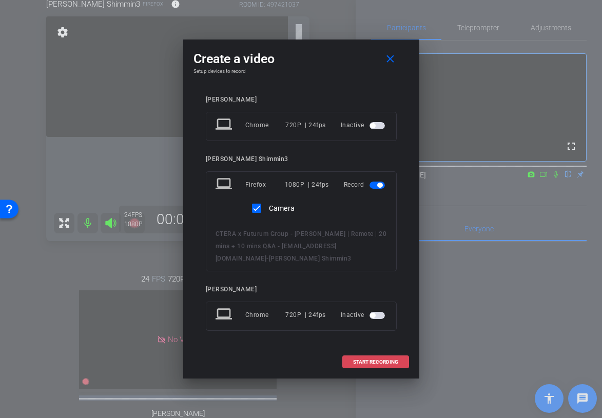
click at [347, 360] on span at bounding box center [376, 362] width 66 height 25
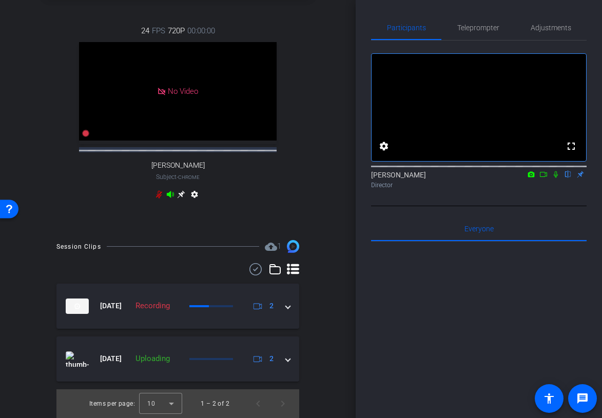
scroll to position [516, 0]
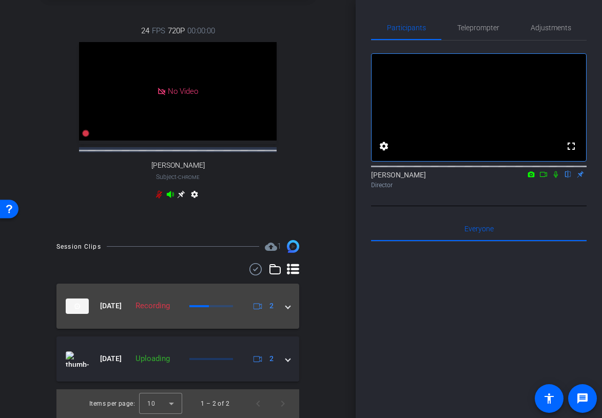
click at [290, 306] on mat-expansion-panel-header "Aug 12, 2025 Recording 2" at bounding box center [177, 306] width 243 height 45
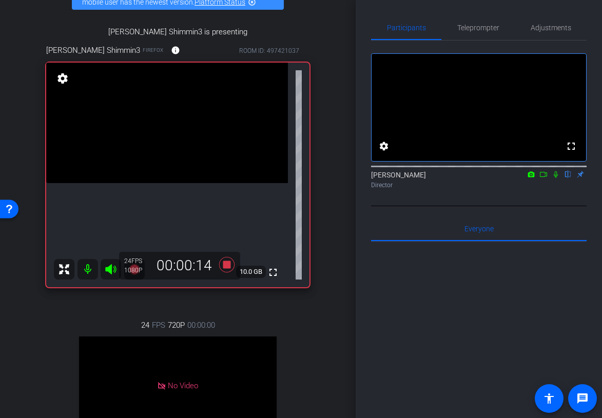
scroll to position [122, 0]
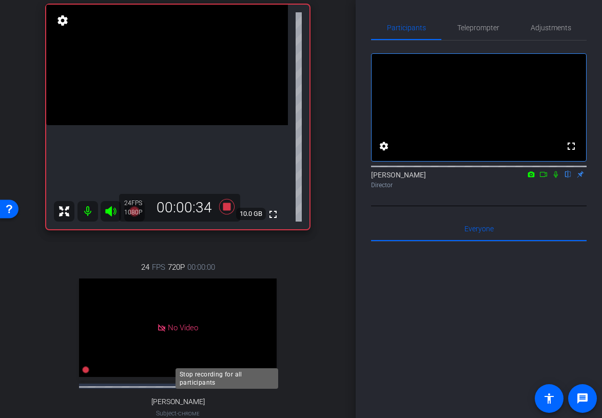
click at [229, 214] on icon at bounding box center [226, 206] width 15 height 15
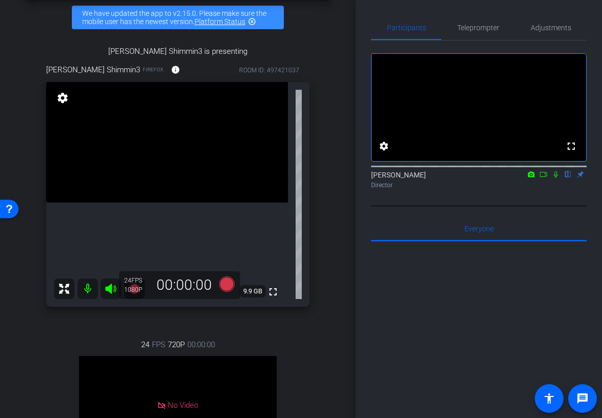
scroll to position [41, 0]
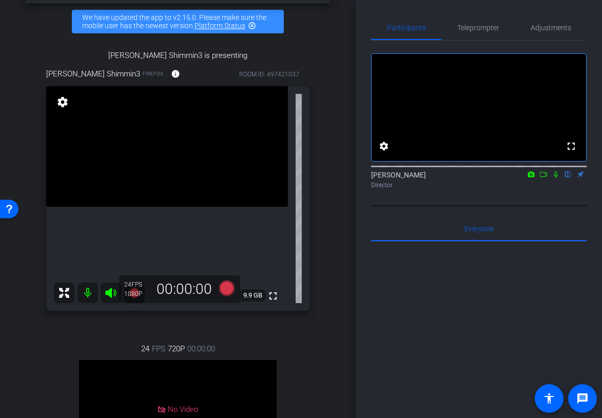
click at [555, 178] on icon at bounding box center [556, 174] width 8 height 7
click at [547, 178] on icon at bounding box center [543, 174] width 8 height 7
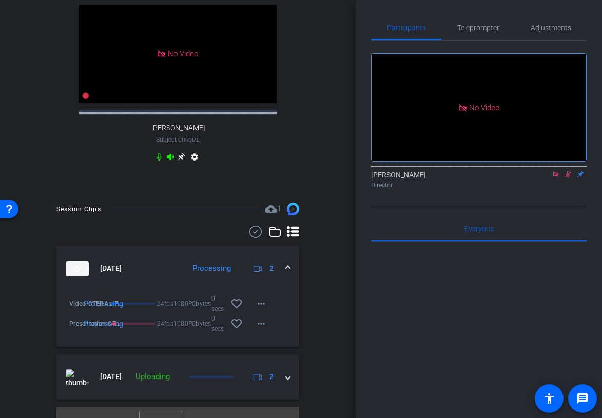
scroll to position [571, 0]
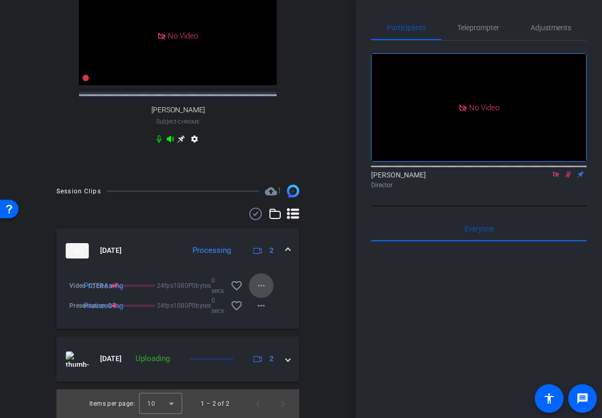
click at [257, 289] on mat-icon "more_horiz" at bounding box center [261, 286] width 12 height 12
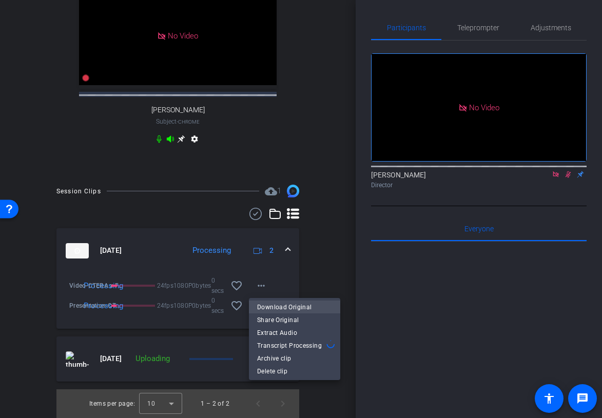
click at [288, 308] on span "Download Original" at bounding box center [294, 307] width 75 height 12
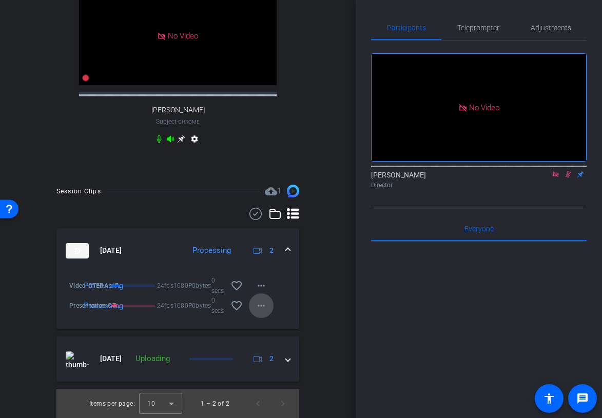
click at [265, 305] on mat-icon "more_horiz" at bounding box center [261, 306] width 12 height 12
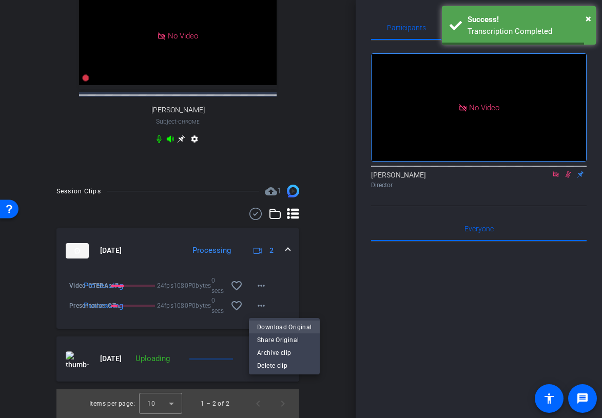
click at [297, 329] on span "Download Original" at bounding box center [284, 327] width 54 height 12
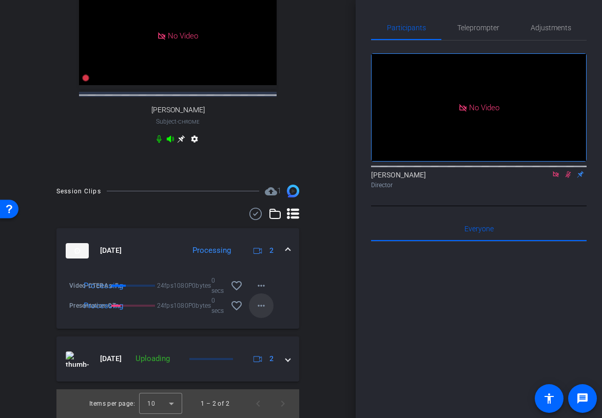
click at [261, 301] on mat-icon "more_horiz" at bounding box center [261, 306] width 12 height 12
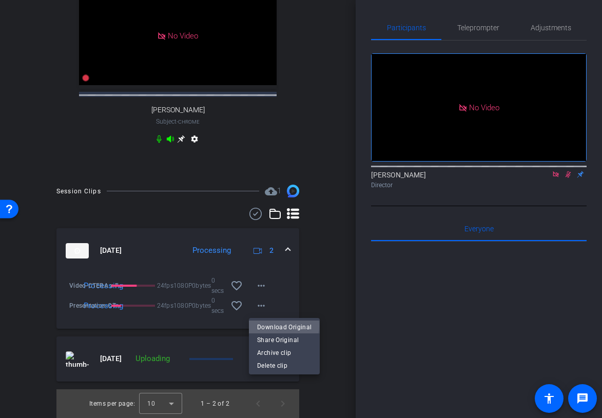
click at [277, 326] on span "Download Original" at bounding box center [284, 327] width 54 height 12
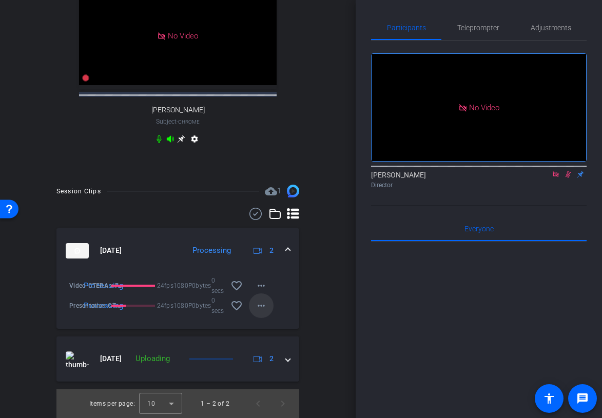
click at [258, 311] on mat-icon "more_horiz" at bounding box center [261, 306] width 12 height 12
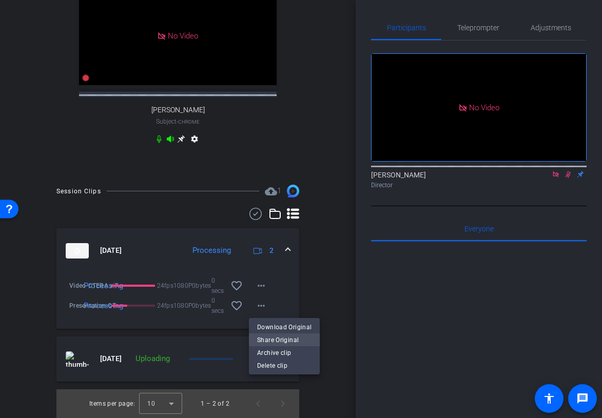
click at [290, 339] on span "Share Original" at bounding box center [284, 340] width 54 height 12
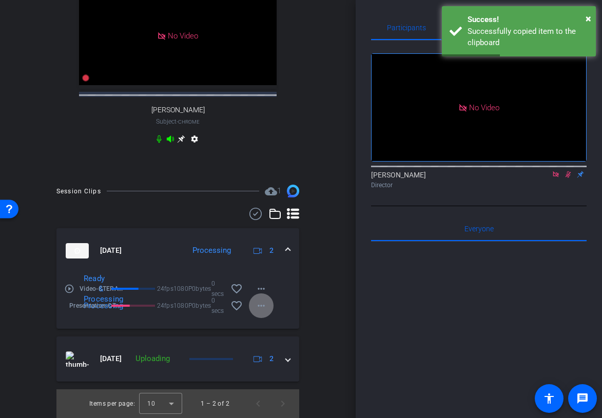
click at [261, 302] on mat-icon "more_horiz" at bounding box center [261, 306] width 12 height 12
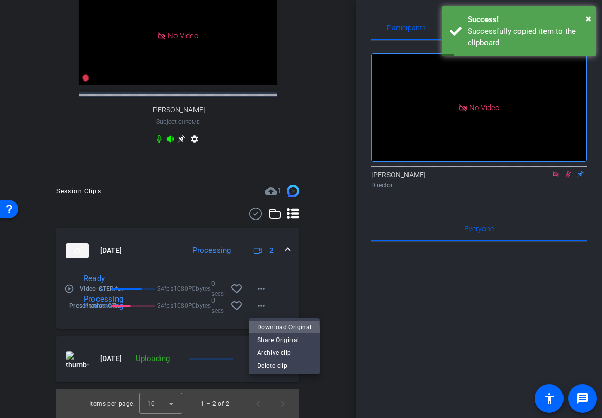
click at [277, 330] on span "Download Original" at bounding box center [284, 327] width 54 height 12
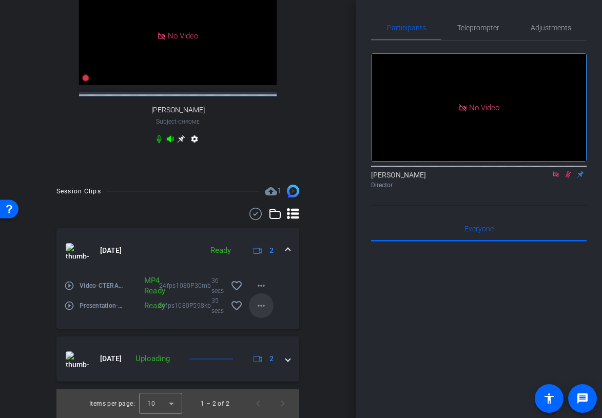
click at [263, 309] on mat-icon "more_horiz" at bounding box center [261, 306] width 12 height 12
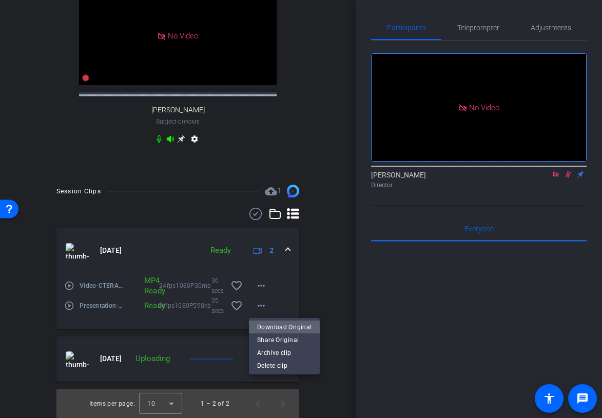
click at [284, 329] on span "Download Original" at bounding box center [284, 327] width 54 height 12
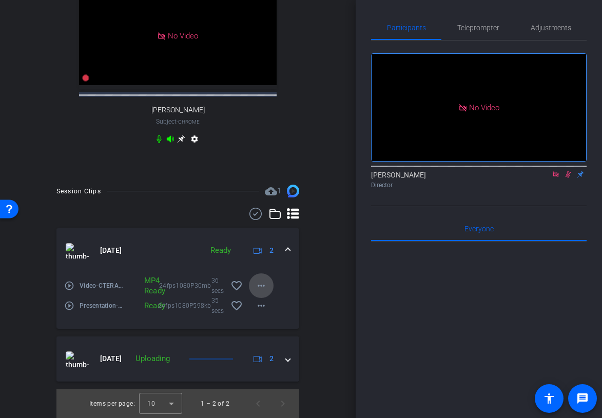
click at [257, 279] on span at bounding box center [261, 286] width 25 height 25
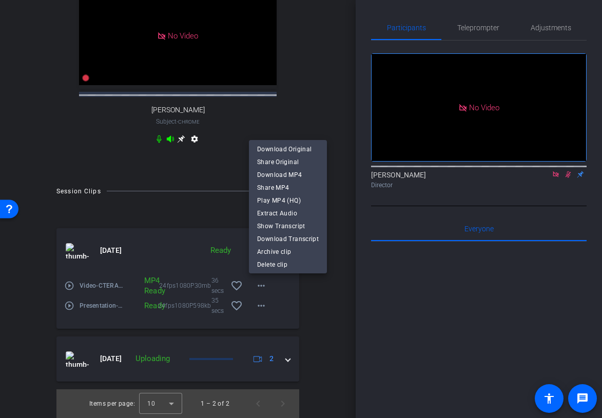
click at [341, 63] on div at bounding box center [301, 209] width 602 height 418
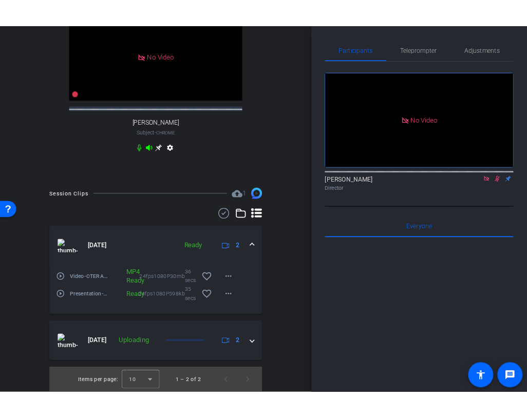
scroll to position [298, 0]
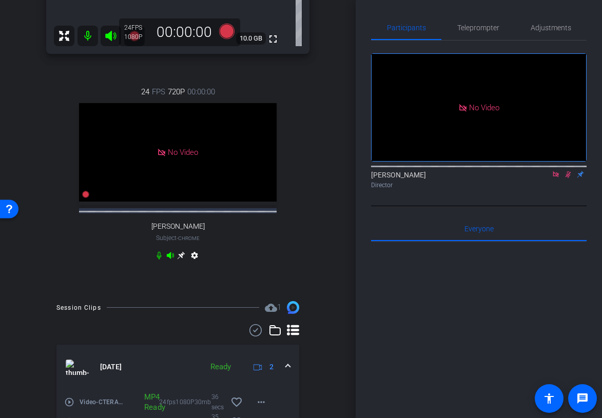
click at [569, 178] on icon at bounding box center [568, 174] width 8 height 7
click at [562, 179] on mat-icon at bounding box center [568, 174] width 12 height 9
click at [568, 178] on icon at bounding box center [569, 174] width 6 height 7
click at [557, 178] on icon at bounding box center [556, 174] width 8 height 7
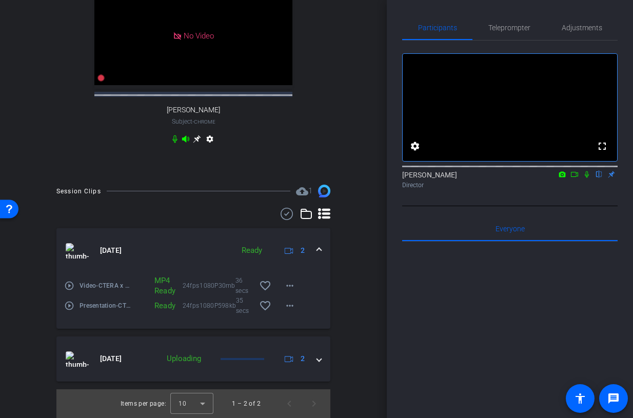
scroll to position [589, 0]
click at [323, 250] on mat-expansion-panel-header "[DATE] Ready 2" at bounding box center [193, 250] width 274 height 45
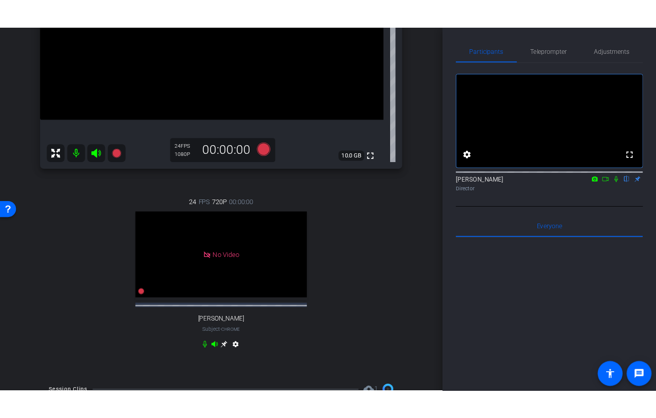
scroll to position [226, 0]
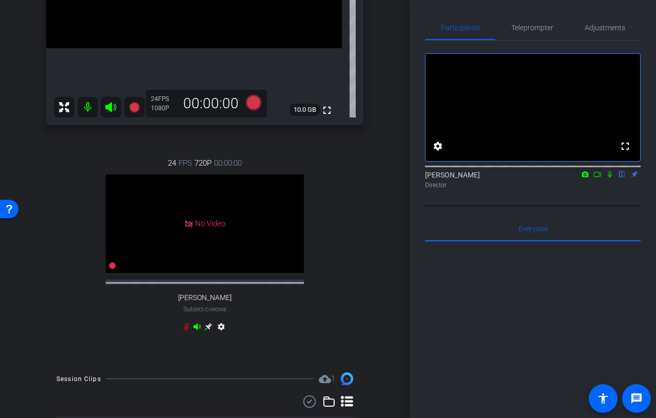
click at [599, 178] on icon at bounding box center [597, 174] width 8 height 7
click at [609, 177] on icon at bounding box center [610, 174] width 6 height 6
click at [599, 177] on icon at bounding box center [597, 174] width 7 height 5
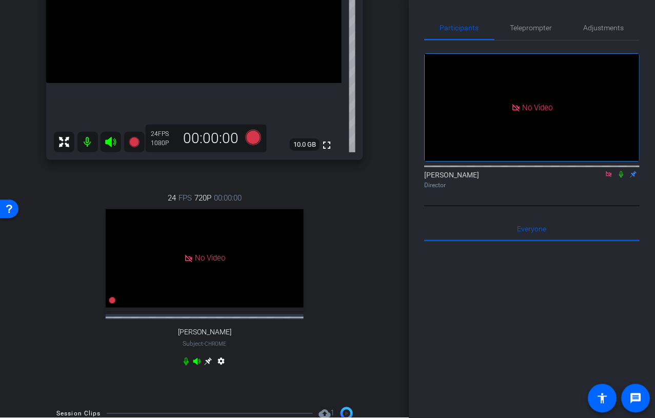
scroll to position [143, 0]
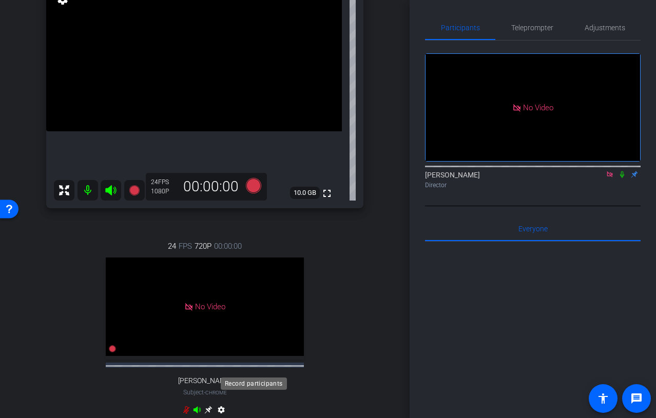
click at [251, 195] on icon at bounding box center [253, 186] width 25 height 18
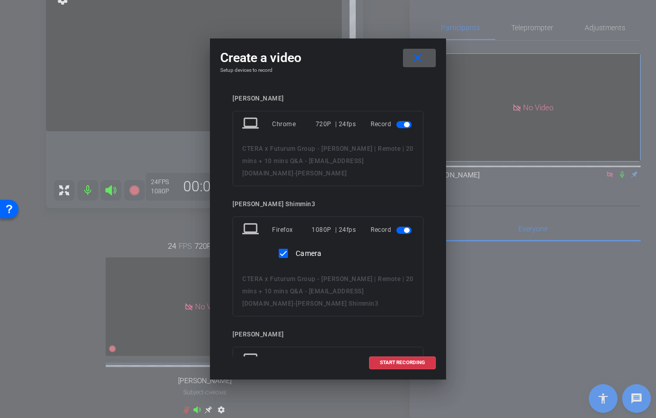
click at [404, 125] on span "button" at bounding box center [406, 124] width 5 height 5
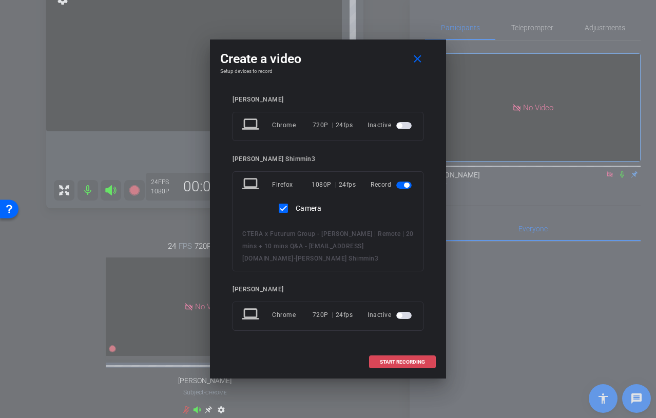
click at [393, 364] on span "START RECORDING" at bounding box center [402, 362] width 45 height 5
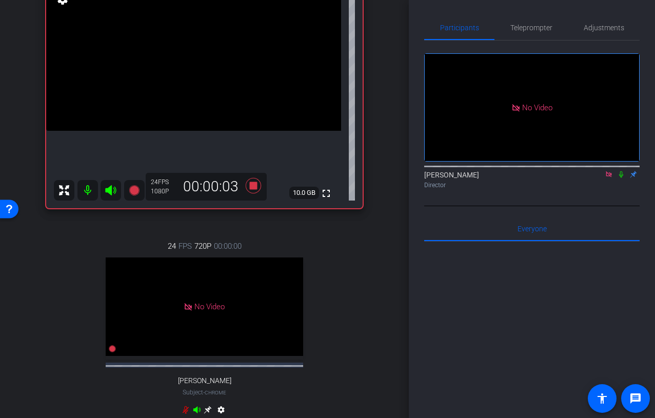
click at [621, 178] on icon at bounding box center [621, 174] width 8 height 7
click at [621, 178] on icon at bounding box center [622, 174] width 6 height 7
click at [621, 178] on icon at bounding box center [621, 174] width 8 height 7
click at [620, 178] on icon at bounding box center [622, 174] width 6 height 7
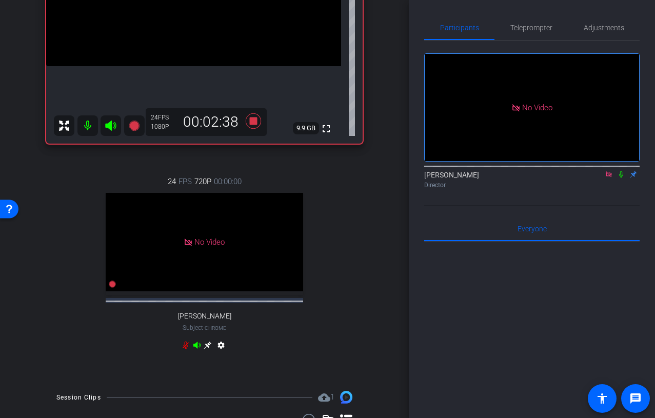
scroll to position [245, 0]
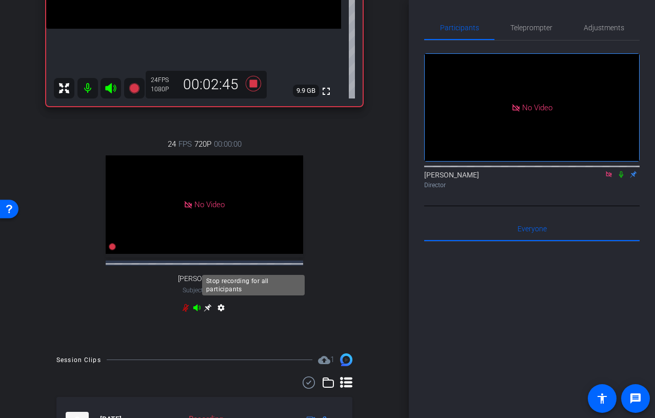
click at [255, 91] on icon at bounding box center [252, 82] width 15 height 15
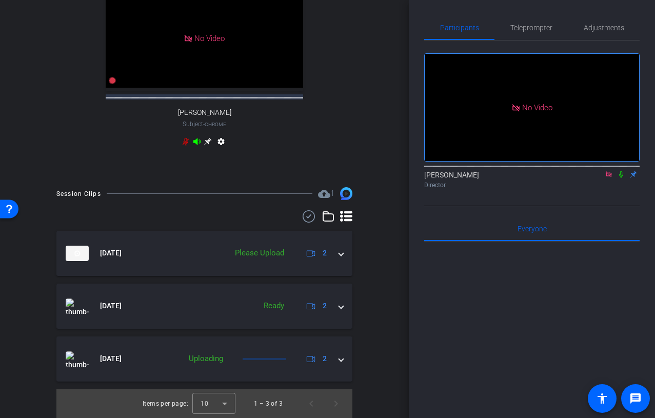
scroll to position [599, 0]
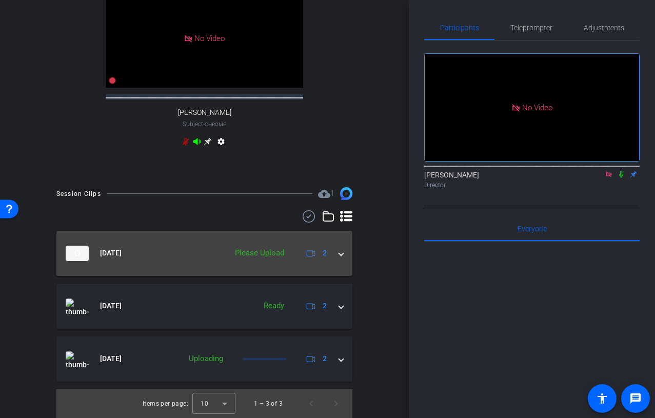
click at [340, 259] on span at bounding box center [341, 253] width 4 height 11
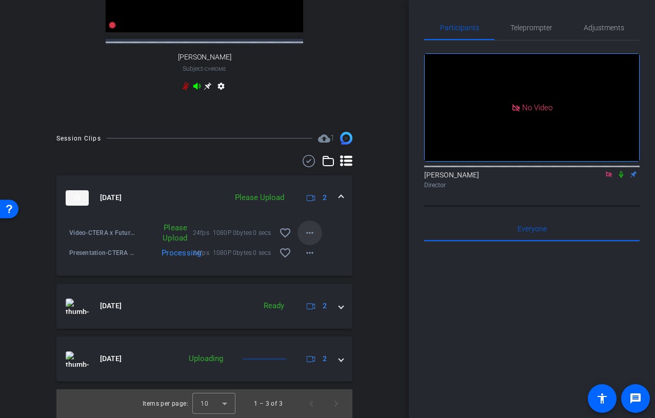
click at [315, 239] on mat-icon "more_horiz" at bounding box center [310, 233] width 12 height 12
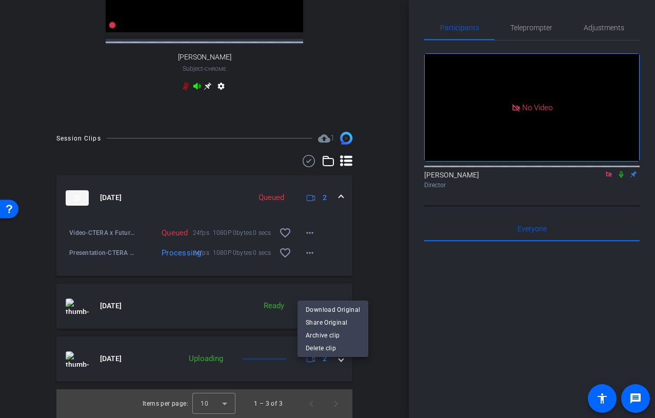
click at [310, 286] on div at bounding box center [327, 209] width 655 height 418
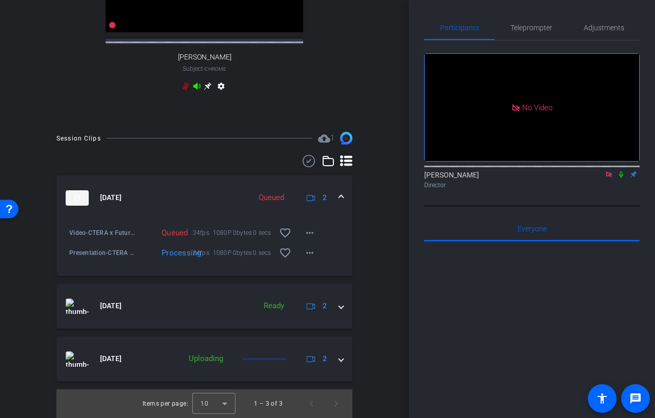
click at [310, 239] on mat-icon "more_horiz" at bounding box center [310, 233] width 12 height 12
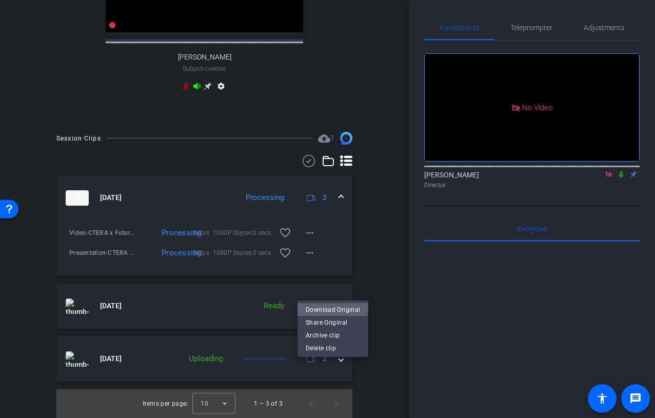
click at [326, 305] on span "Download Original" at bounding box center [333, 310] width 54 height 12
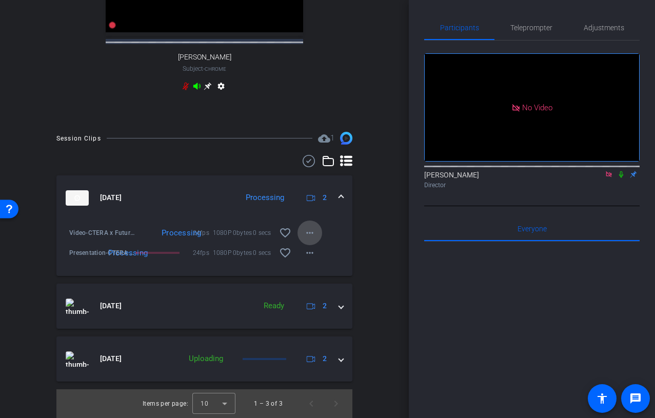
click at [300, 245] on span at bounding box center [310, 233] width 25 height 25
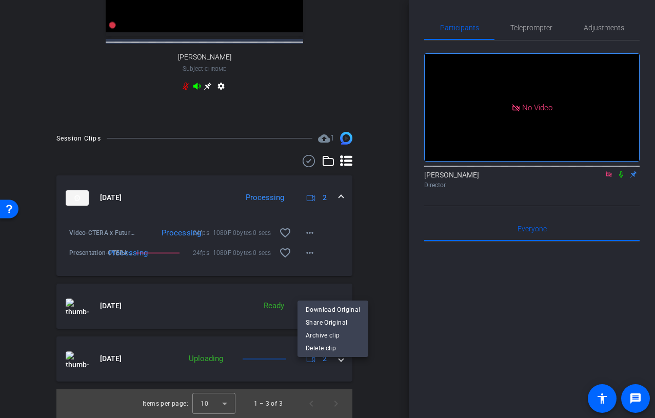
click at [340, 120] on div at bounding box center [327, 209] width 655 height 418
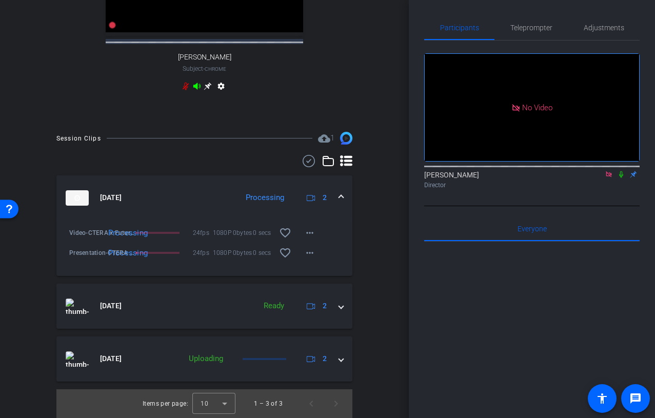
scroll to position [554, 0]
click at [306, 239] on mat-icon "more_horiz" at bounding box center [310, 233] width 12 height 12
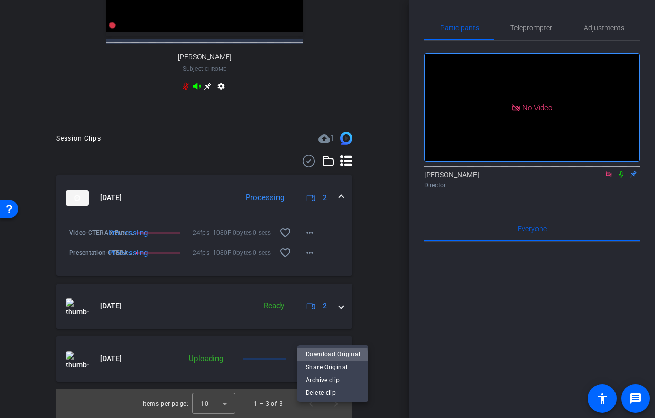
click at [317, 359] on span "Download Original" at bounding box center [333, 354] width 54 height 12
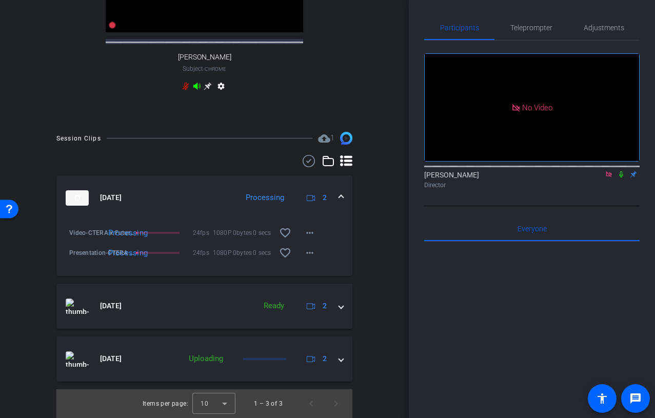
scroll to position [588, 0]
click at [308, 239] on mat-icon "more_horiz" at bounding box center [310, 233] width 12 height 12
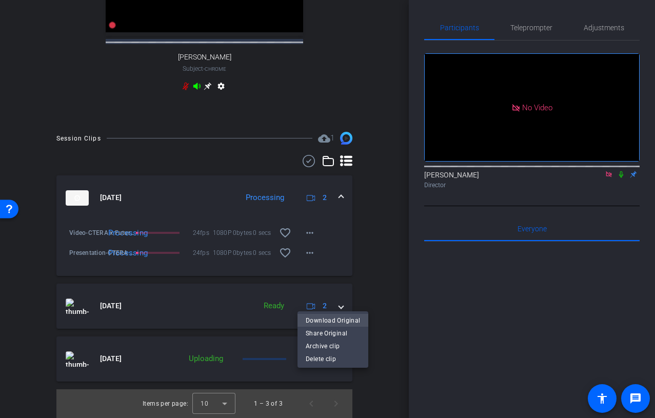
click at [320, 318] on span "Download Original" at bounding box center [333, 321] width 54 height 12
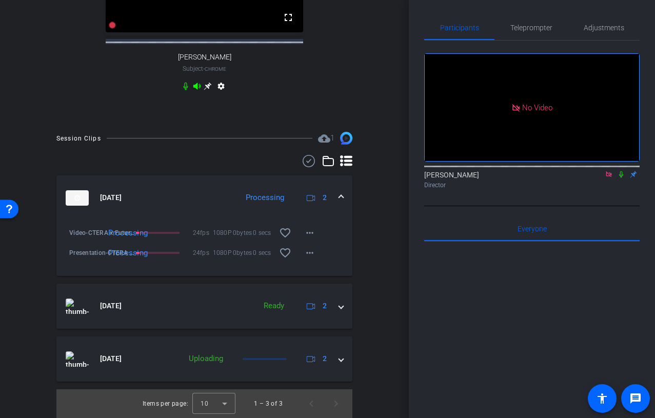
scroll to position [654, 0]
click at [308, 229] on mat-icon "more_horiz" at bounding box center [310, 233] width 12 height 12
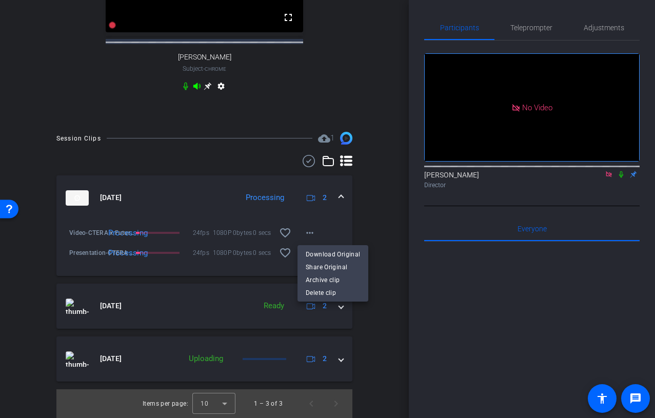
click at [383, 232] on div at bounding box center [327, 209] width 655 height 418
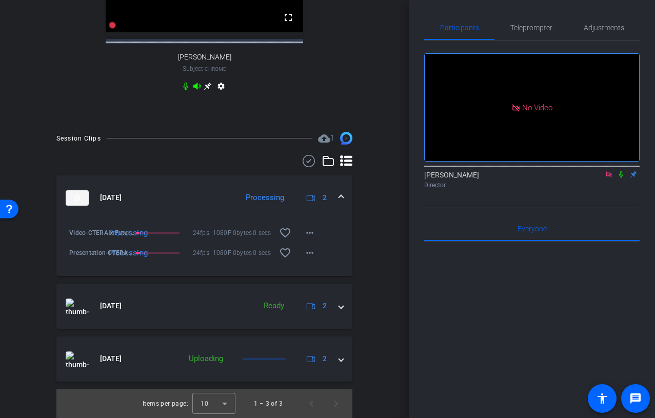
scroll to position [526, 0]
click at [608, 178] on icon at bounding box center [609, 174] width 8 height 7
click at [312, 235] on mat-icon "more_horiz" at bounding box center [310, 233] width 12 height 12
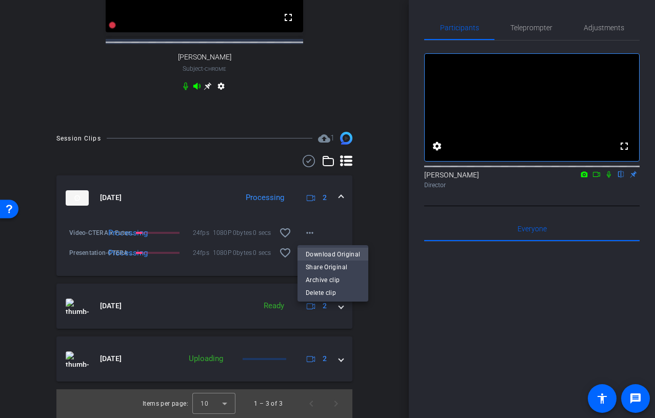
click at [327, 254] on span "Download Original" at bounding box center [333, 254] width 54 height 12
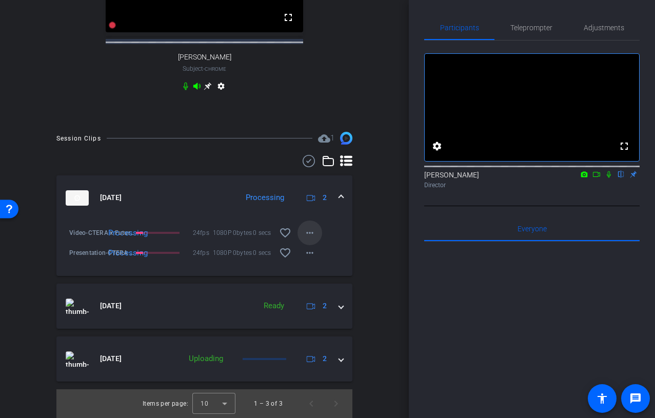
click at [304, 231] on mat-icon "more_horiz" at bounding box center [310, 233] width 12 height 12
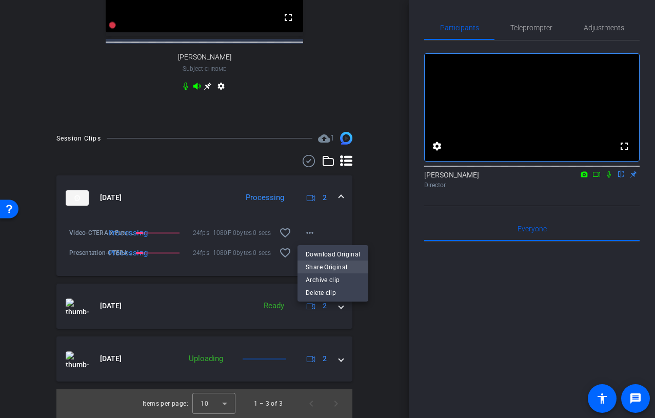
click at [315, 266] on span "Share Original" at bounding box center [333, 267] width 54 height 12
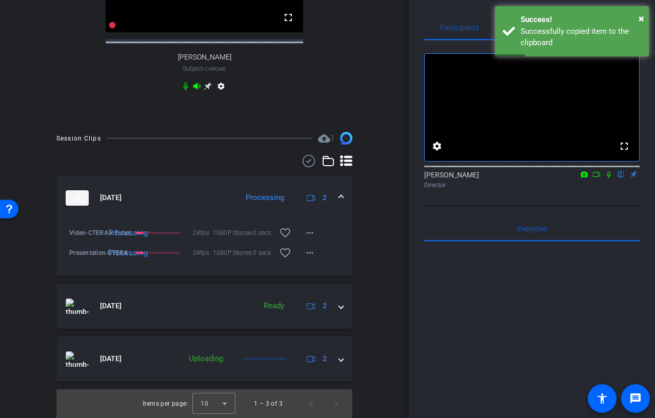
click at [609, 178] on icon at bounding box center [609, 174] width 8 height 7
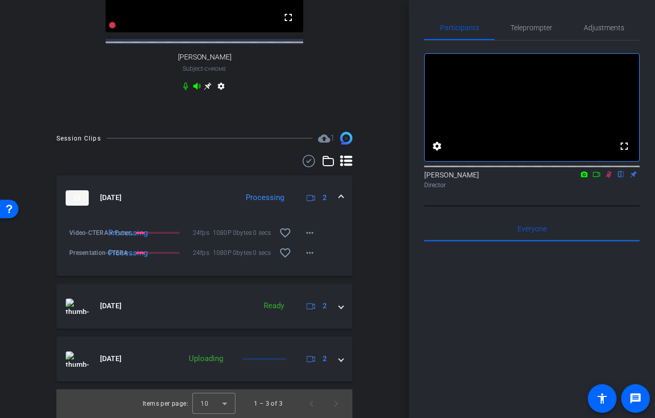
click at [237, 232] on span "0bytes" at bounding box center [243, 233] width 20 height 10
click at [133, 230] on div "Processing" at bounding box center [118, 233] width 30 height 10
click at [301, 231] on span at bounding box center [310, 233] width 25 height 25
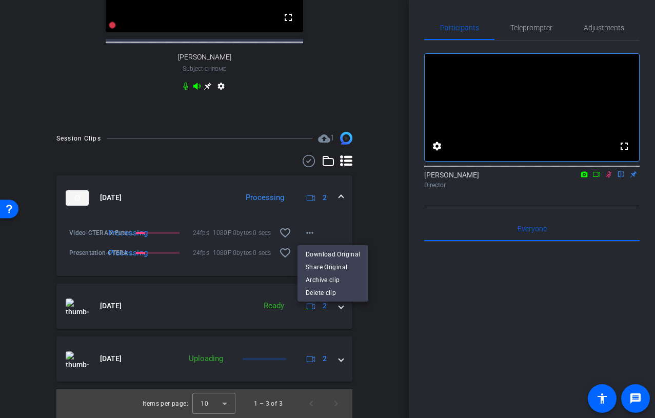
click at [330, 225] on div at bounding box center [327, 209] width 655 height 418
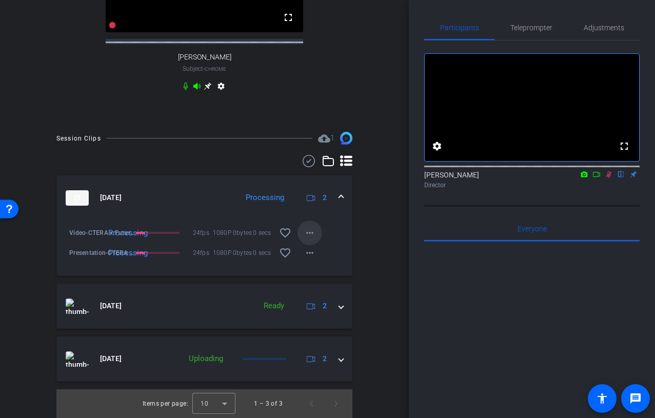
click at [310, 237] on mat-icon "more_horiz" at bounding box center [310, 233] width 12 height 12
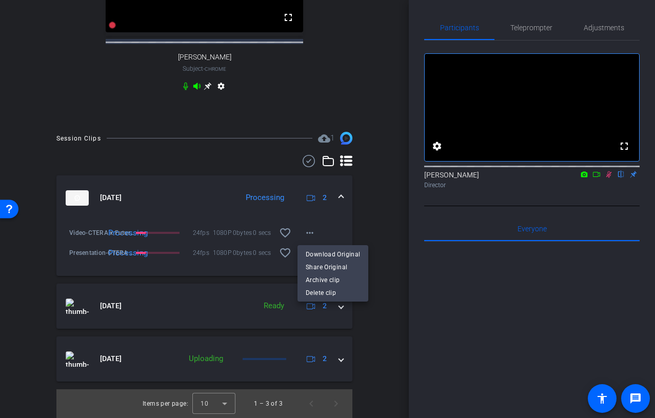
click at [305, 221] on div at bounding box center [327, 209] width 655 height 418
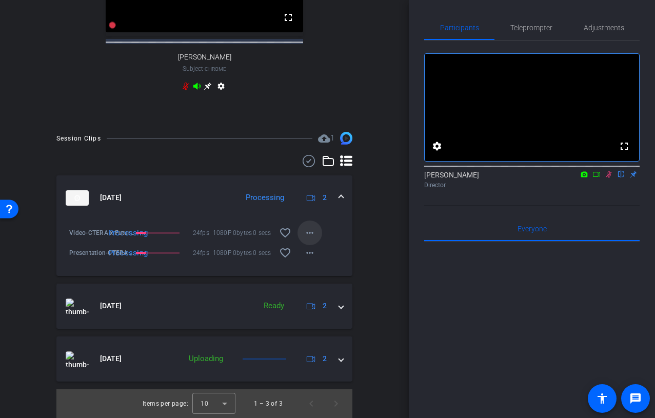
click at [306, 227] on mat-icon "more_horiz" at bounding box center [310, 233] width 12 height 12
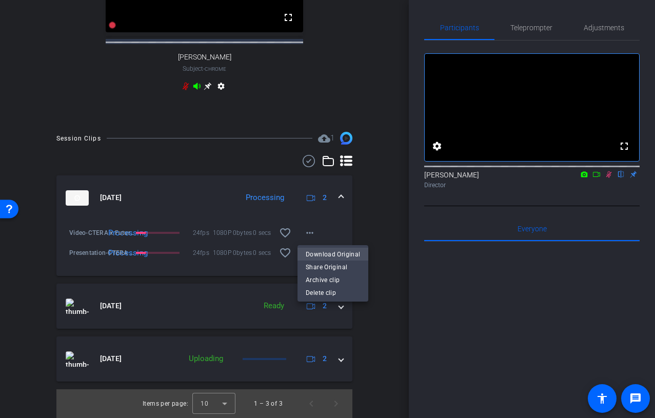
click at [327, 258] on span "Download Original" at bounding box center [333, 254] width 54 height 12
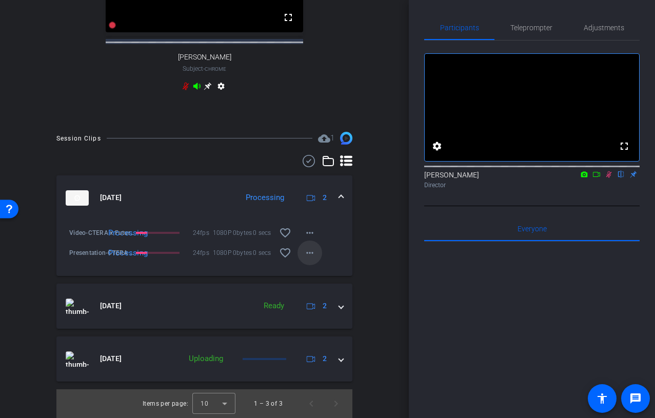
click at [298, 243] on span at bounding box center [310, 253] width 25 height 25
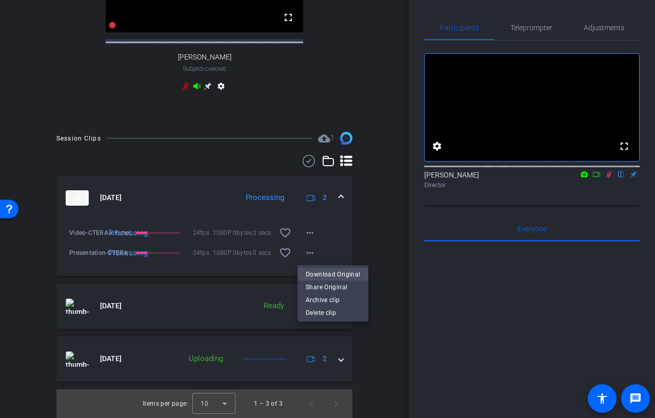
click at [302, 271] on button "Download Original" at bounding box center [333, 274] width 71 height 13
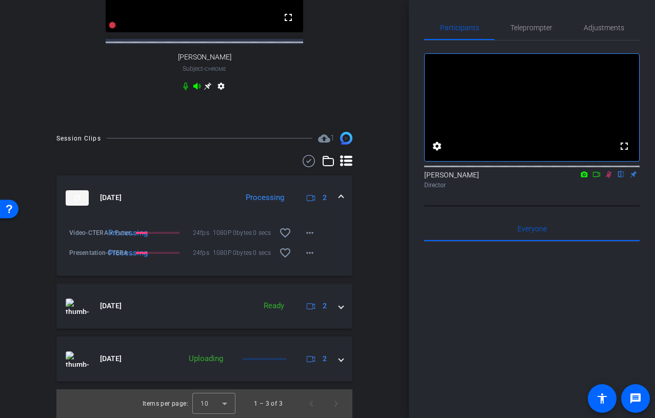
click at [239, 231] on span "0bytes" at bounding box center [243, 233] width 20 height 10
click at [263, 200] on div "Processing" at bounding box center [265, 198] width 49 height 12
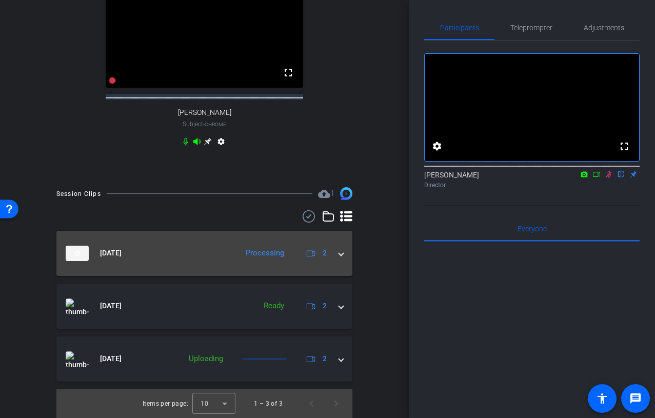
scroll to position [599, 0]
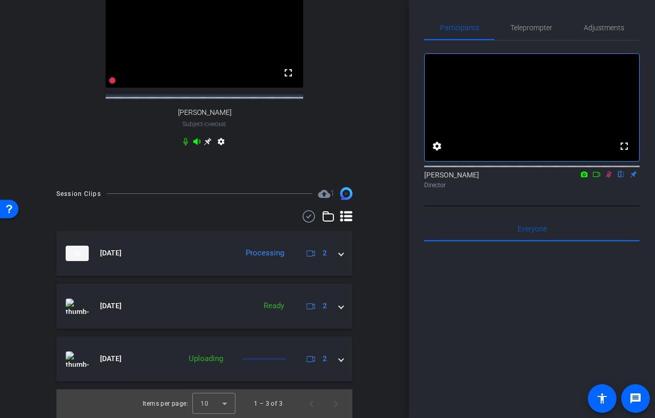
click at [255, 228] on div "Aug 12, 2025 Processing 2 Video-CTERA x Futurum Group - Brad Shimmin - Remote -…" at bounding box center [204, 314] width 296 height 208
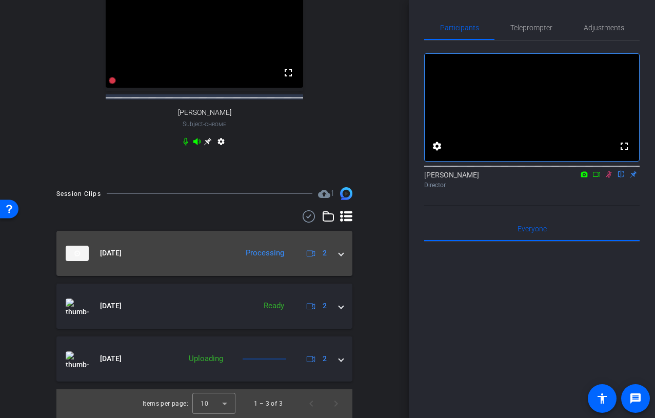
click at [248, 247] on mat-panel-description "Processing 2" at bounding box center [286, 253] width 90 height 15
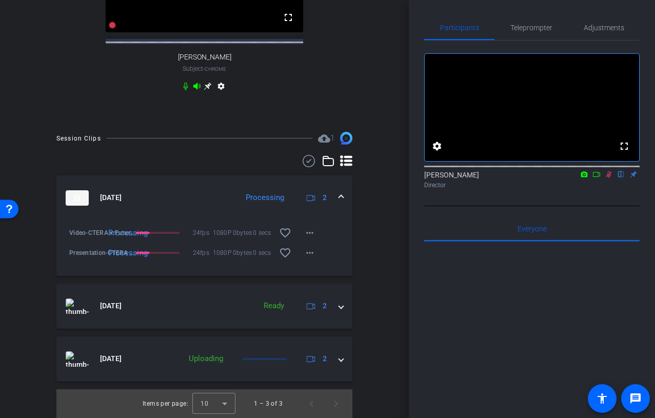
click at [307, 239] on mat-icon "more_horiz" at bounding box center [310, 233] width 12 height 12
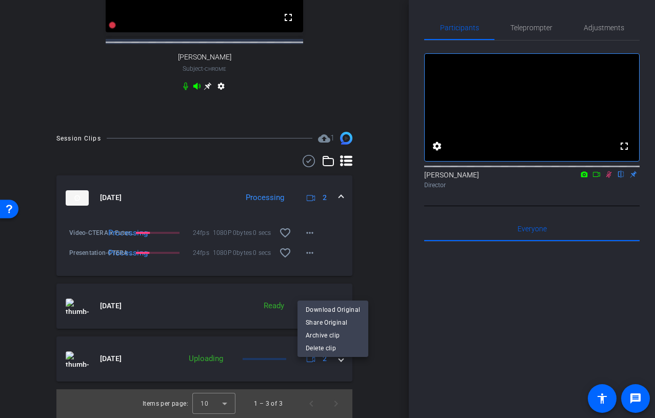
click at [367, 280] on div at bounding box center [327, 209] width 655 height 418
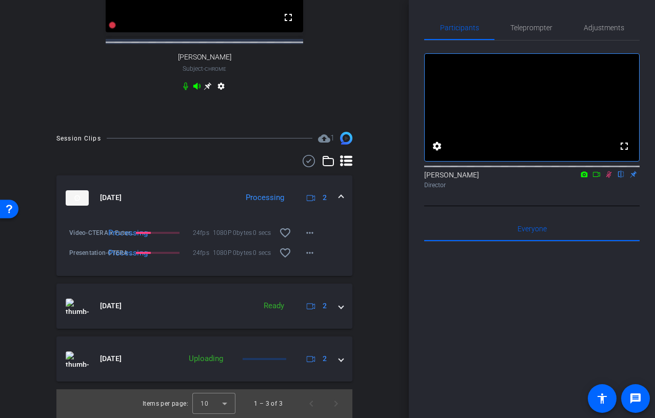
click at [162, 238] on div "Processing" at bounding box center [143, 233] width 100 height 10
click at [311, 239] on mat-icon "more_horiz" at bounding box center [310, 233] width 12 height 12
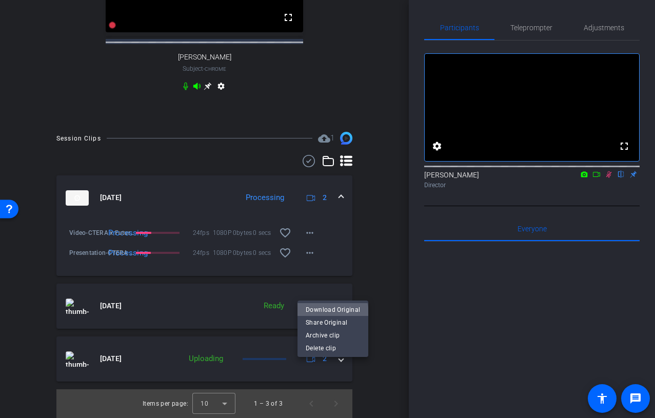
click at [330, 314] on span "Download Original" at bounding box center [333, 310] width 54 height 12
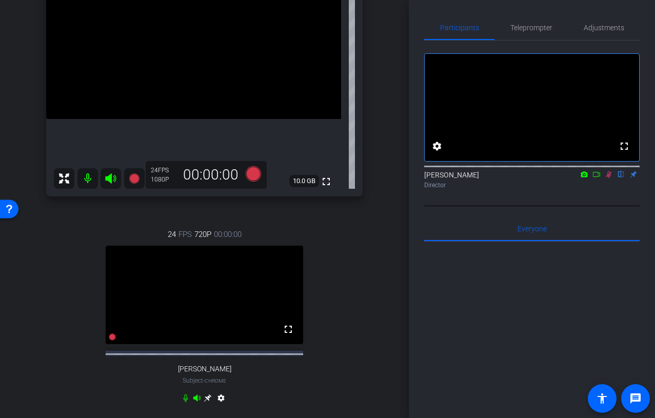
scroll to position [654, 0]
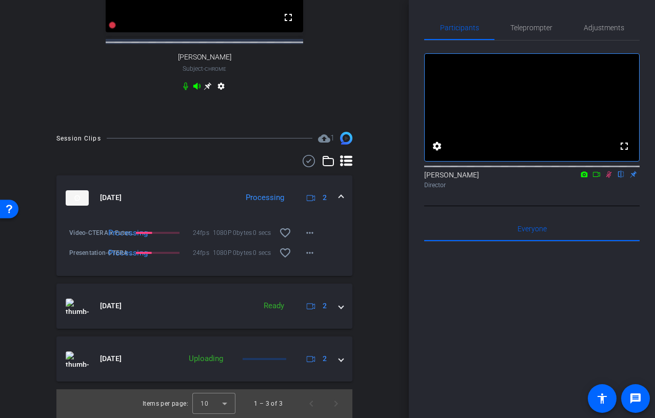
click at [242, 229] on span "0bytes" at bounding box center [243, 233] width 20 height 10
click at [304, 231] on mat-icon "more_horiz" at bounding box center [310, 233] width 12 height 12
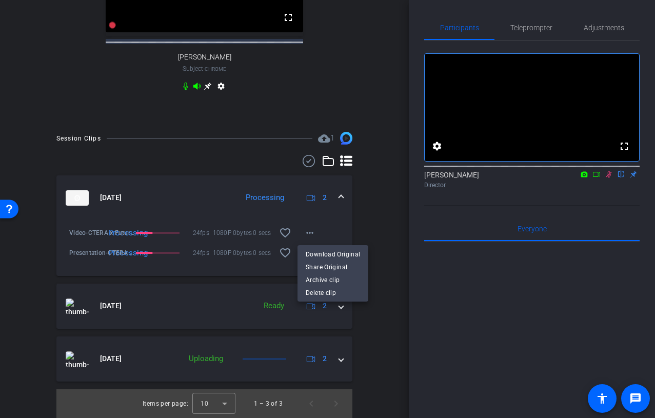
click at [146, 231] on div at bounding box center [327, 209] width 655 height 418
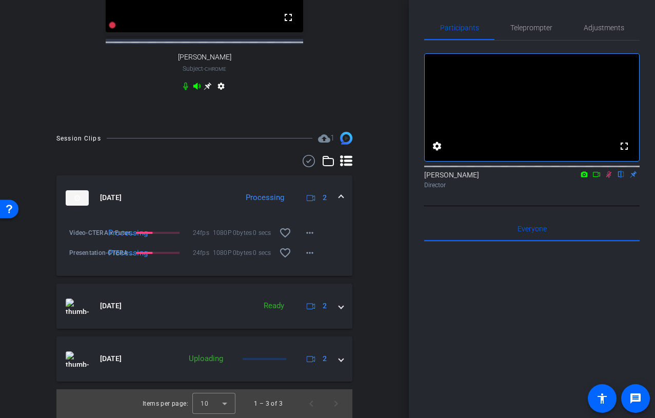
click at [152, 235] on div "Processing" at bounding box center [143, 233] width 100 height 10
click at [172, 234] on div at bounding box center [158, 233] width 44 height 2
click at [314, 239] on mat-icon "more_horiz" at bounding box center [310, 233] width 12 height 12
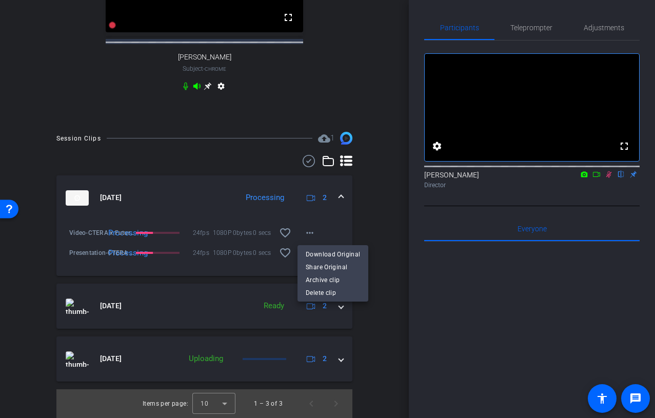
click at [392, 204] on div at bounding box center [327, 209] width 655 height 418
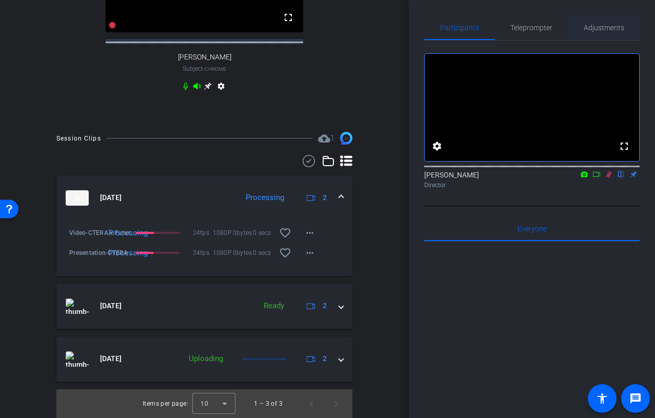
click at [608, 31] on span "Adjustments" at bounding box center [604, 27] width 41 height 7
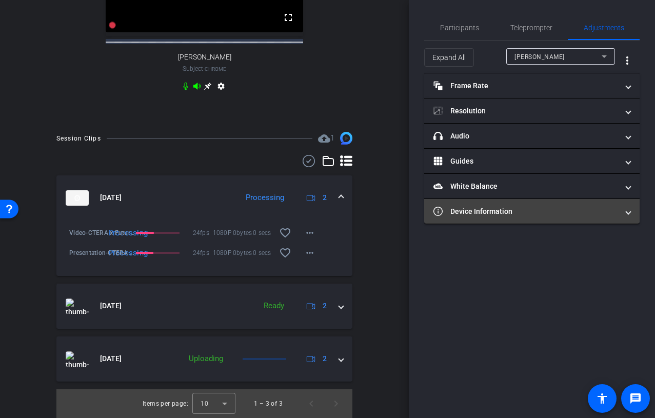
click at [600, 210] on mat-panel-title "Device Information" at bounding box center [526, 211] width 185 height 11
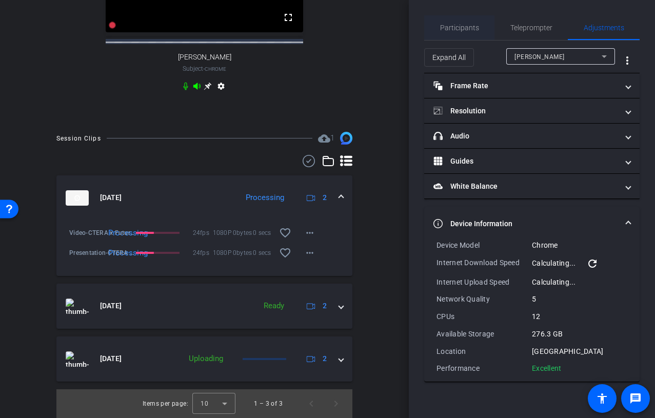
click at [454, 23] on span "Participants" at bounding box center [459, 27] width 39 height 25
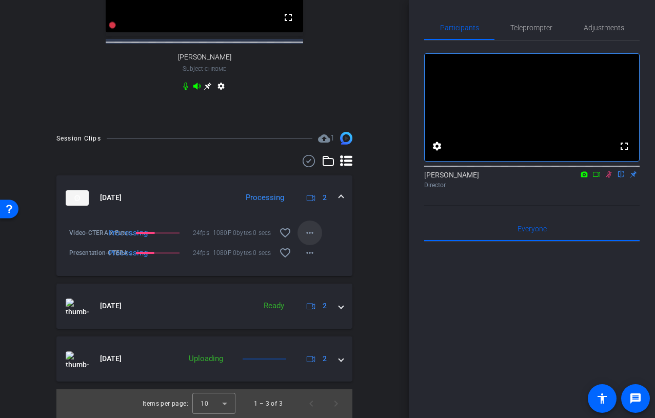
click at [307, 235] on mat-icon "more_horiz" at bounding box center [310, 233] width 12 height 12
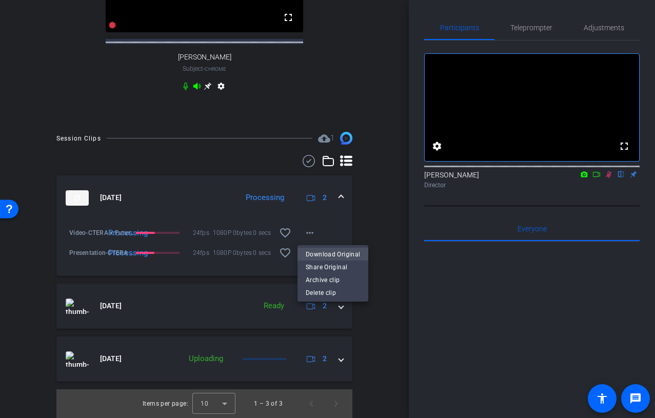
click at [316, 256] on span "Download Original" at bounding box center [333, 254] width 54 height 12
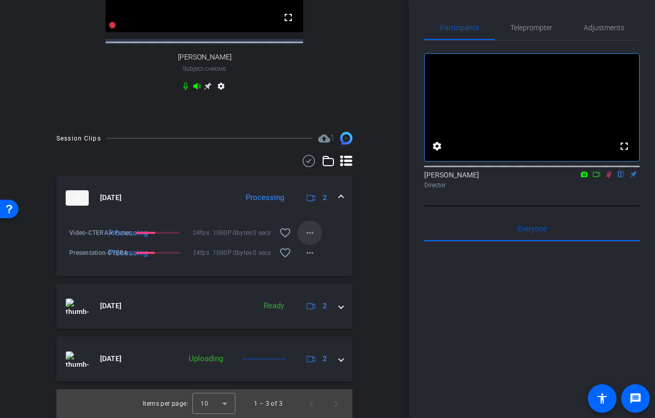
click at [310, 228] on mat-icon "more_horiz" at bounding box center [310, 233] width 12 height 12
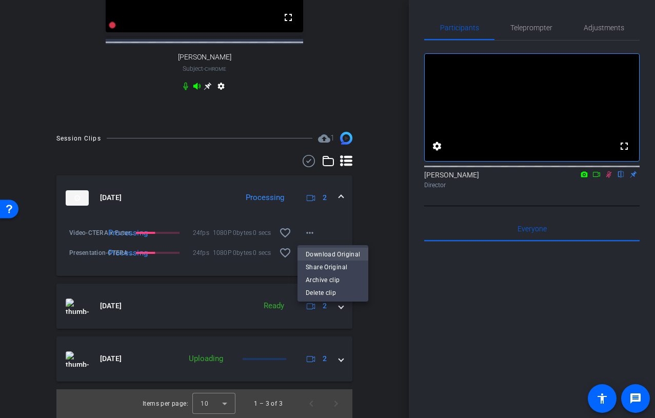
click at [343, 255] on span "Download Original" at bounding box center [333, 254] width 54 height 12
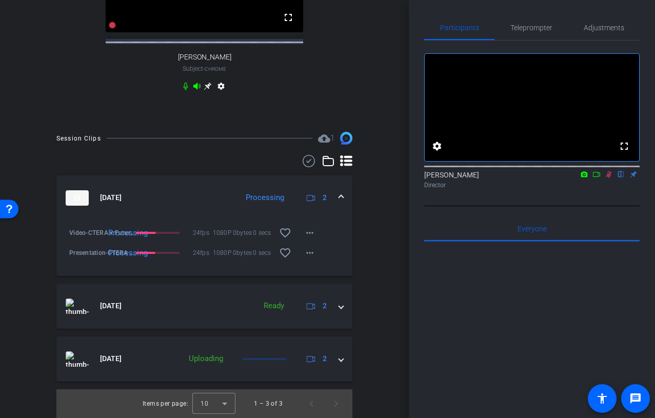
scroll to position [145, 0]
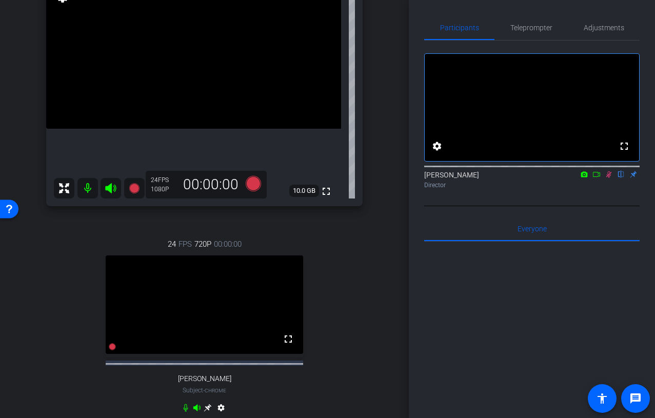
click at [610, 178] on icon at bounding box center [610, 174] width 6 height 7
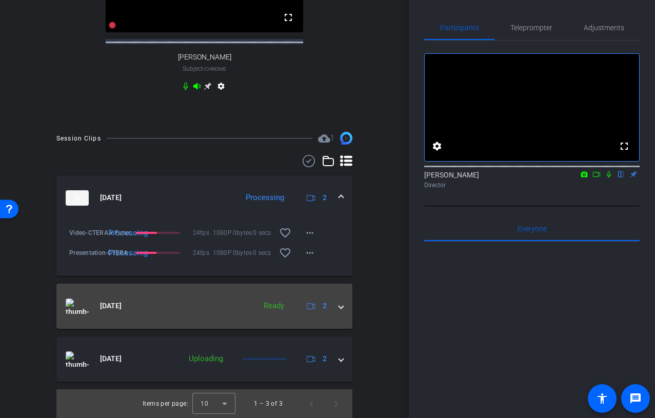
click at [332, 290] on mat-expansion-panel-header "[DATE] Ready 2" at bounding box center [204, 306] width 296 height 45
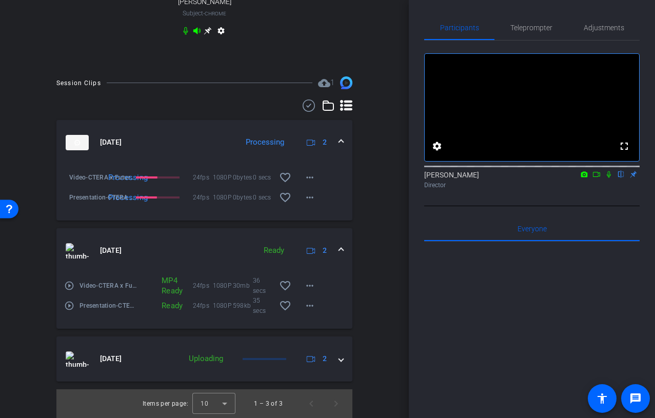
click at [341, 274] on mat-expansion-panel-header "[DATE] Ready 2" at bounding box center [204, 250] width 296 height 45
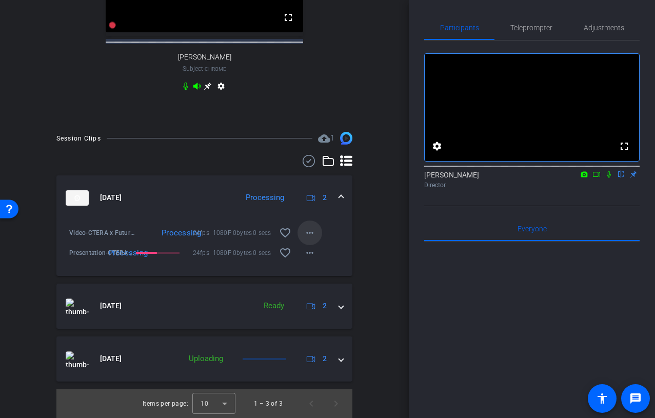
click at [317, 230] on span at bounding box center [310, 233] width 25 height 25
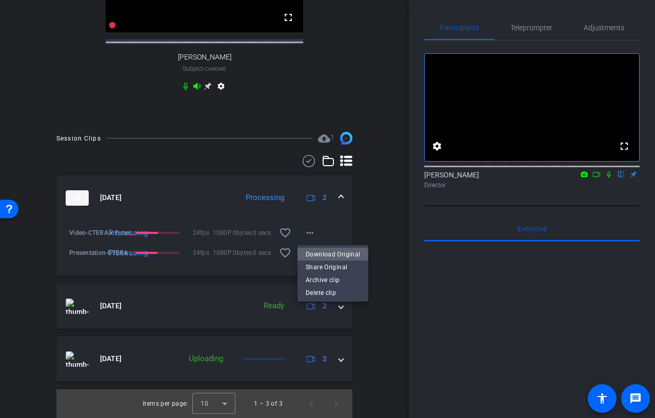
click at [331, 256] on span "Download Original" at bounding box center [333, 254] width 54 height 12
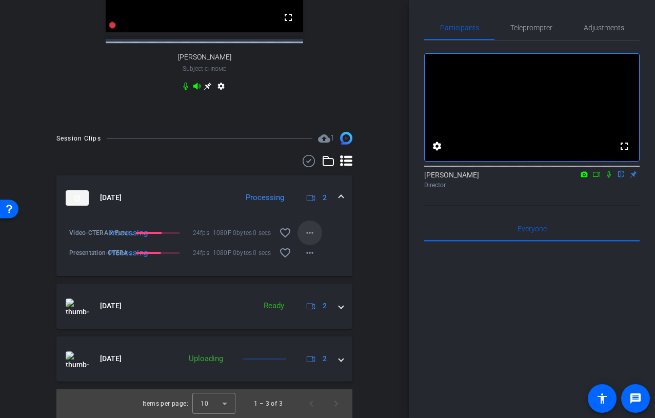
click at [312, 234] on mat-icon "more_horiz" at bounding box center [310, 233] width 12 height 12
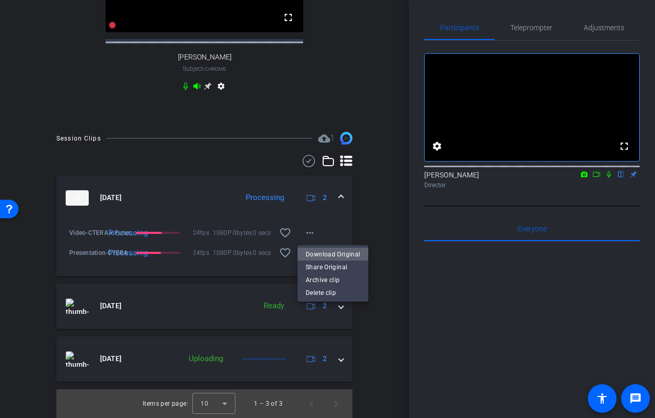
click at [334, 253] on span "Download Original" at bounding box center [333, 254] width 54 height 12
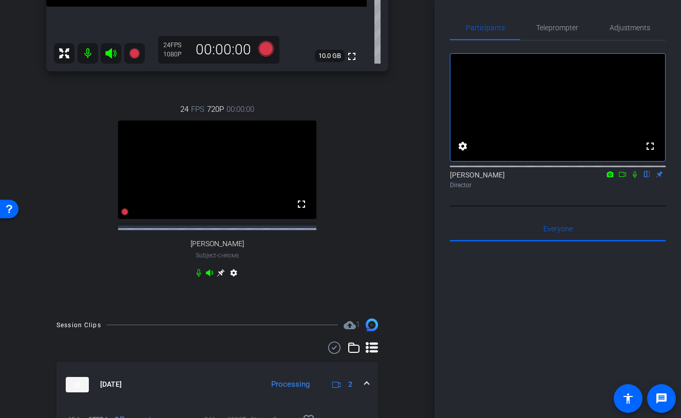
scroll to position [669, 0]
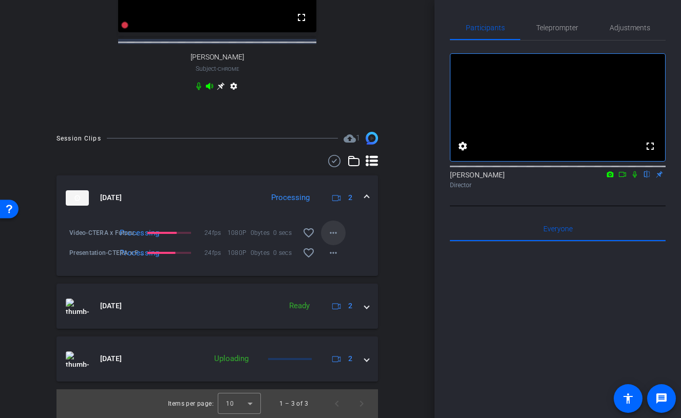
click at [332, 232] on mat-icon "more_horiz" at bounding box center [333, 233] width 12 height 12
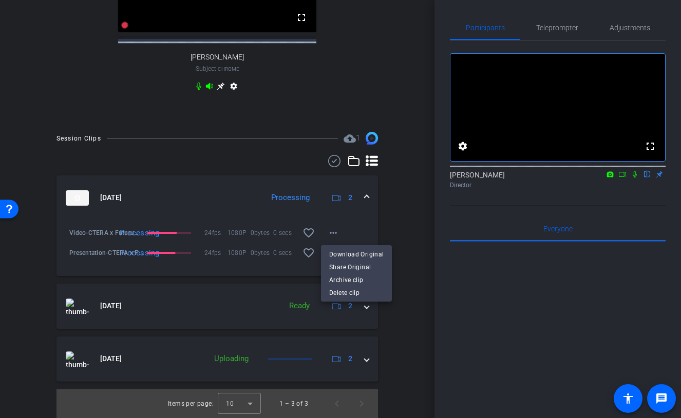
click at [406, 212] on div at bounding box center [340, 209] width 681 height 418
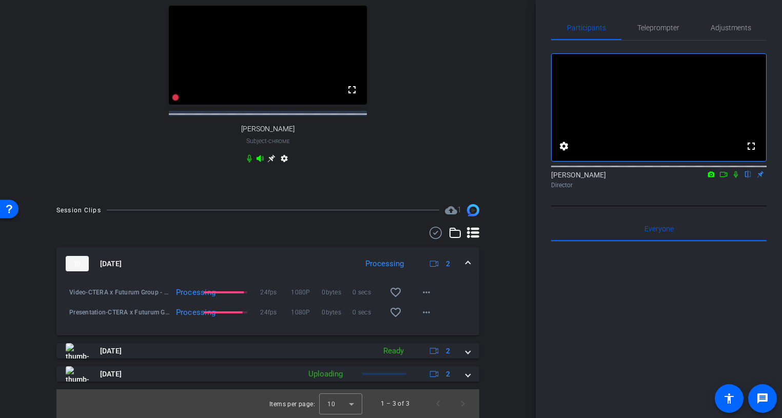
scroll to position [658, 0]
click at [426, 296] on mat-icon "more_horiz" at bounding box center [426, 292] width 12 height 12
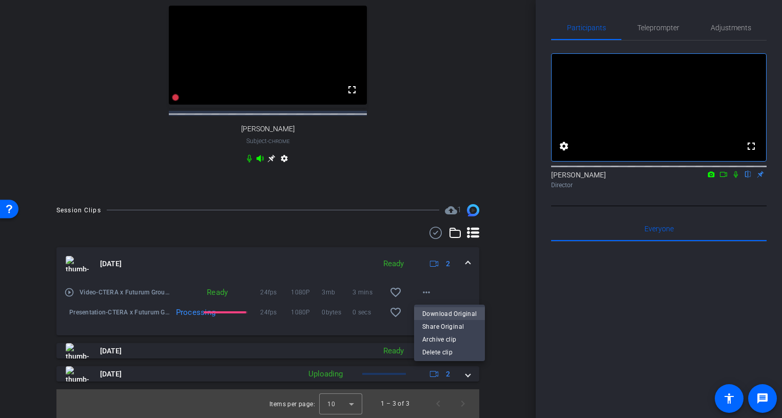
click at [452, 315] on span "Download Original" at bounding box center [449, 314] width 54 height 12
click at [736, 178] on icon at bounding box center [736, 174] width 8 height 7
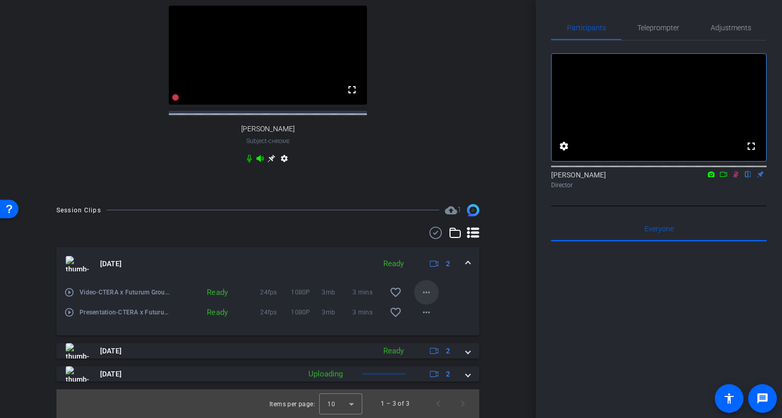
click at [430, 292] on mat-icon "more_horiz" at bounding box center [426, 292] width 12 height 12
click at [458, 316] on span "Download Original" at bounding box center [449, 314] width 54 height 12
click at [566, 30] on div "Participants" at bounding box center [586, 27] width 70 height 25
click at [430, 313] on mat-icon "more_horiz" at bounding box center [426, 312] width 12 height 12
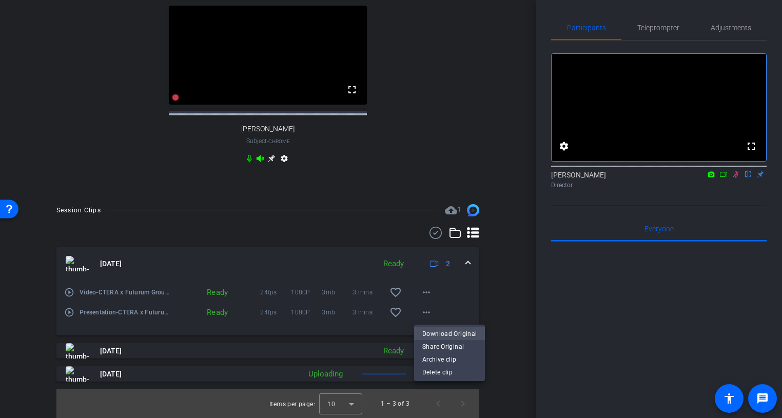
click at [456, 332] on span "Download Original" at bounding box center [449, 334] width 54 height 12
click at [553, 24] on div "Participants" at bounding box center [586, 27] width 70 height 25
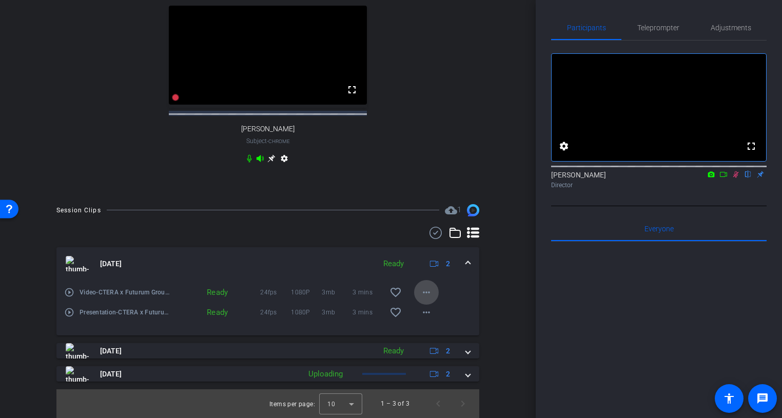
click at [433, 295] on mat-icon "more_horiz" at bounding box center [426, 292] width 12 height 12
click at [439, 313] on span "Download Original" at bounding box center [449, 314] width 54 height 12
click at [724, 178] on icon at bounding box center [724, 174] width 8 height 7
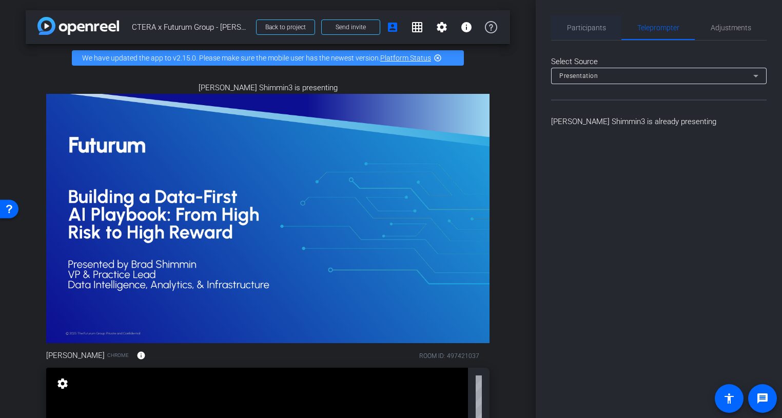
click at [606, 25] on div "Participants" at bounding box center [586, 27] width 70 height 25
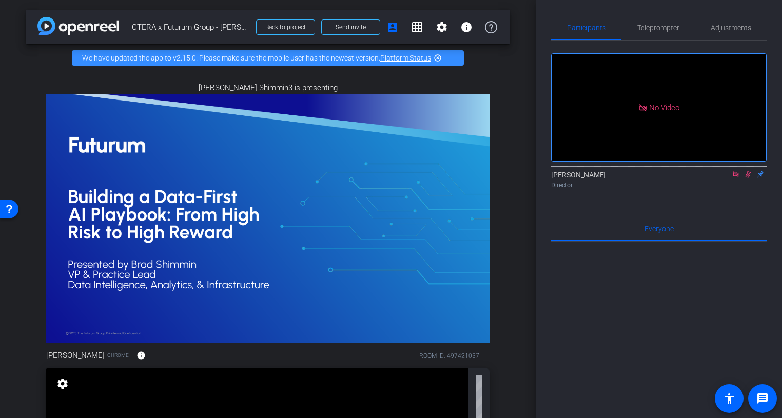
scroll to position [585, 0]
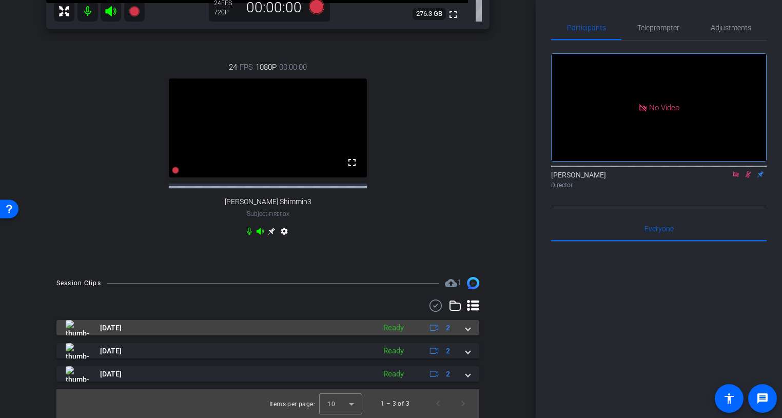
click at [459, 329] on div "[DATE] Ready 2" at bounding box center [266, 327] width 400 height 15
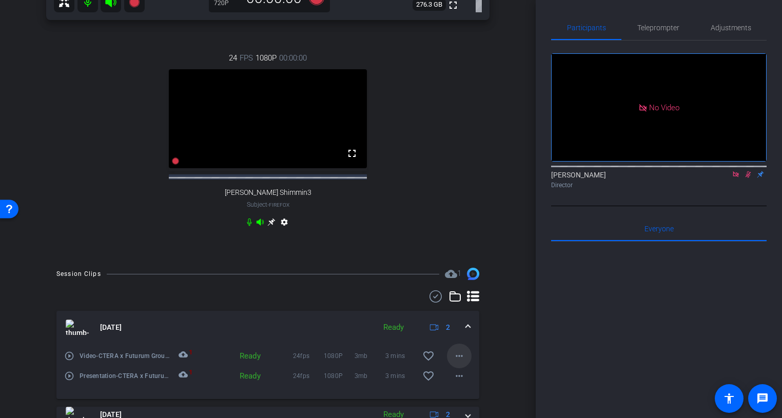
click at [457, 362] on mat-icon "more_horiz" at bounding box center [459, 356] width 12 height 12
click at [473, 305] on span "Download Original" at bounding box center [482, 306] width 54 height 12
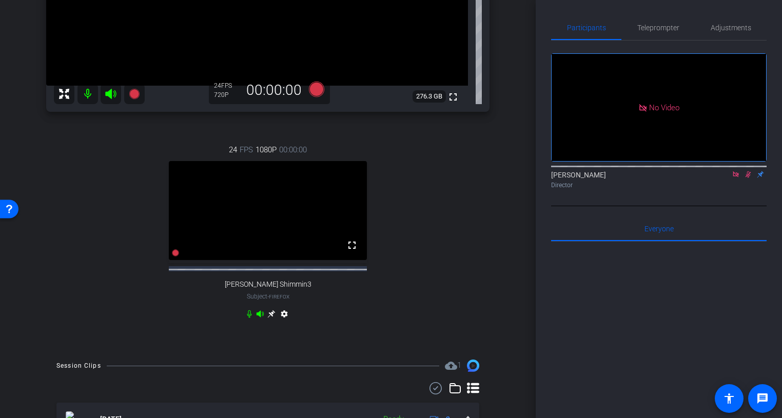
scroll to position [276, 0]
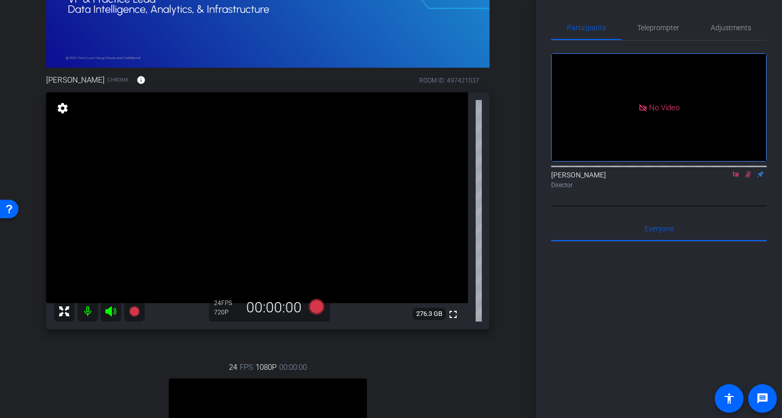
click at [749, 176] on icon at bounding box center [748, 174] width 8 height 7
click at [735, 176] on icon at bounding box center [736, 174] width 6 height 6
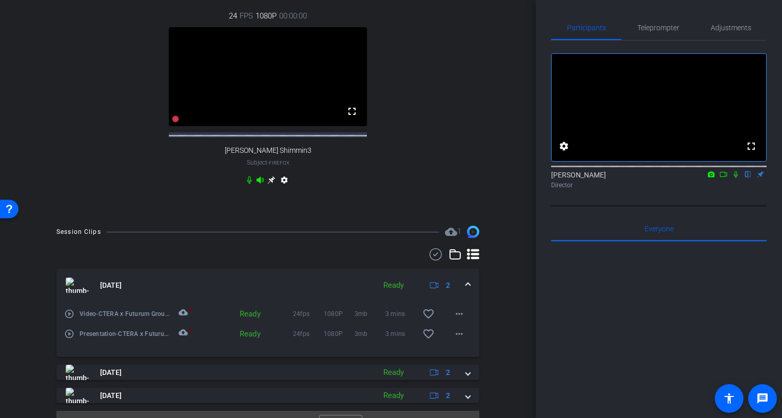
scroll to position [622, 0]
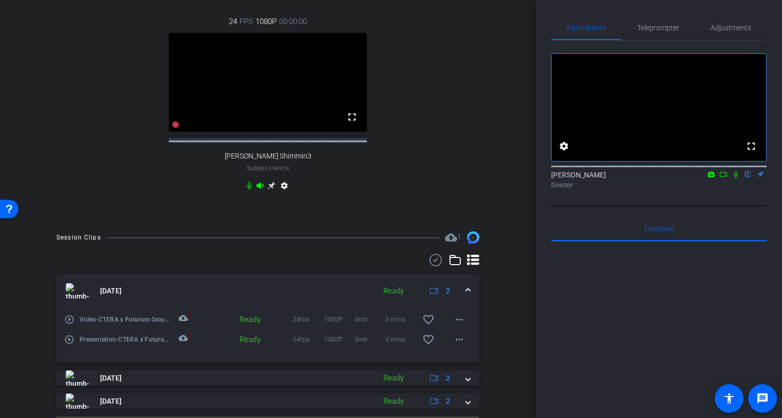
click at [272, 190] on icon at bounding box center [271, 186] width 8 height 8
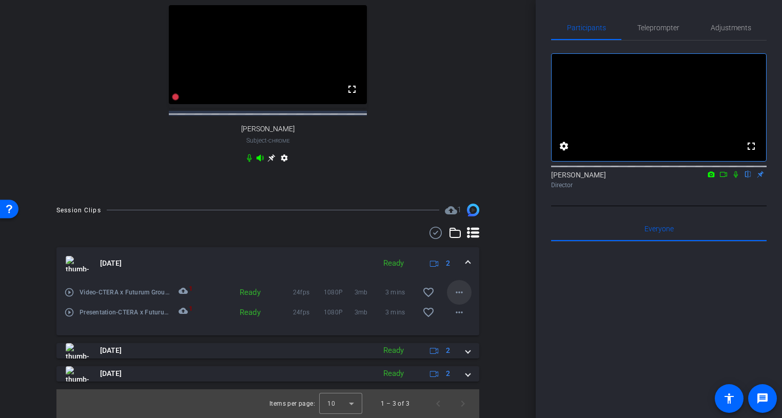
scroll to position [397, 0]
click at [455, 288] on mat-icon "more_horiz" at bounding box center [459, 292] width 12 height 12
click at [499, 279] on div at bounding box center [391, 209] width 782 height 418
click at [454, 292] on mat-icon "more_horiz" at bounding box center [459, 292] width 12 height 12
click at [477, 315] on span "Download Original" at bounding box center [482, 313] width 54 height 12
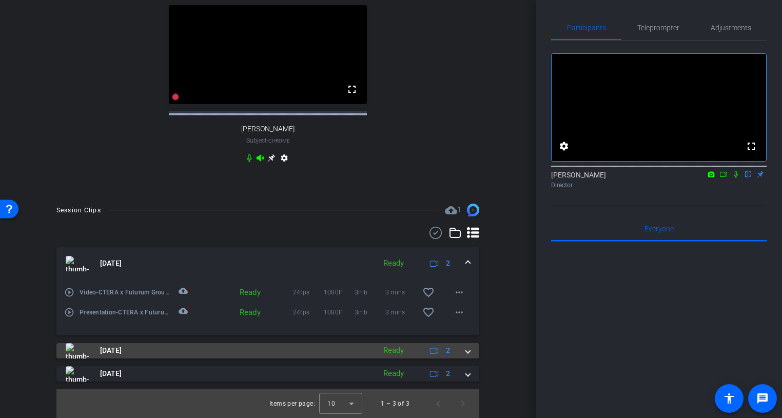
click at [470, 353] on mat-expansion-panel-header "[DATE] Ready 2" at bounding box center [267, 350] width 423 height 15
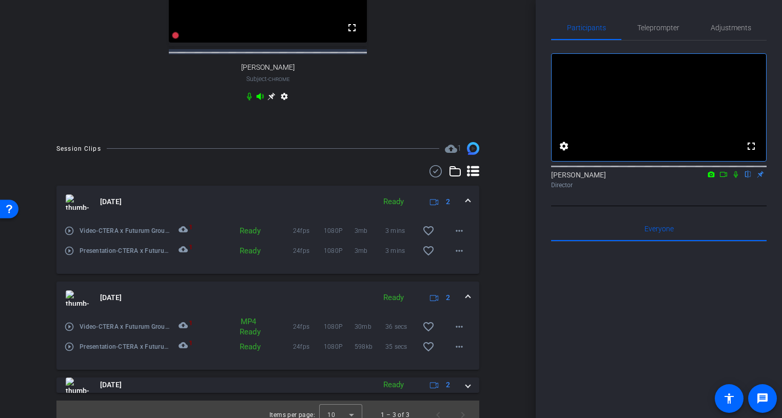
scroll to position [470, 0]
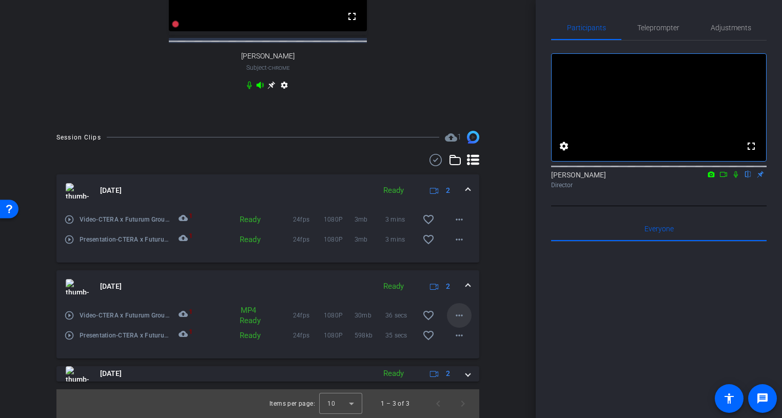
click at [461, 315] on mat-icon "more_horiz" at bounding box center [459, 315] width 12 height 12
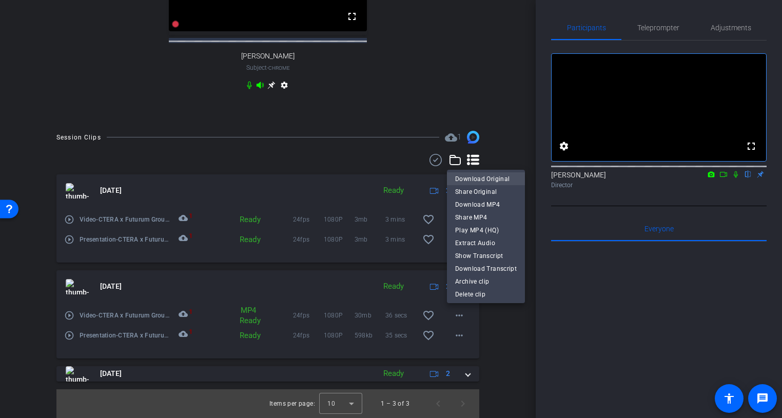
click at [483, 180] on span "Download Original" at bounding box center [486, 178] width 62 height 12
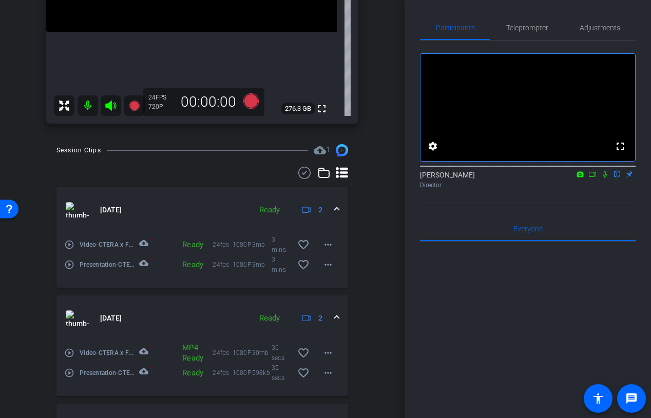
scroll to position [296, 0]
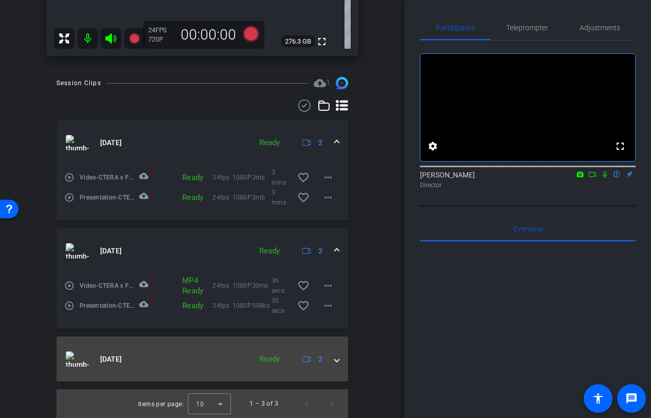
click at [337, 364] on span at bounding box center [337, 359] width 4 height 11
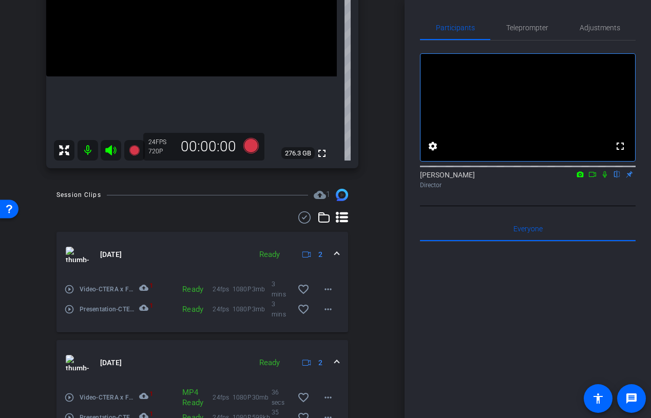
scroll to position [177, 0]
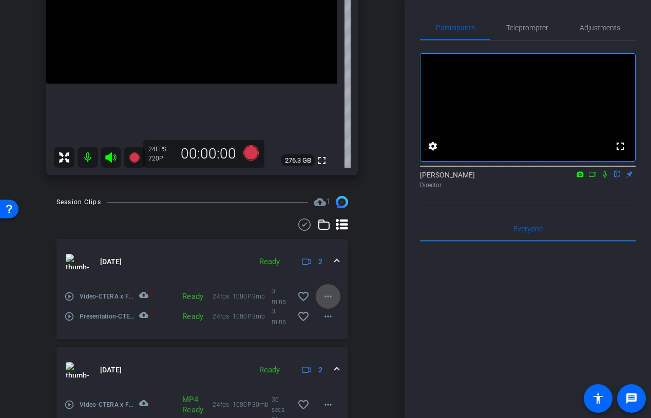
click at [323, 300] on mat-icon "more_horiz" at bounding box center [328, 296] width 12 height 12
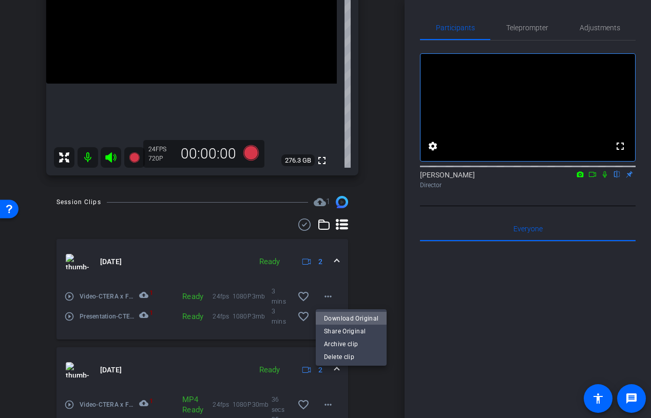
click at [356, 317] on span "Download Original" at bounding box center [351, 318] width 54 height 12
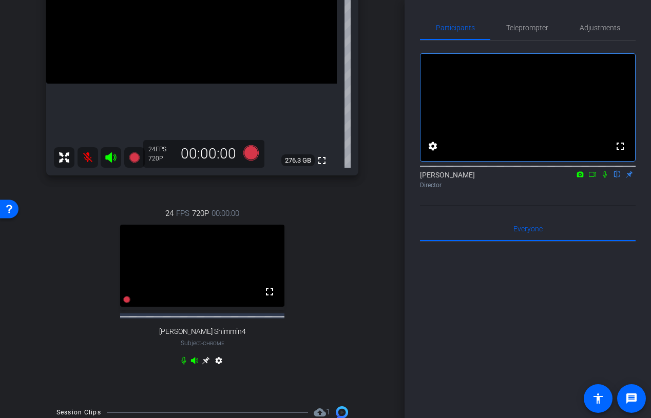
click at [204, 365] on icon at bounding box center [206, 361] width 8 height 8
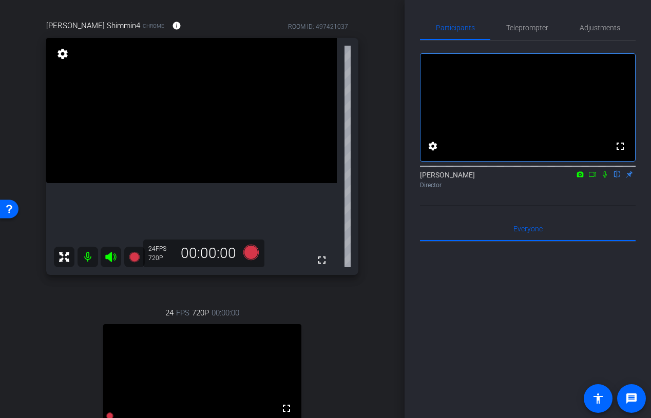
scroll to position [33, 0]
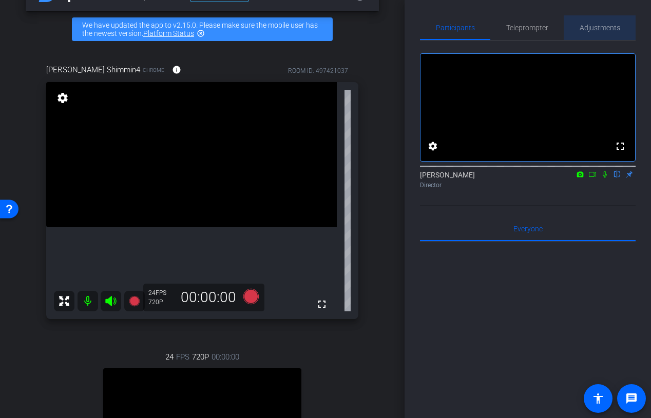
click at [603, 28] on span "Adjustments" at bounding box center [599, 27] width 41 height 7
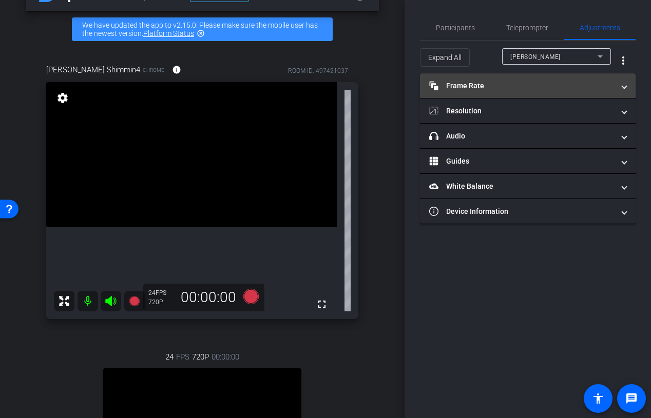
click at [540, 88] on mat-panel-title "Frame Rate Frame Rate" at bounding box center [521, 86] width 185 height 11
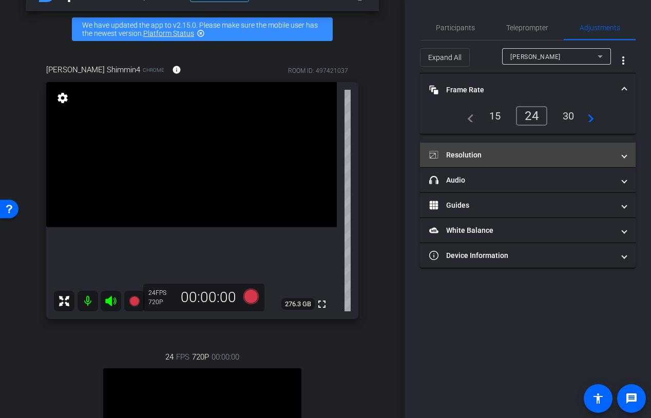
click at [540, 151] on mat-panel-title "Resolution" at bounding box center [521, 155] width 185 height 11
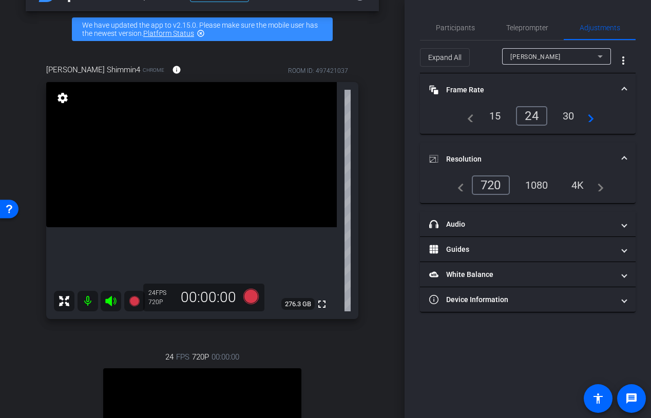
click at [559, 48] on div "Expand All [PERSON_NAME] more_vert" at bounding box center [528, 57] width 216 height 33
click at [559, 56] on div "[PERSON_NAME]" at bounding box center [553, 56] width 87 height 13
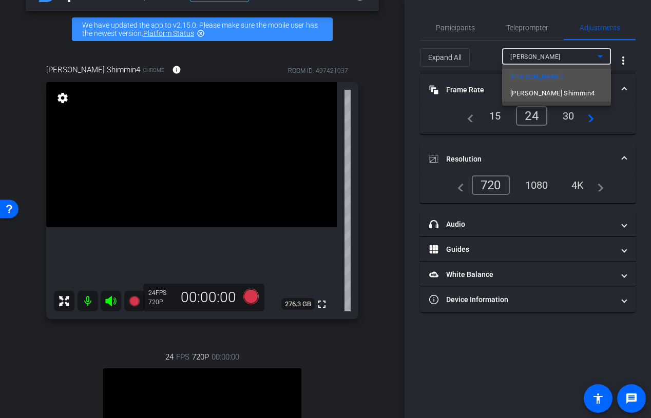
click at [548, 94] on span "[PERSON_NAME] Shimmin4" at bounding box center [552, 93] width 84 height 12
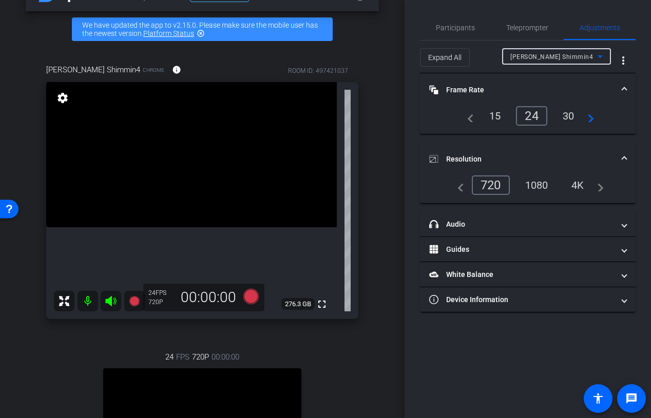
click at [538, 185] on div "1080" at bounding box center [536, 185] width 38 height 17
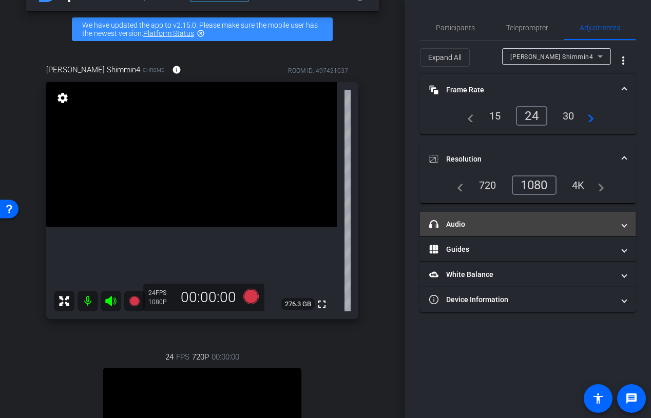
click at [513, 230] on mat-expansion-panel-header "headphone icon Audio" at bounding box center [528, 224] width 216 height 25
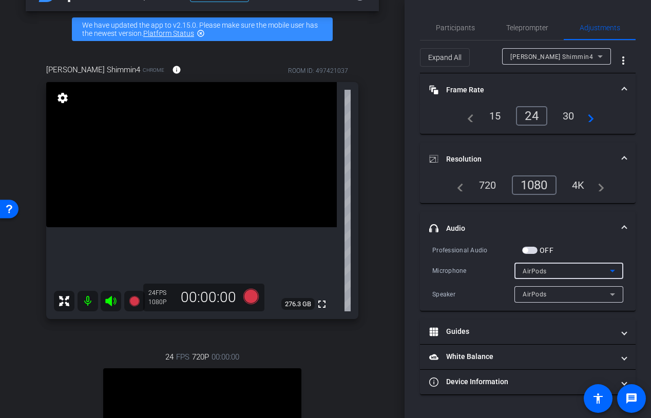
click at [541, 269] on span "AirPods" at bounding box center [534, 271] width 24 height 7
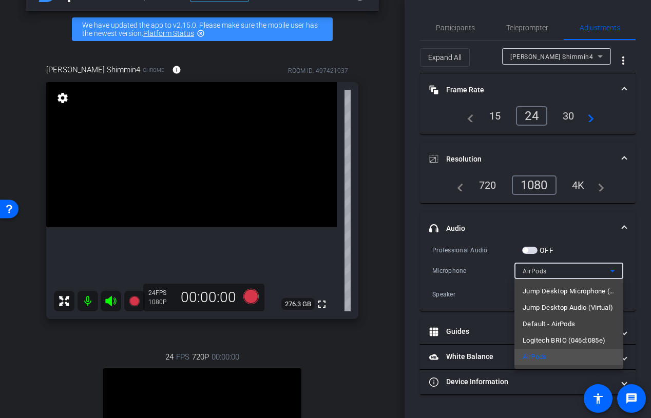
click at [577, 220] on div at bounding box center [325, 209] width 651 height 418
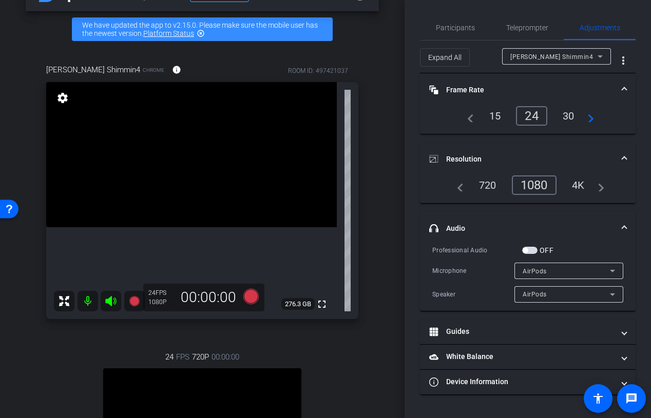
click at [570, 230] on mat-panel-title "headphone icon Audio" at bounding box center [521, 228] width 185 height 11
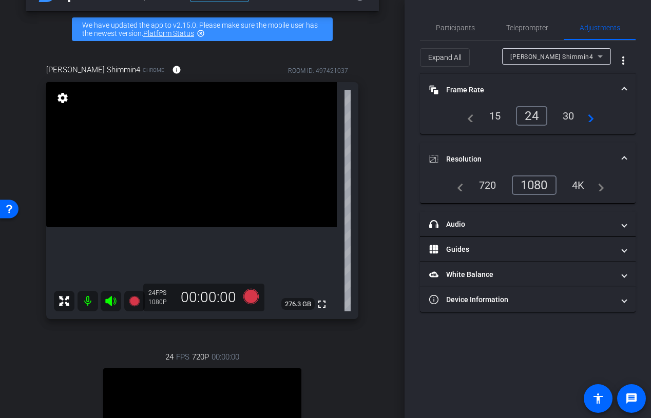
click at [521, 153] on mat-expansion-panel-header "Resolution" at bounding box center [528, 159] width 216 height 33
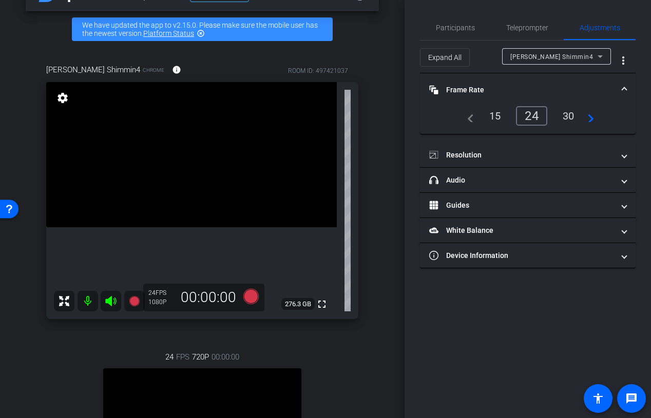
click at [510, 86] on mat-panel-title "Frame Rate Frame Rate" at bounding box center [521, 90] width 185 height 11
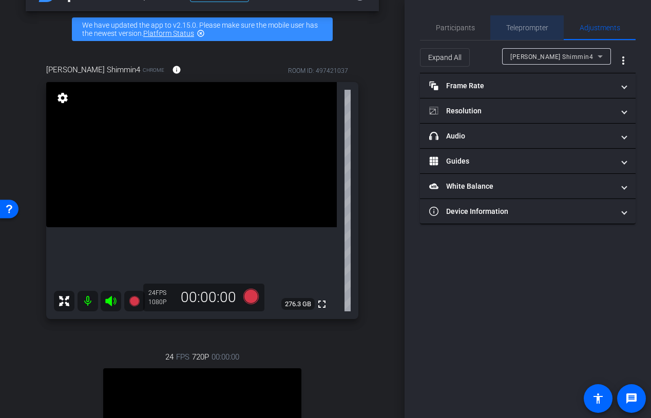
click at [508, 24] on span "Teleprompter" at bounding box center [527, 27] width 42 height 7
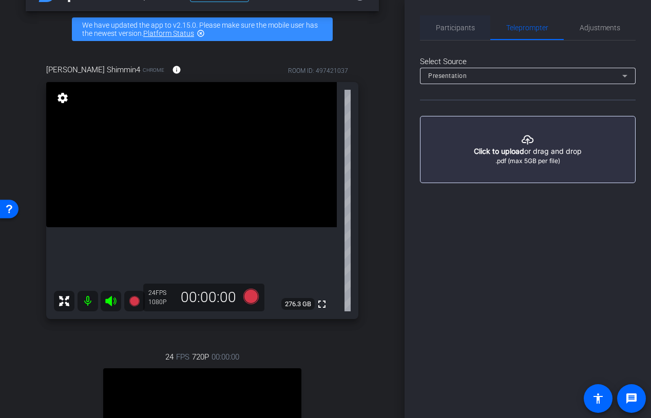
click at [458, 29] on span "Participants" at bounding box center [455, 27] width 39 height 7
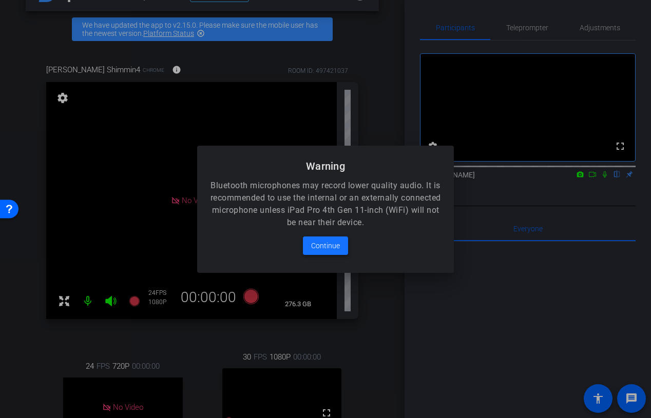
click at [331, 245] on span "Continue" at bounding box center [325, 246] width 29 height 12
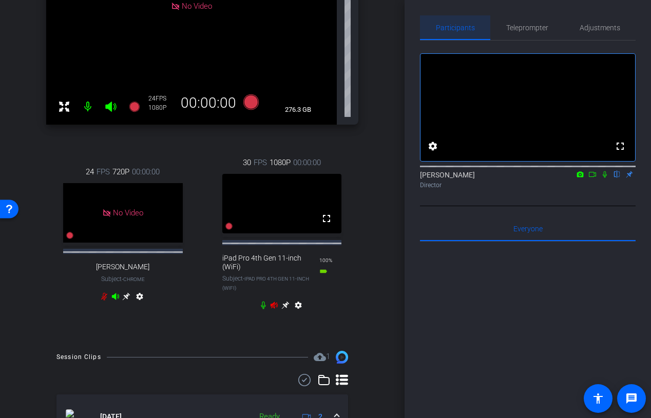
scroll to position [246, 0]
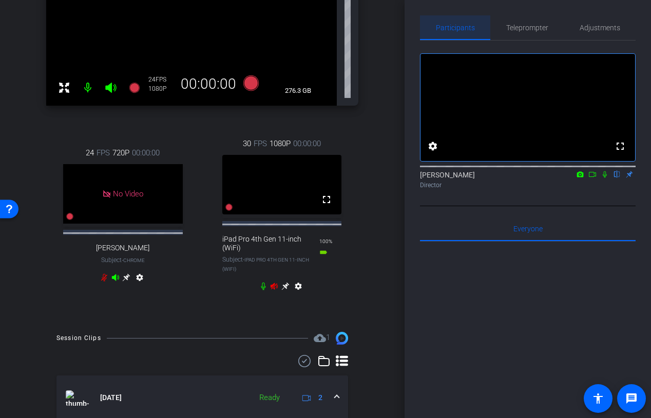
click at [275, 287] on icon at bounding box center [274, 286] width 8 height 8
click at [284, 287] on icon at bounding box center [285, 286] width 8 height 8
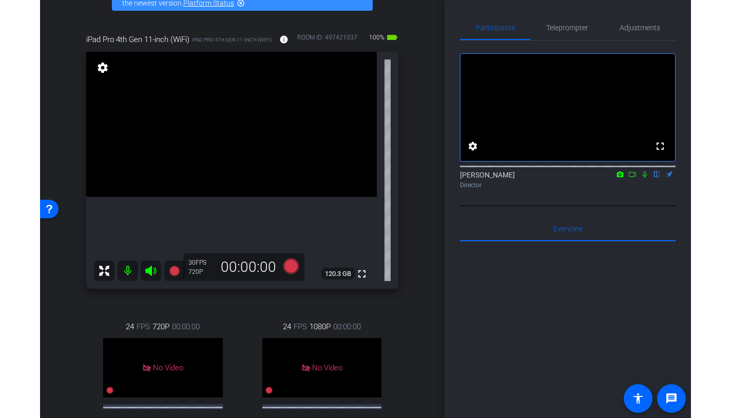
scroll to position [10, 0]
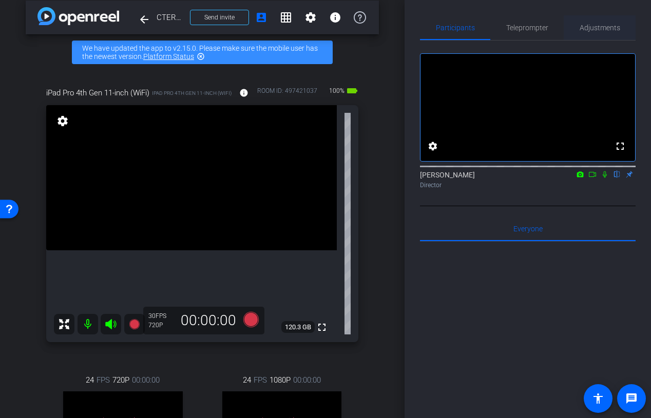
click at [583, 29] on span "Adjustments" at bounding box center [599, 27] width 41 height 7
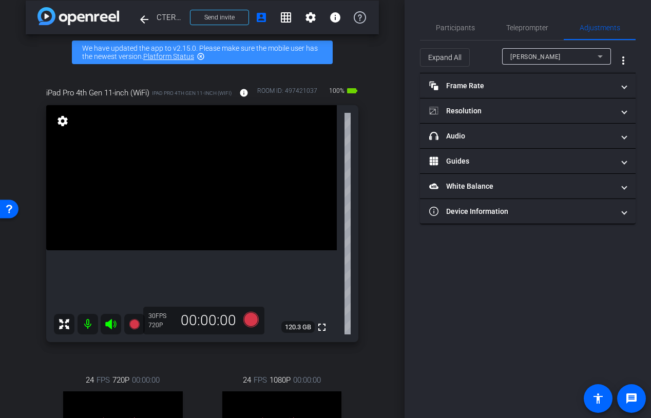
click at [543, 57] on div "[PERSON_NAME]" at bounding box center [553, 56] width 87 height 13
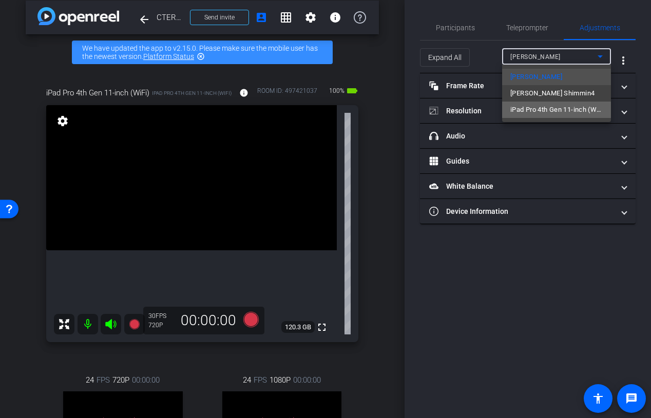
click at [548, 110] on span "iPad Pro 4th Gen 11-inch (WiFi)" at bounding box center [556, 110] width 92 height 12
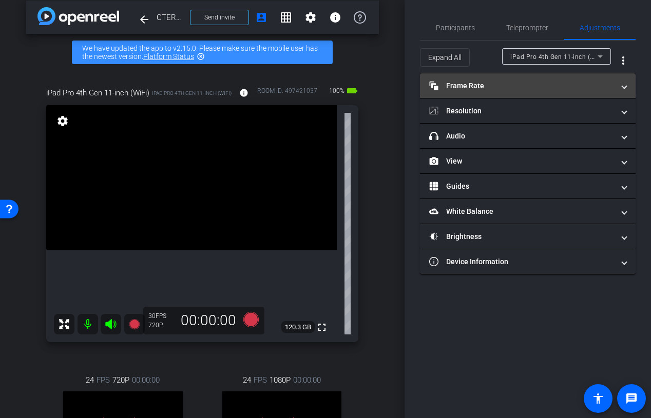
click at [532, 90] on mat-panel-title "Frame Rate Frame Rate" at bounding box center [521, 86] width 185 height 11
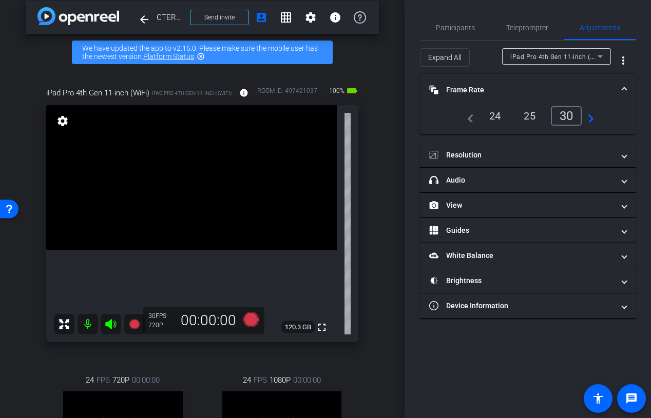
click at [495, 114] on div "24" at bounding box center [494, 115] width 27 height 17
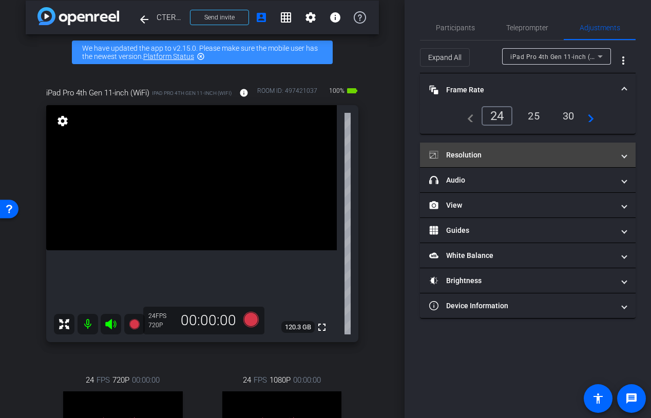
click at [495, 155] on mat-panel-title "Resolution" at bounding box center [521, 155] width 185 height 11
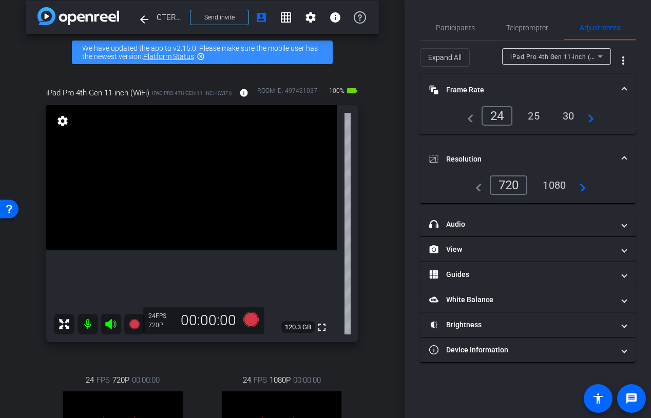
click at [553, 181] on div "1080" at bounding box center [554, 185] width 38 height 17
click at [538, 151] on mat-expansion-panel-header "Resolution" at bounding box center [528, 159] width 216 height 33
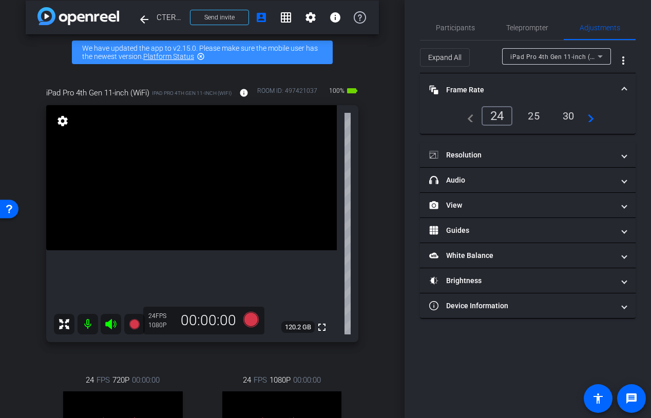
click at [510, 94] on mat-panel-title "Frame Rate Frame Rate" at bounding box center [521, 90] width 185 height 11
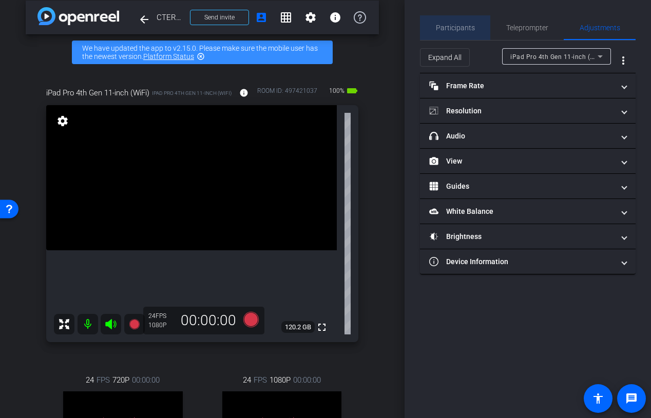
click at [457, 26] on span "Participants" at bounding box center [455, 27] width 39 height 7
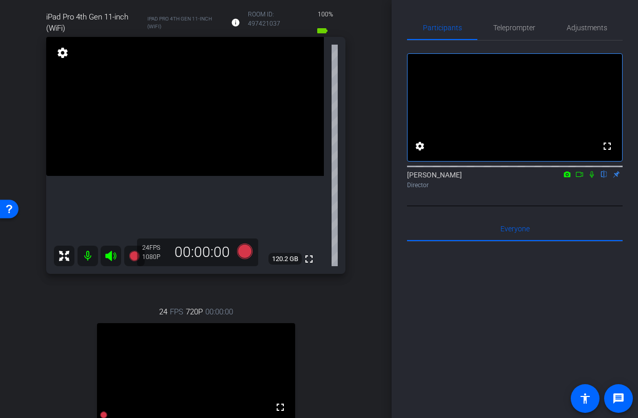
scroll to position [83, 0]
click at [578, 178] on icon at bounding box center [579, 174] width 8 height 7
click at [604, 178] on icon at bounding box center [604, 174] width 8 height 7
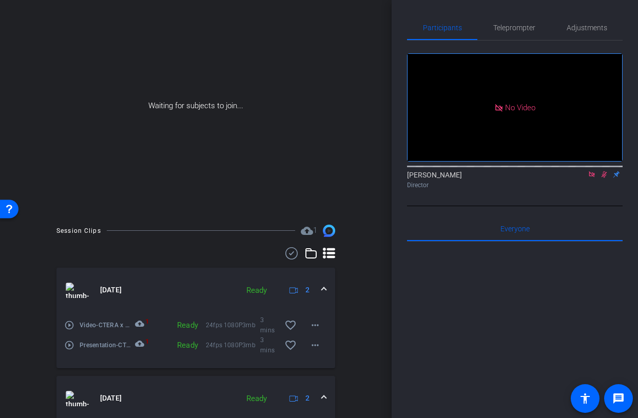
scroll to position [17, 0]
